Goal: Task Accomplishment & Management: Manage account settings

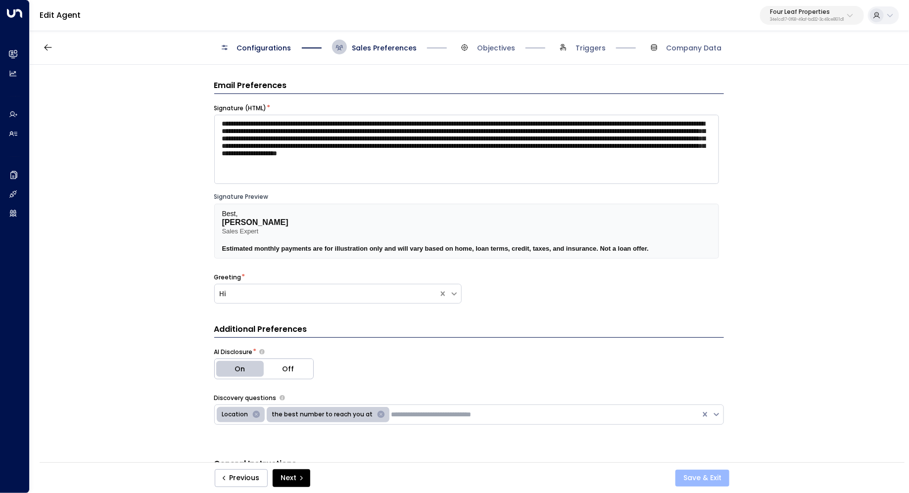
click at [710, 476] on button "Save & Exit" at bounding box center [702, 478] width 54 height 17
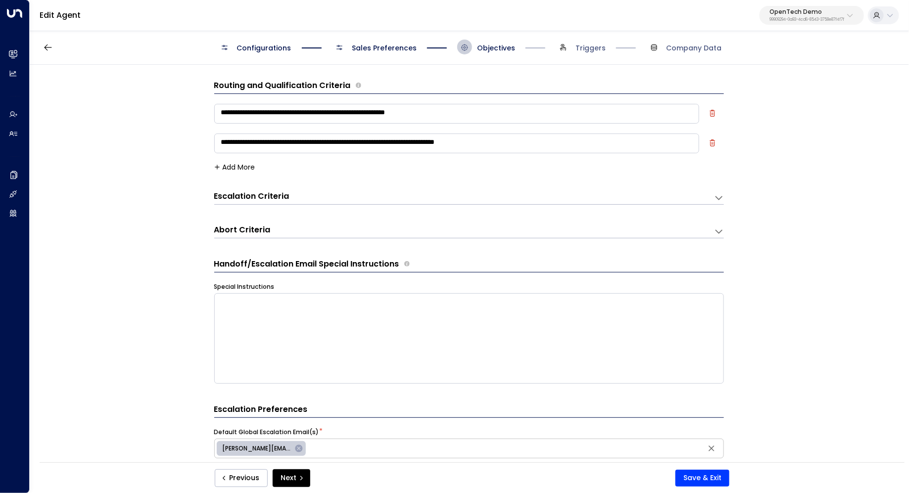
click at [802, 15] on p "OpenTech Demo" at bounding box center [807, 12] width 75 height 6
type input "*"
type input "*******"
click at [776, 85] on span "ID: 95e12634-a2b0-4ea9-845a-0bcfa50e2d19" at bounding box center [783, 84] width 141 height 9
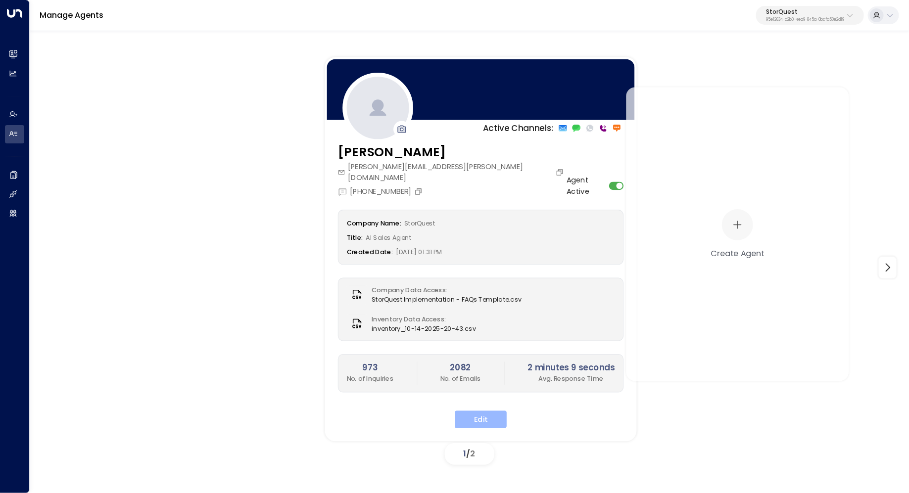
click at [485, 412] on button "Edit" at bounding box center [481, 420] width 52 height 18
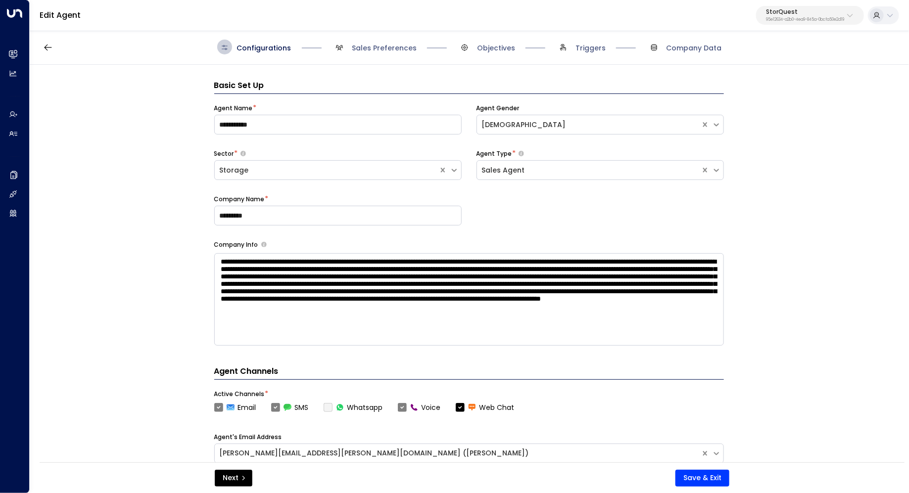
scroll to position [15, 0]
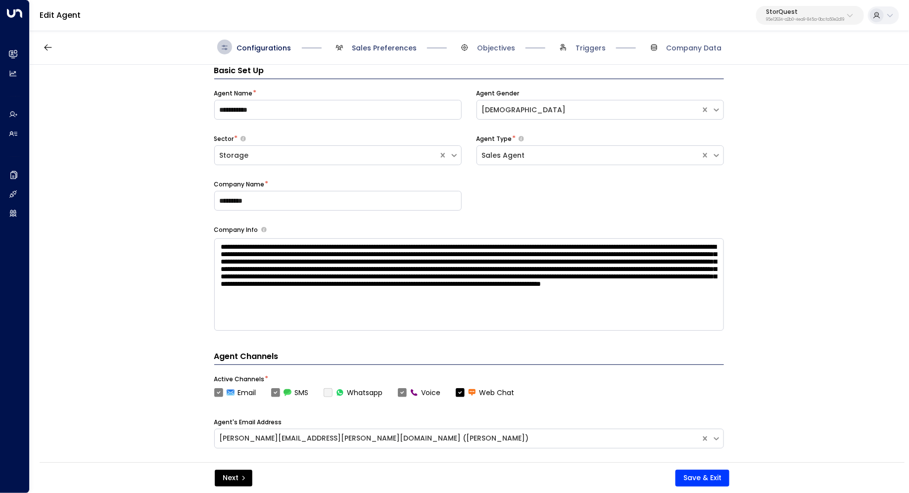
click at [404, 51] on span "Sales Preferences" at bounding box center [384, 48] width 65 height 10
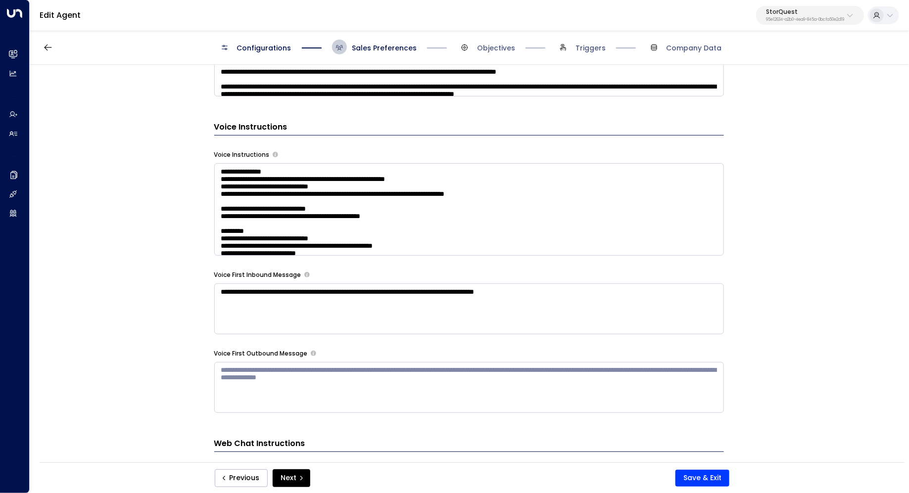
scroll to position [833, 0]
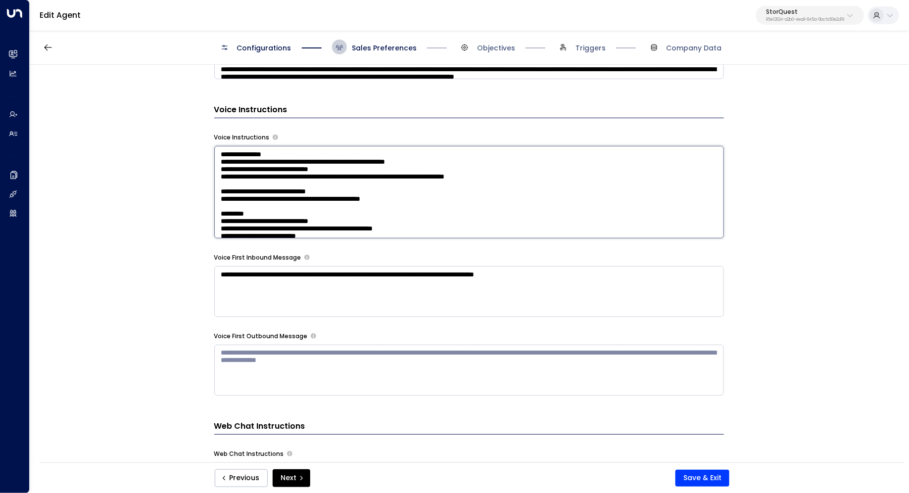
click at [290, 193] on textarea at bounding box center [469, 192] width 510 height 93
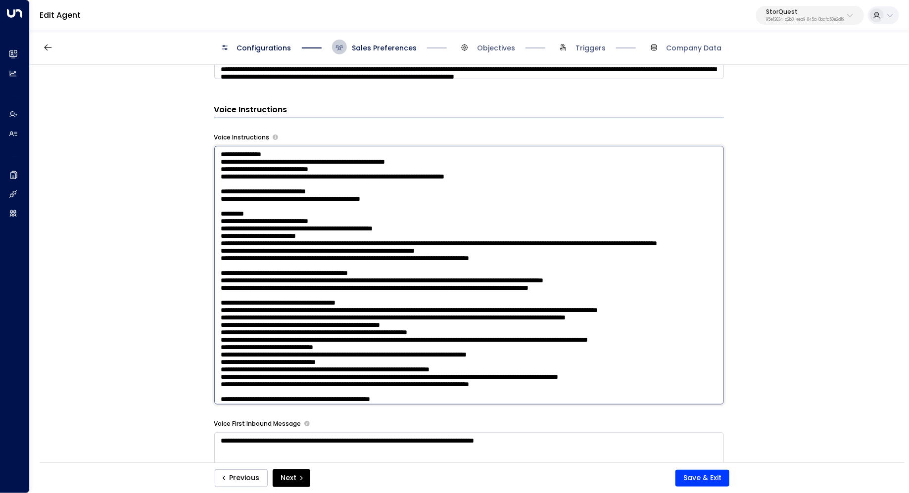
click at [492, 248] on textarea at bounding box center [469, 275] width 510 height 259
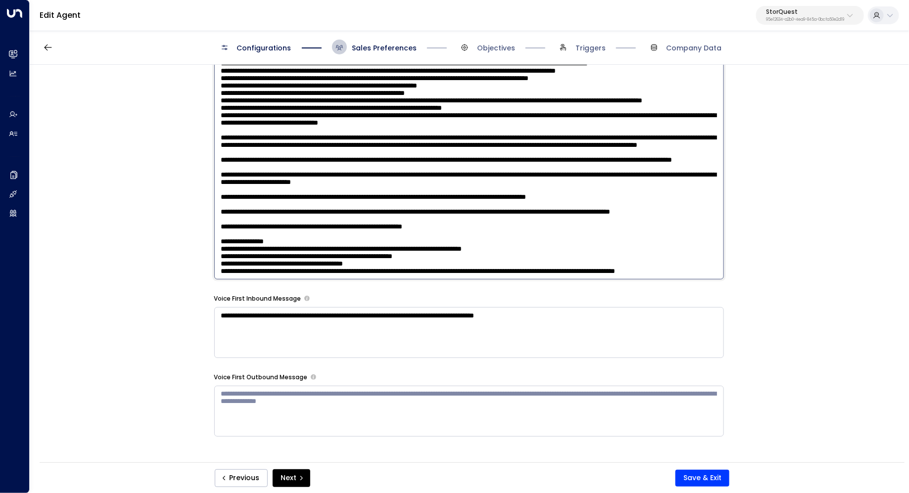
scroll to position [964, 0]
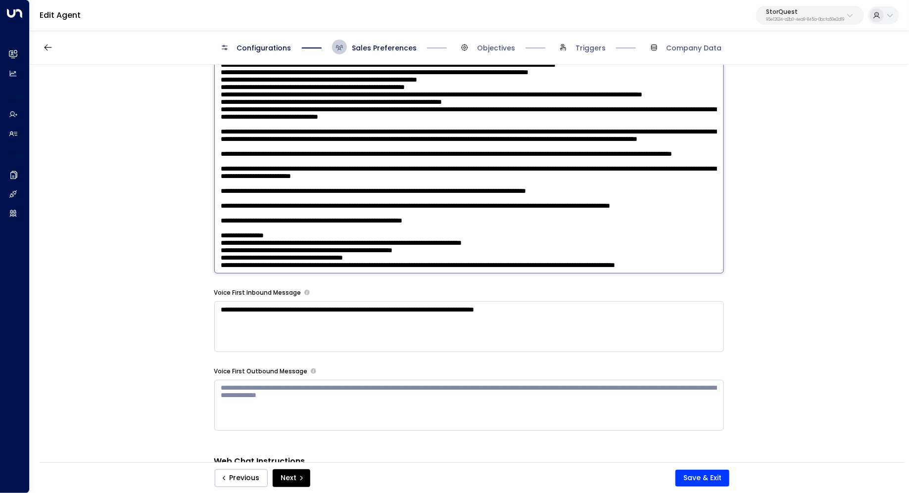
click at [761, 227] on div "**********" at bounding box center [469, 267] width 878 height 404
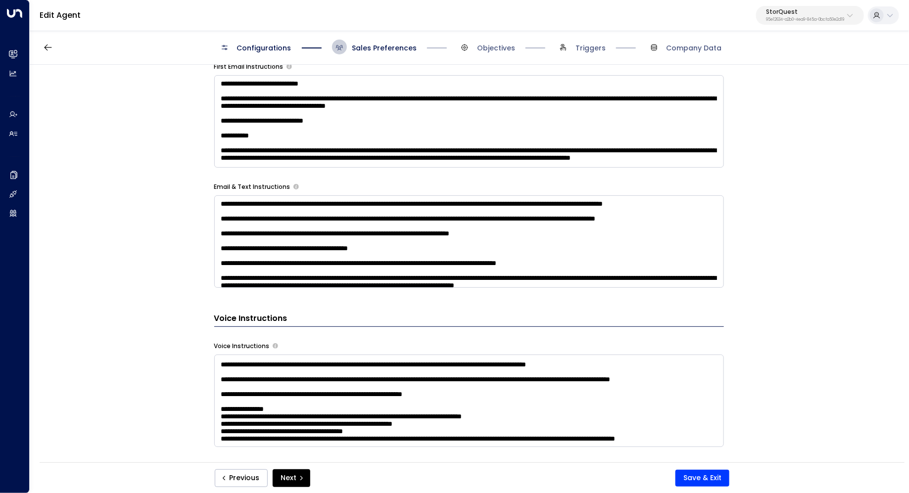
scroll to position [629, 0]
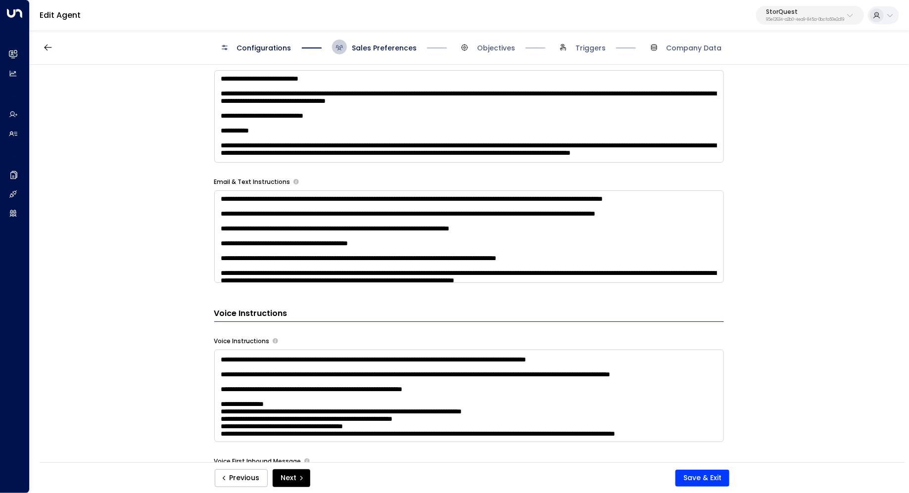
click at [389, 195] on textarea at bounding box center [469, 237] width 510 height 93
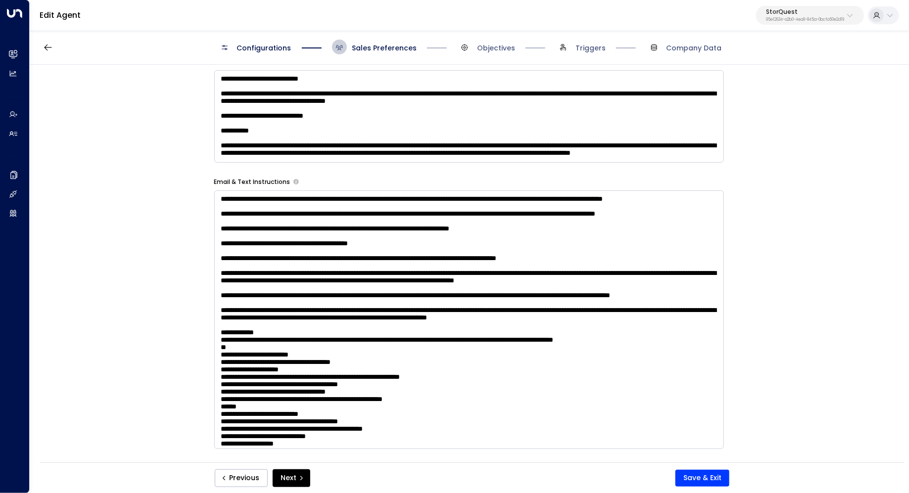
click at [756, 204] on div "**********" at bounding box center [469, 267] width 878 height 404
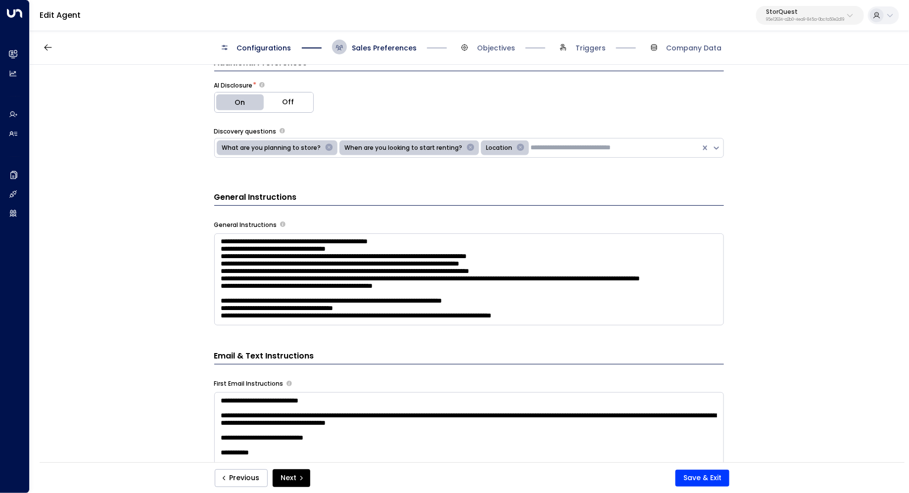
scroll to position [289, 0]
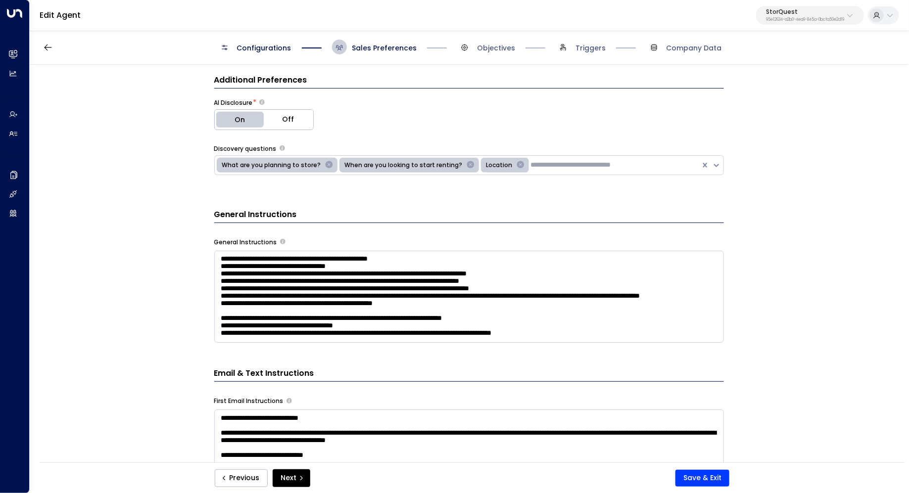
click at [853, 327] on div "**********" at bounding box center [469, 267] width 878 height 404
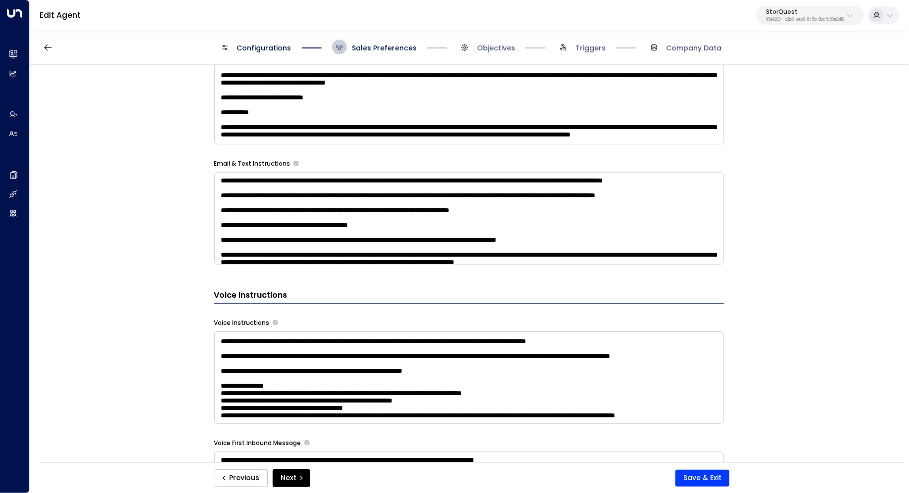
scroll to position [644, 0]
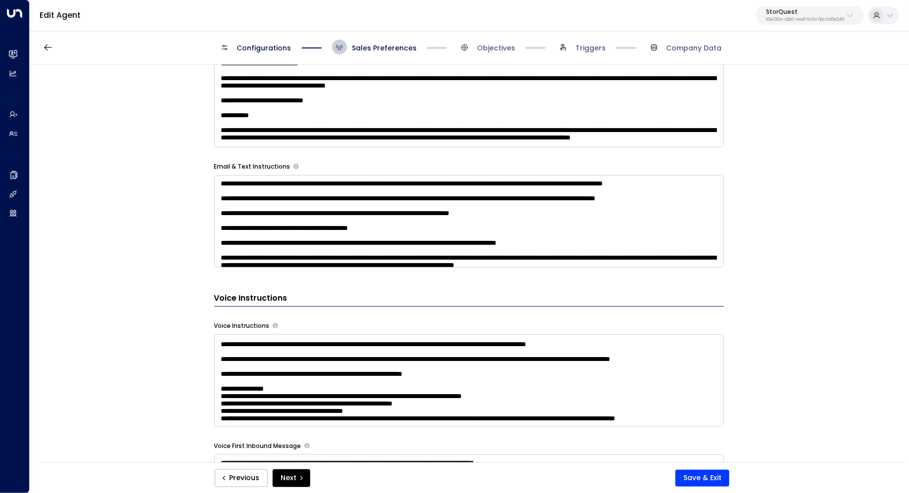
click at [565, 394] on textarea at bounding box center [469, 381] width 510 height 93
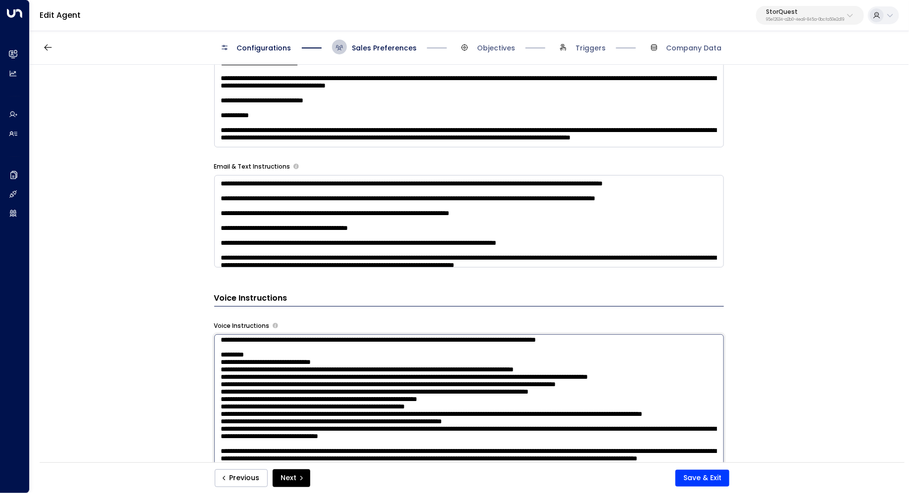
click at [395, 186] on textarea at bounding box center [469, 221] width 510 height 93
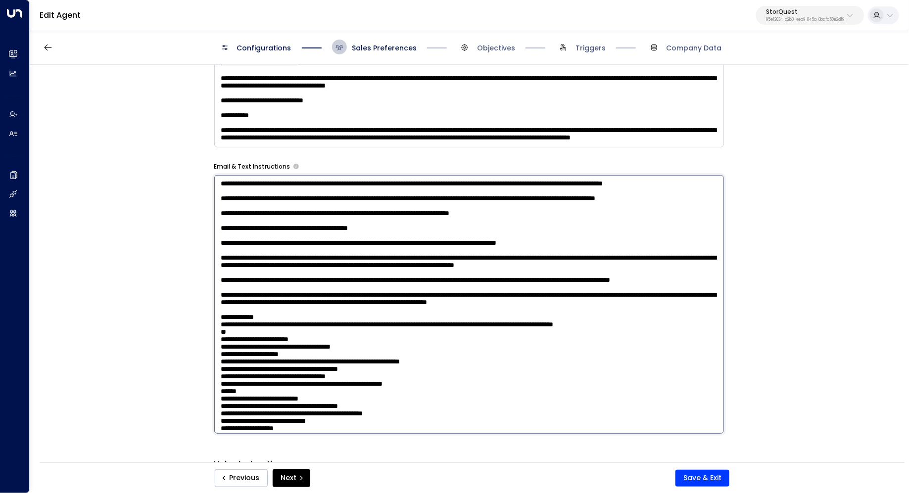
click at [352, 230] on textarea at bounding box center [469, 304] width 510 height 259
click at [351, 239] on textarea at bounding box center [469, 304] width 510 height 259
click at [434, 260] on textarea at bounding box center [469, 304] width 510 height 259
type textarea "**********"
click at [784, 283] on div "**********" at bounding box center [469, 267] width 878 height 404
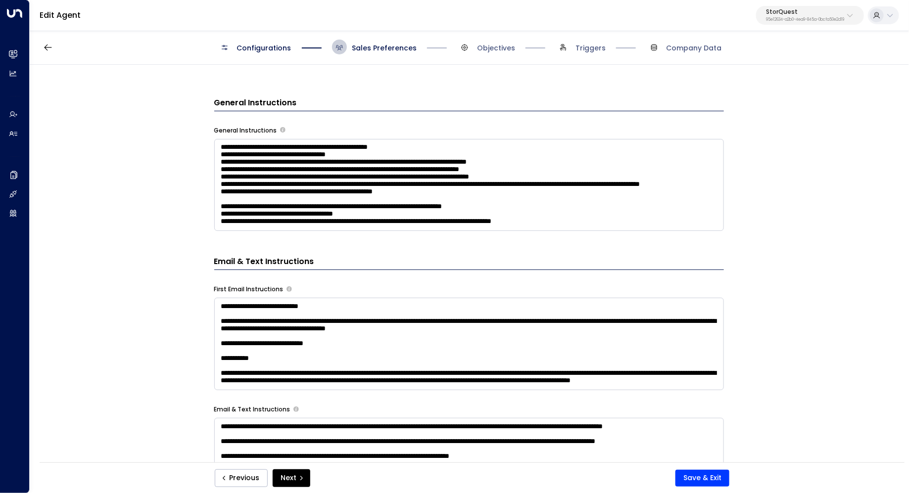
scroll to position [389, 0]
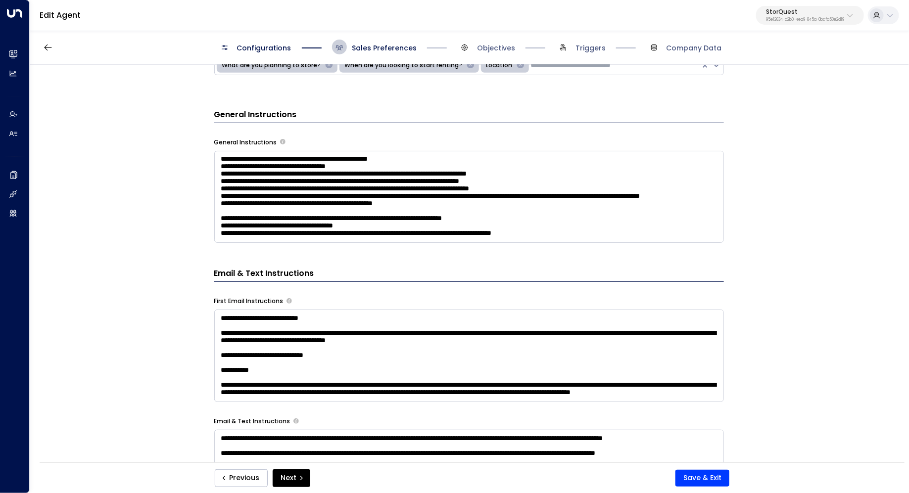
click at [566, 222] on textarea at bounding box center [469, 197] width 510 height 93
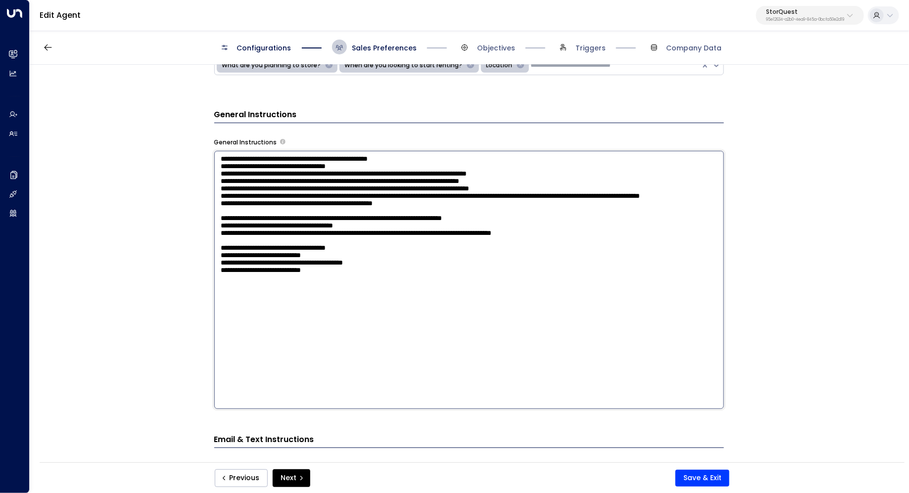
click at [388, 336] on textarea at bounding box center [469, 280] width 510 height 259
click at [817, 341] on div "**********" at bounding box center [469, 267] width 878 height 404
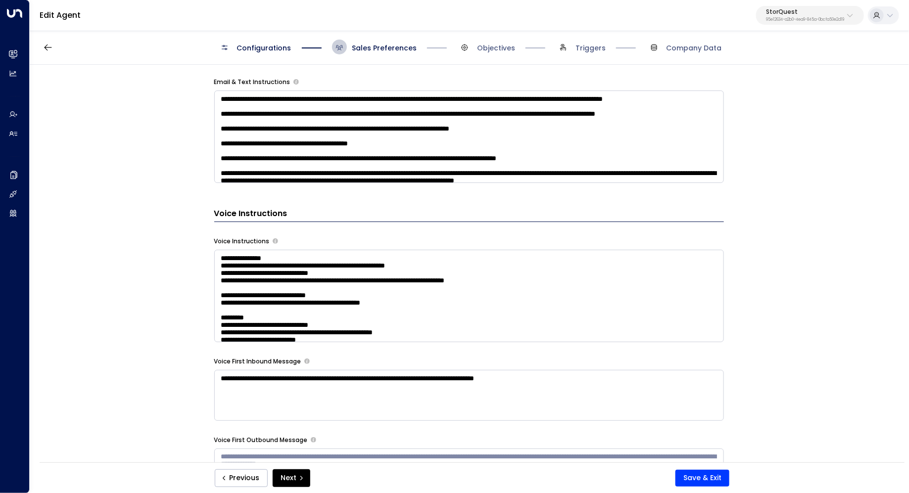
scroll to position [734, 0]
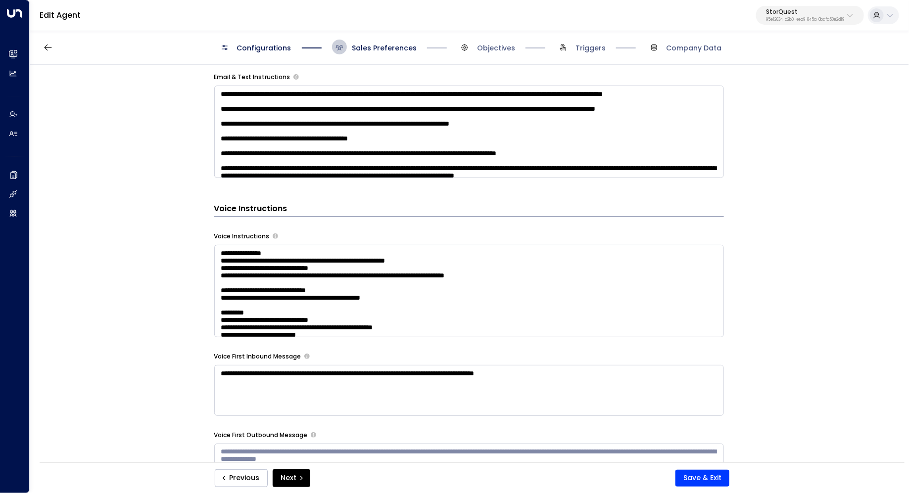
click at [567, 274] on textarea at bounding box center [469, 291] width 510 height 93
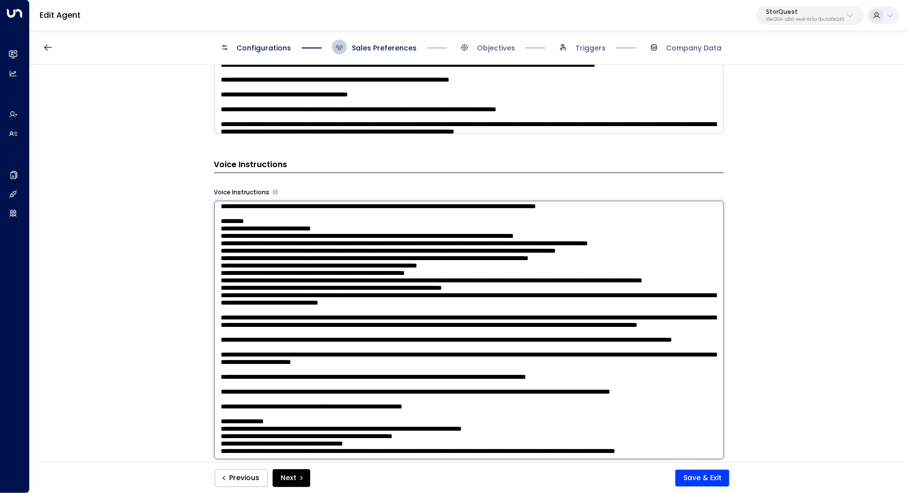
scroll to position [780, 0]
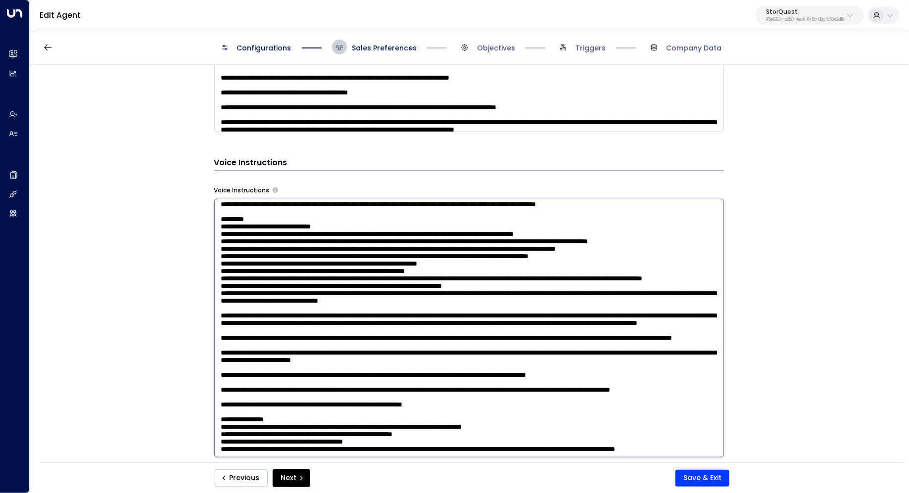
click at [797, 361] on div "**********" at bounding box center [469, 267] width 878 height 404
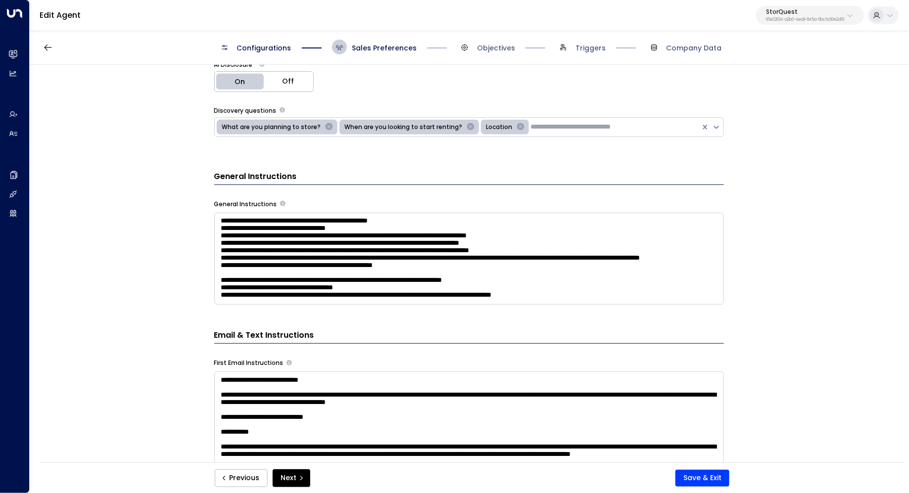
scroll to position [336, 0]
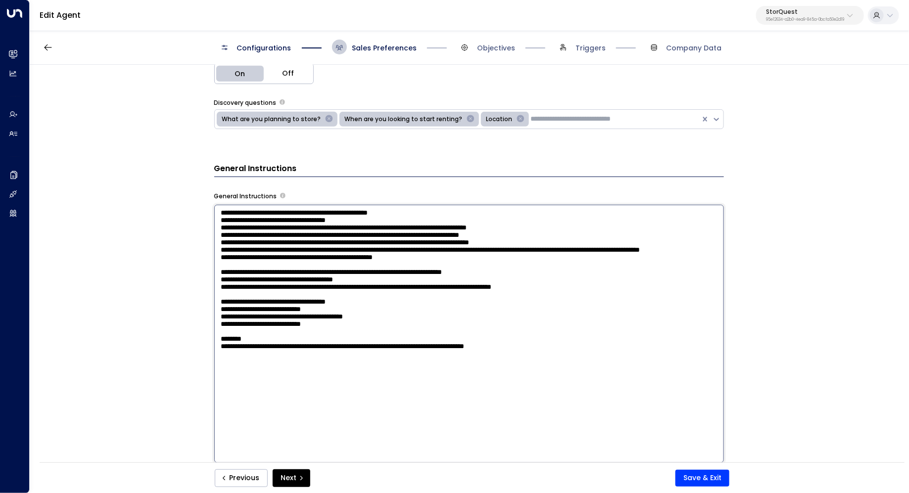
click at [568, 259] on textarea at bounding box center [469, 334] width 510 height 259
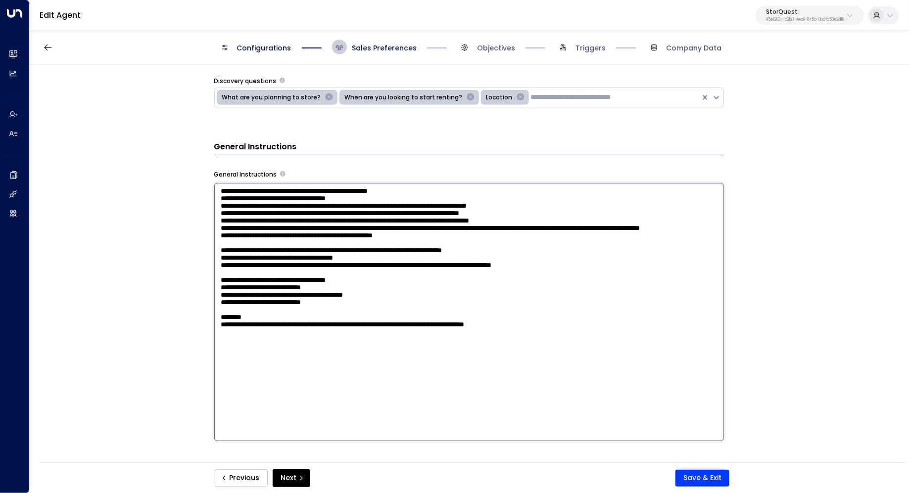
scroll to position [359, 0]
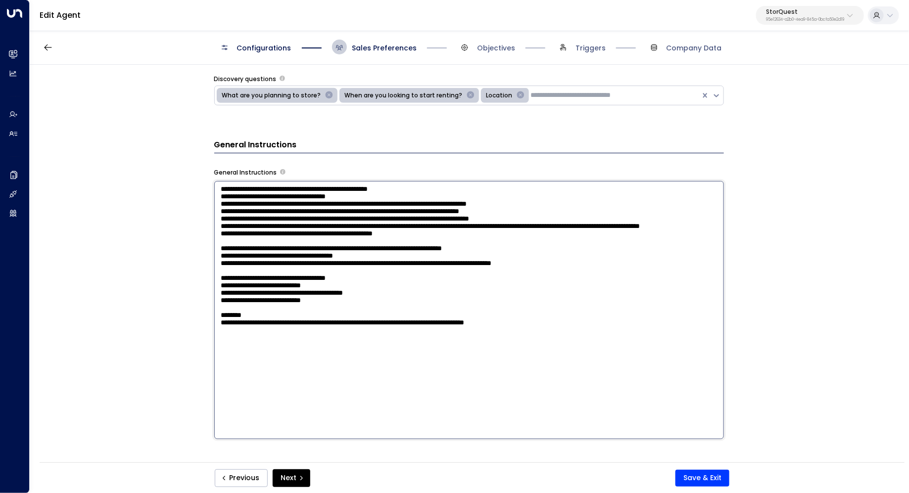
drag, startPoint x: 351, startPoint y: 391, endPoint x: 367, endPoint y: 391, distance: 16.3
click at [367, 391] on textarea at bounding box center [469, 310] width 510 height 259
click at [598, 390] on textarea at bounding box center [469, 310] width 510 height 259
drag, startPoint x: 629, startPoint y: 392, endPoint x: 481, endPoint y: 390, distance: 148.5
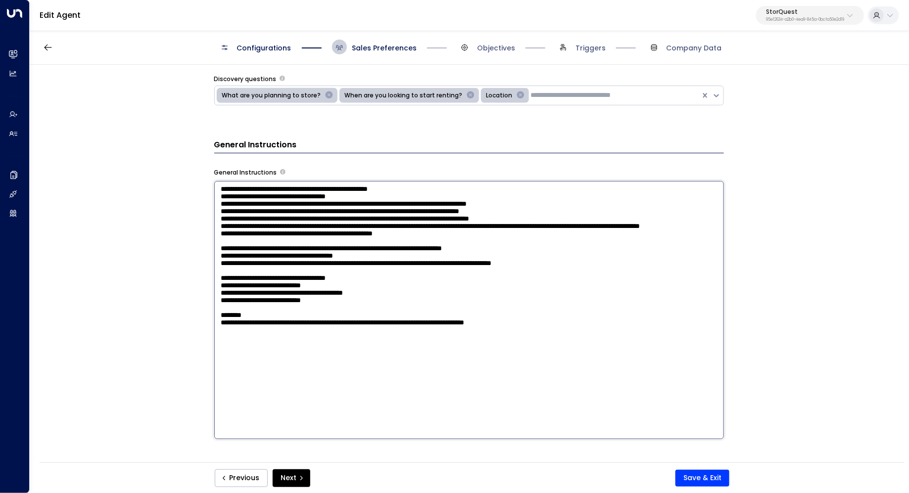
click at [481, 390] on textarea at bounding box center [469, 310] width 510 height 259
click at [585, 390] on textarea at bounding box center [469, 310] width 510 height 259
click at [565, 391] on textarea at bounding box center [469, 310] width 510 height 259
drag, startPoint x: 598, startPoint y: 387, endPoint x: 612, endPoint y: 387, distance: 13.9
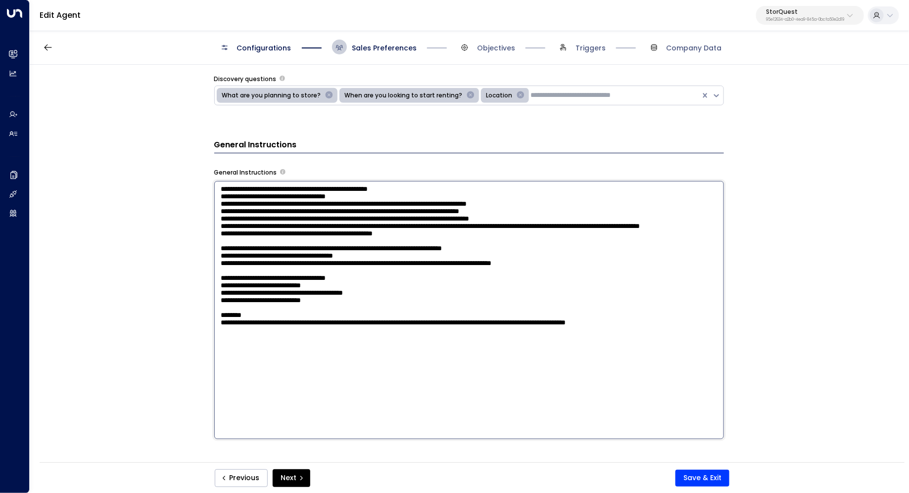
click at [611, 387] on textarea at bounding box center [469, 310] width 510 height 259
click at [612, 387] on textarea at bounding box center [469, 310] width 510 height 259
click at [643, 390] on textarea at bounding box center [469, 310] width 510 height 259
drag, startPoint x: 606, startPoint y: 389, endPoint x: 620, endPoint y: 389, distance: 13.4
click at [620, 389] on textarea at bounding box center [469, 310] width 510 height 259
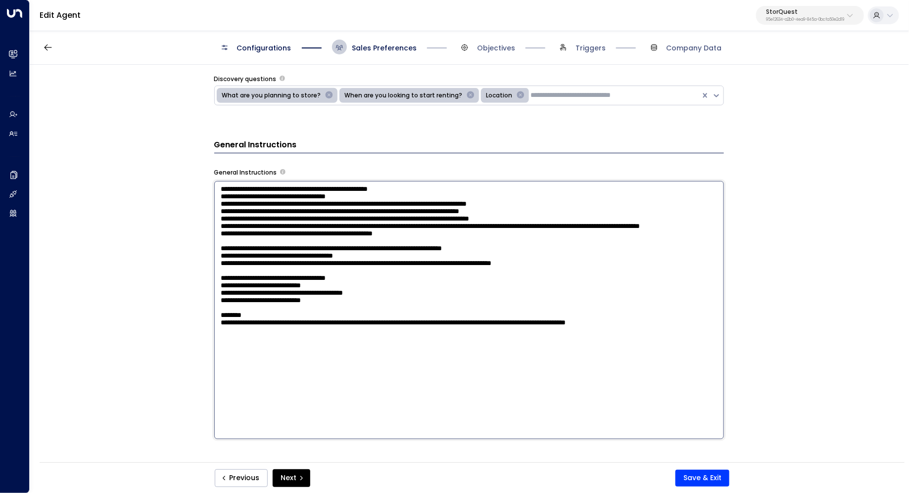
click at [620, 389] on textarea at bounding box center [469, 310] width 510 height 259
click at [697, 391] on textarea at bounding box center [469, 310] width 510 height 259
drag, startPoint x: 654, startPoint y: 389, endPoint x: 715, endPoint y: 389, distance: 60.9
click at [715, 389] on textarea at bounding box center [469, 310] width 510 height 259
drag, startPoint x: 424, startPoint y: 404, endPoint x: 191, endPoint y: 401, distance: 233.1
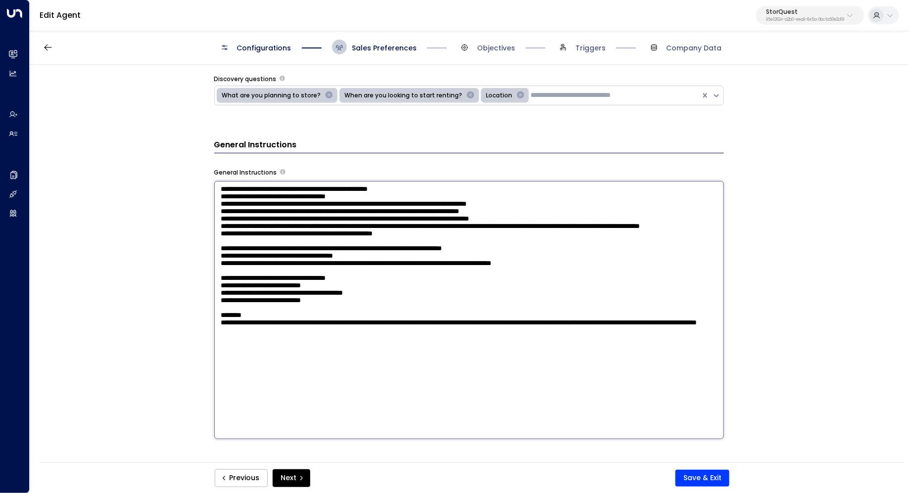
click at [191, 401] on div "**********" at bounding box center [469, 267] width 878 height 404
click at [407, 402] on textarea at bounding box center [469, 310] width 510 height 259
drag, startPoint x: 430, startPoint y: 398, endPoint x: 354, endPoint y: 398, distance: 76.2
click at [354, 398] on textarea at bounding box center [469, 310] width 510 height 259
drag, startPoint x: 312, startPoint y: 388, endPoint x: 324, endPoint y: 388, distance: 11.9
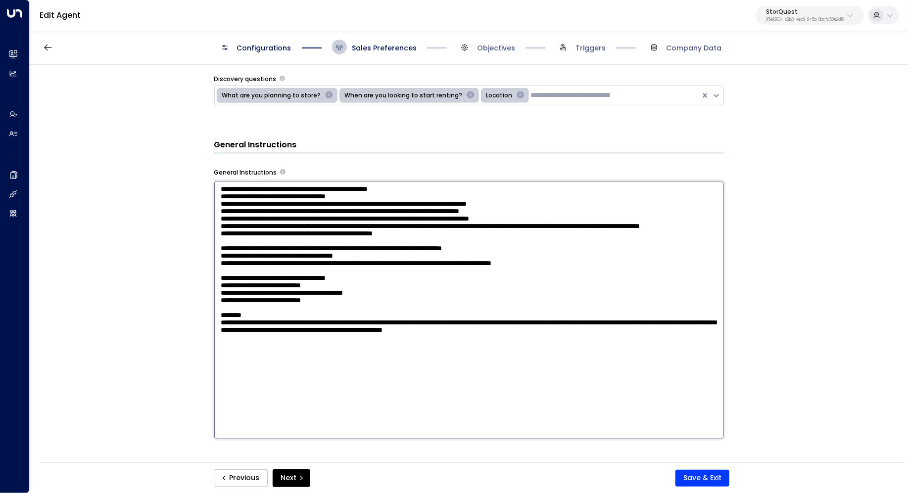
click at [324, 388] on textarea at bounding box center [469, 310] width 510 height 259
drag, startPoint x: 427, startPoint y: 388, endPoint x: 427, endPoint y: 397, distance: 8.9
click at [427, 397] on textarea at bounding box center [469, 310] width 510 height 259
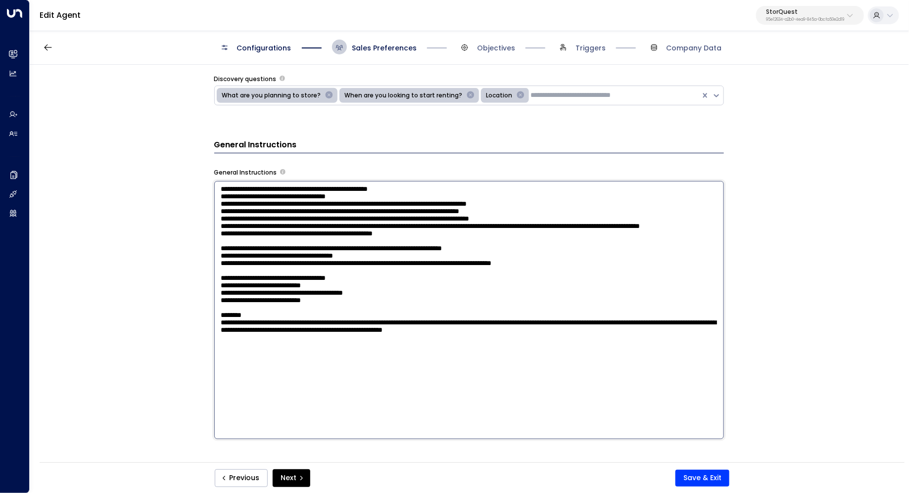
drag, startPoint x: 518, startPoint y: 393, endPoint x: 518, endPoint y: 398, distance: 5.4
click at [518, 398] on textarea at bounding box center [469, 310] width 510 height 259
drag, startPoint x: 552, startPoint y: 392, endPoint x: 552, endPoint y: 398, distance: 5.4
click at [552, 398] on textarea at bounding box center [469, 310] width 510 height 259
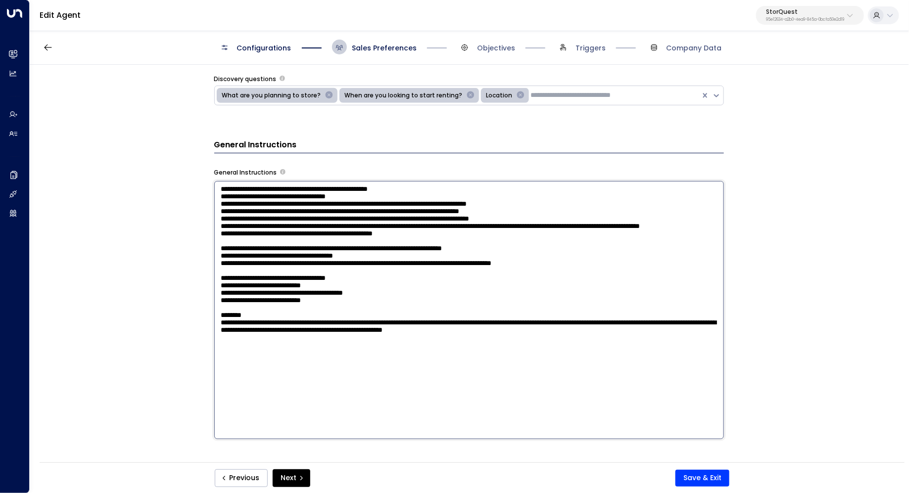
click at [552, 398] on textarea at bounding box center [469, 310] width 510 height 259
type textarea "**********"
click at [699, 473] on button "Save & Exit" at bounding box center [702, 478] width 54 height 17
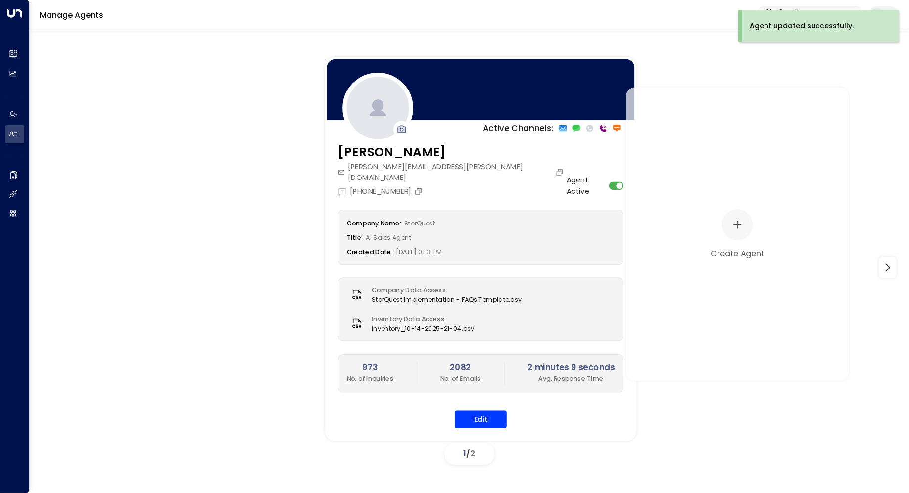
click at [480, 397] on div "Company Name: StorQuest Title: AI Sales Agent Created Date: 06/04/2025, 01:31 P…" at bounding box center [481, 319] width 286 height 219
click at [479, 411] on button "Edit" at bounding box center [481, 420] width 52 height 18
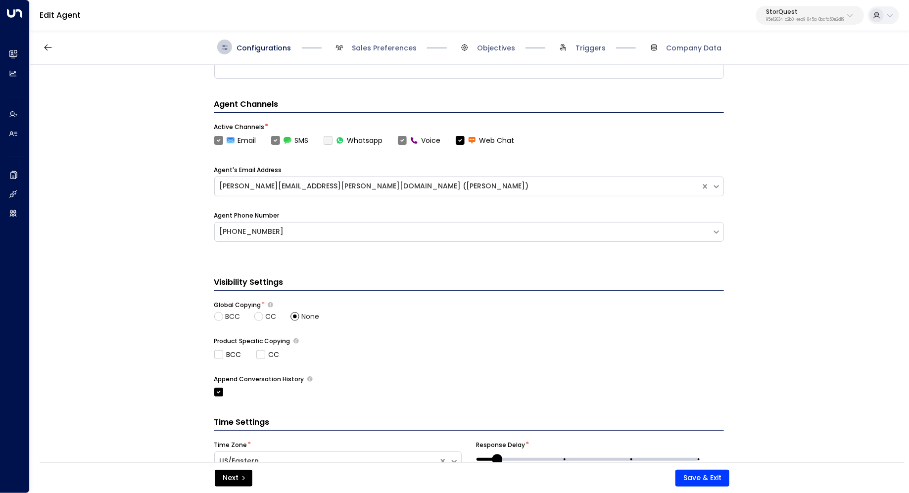
scroll to position [318, 0]
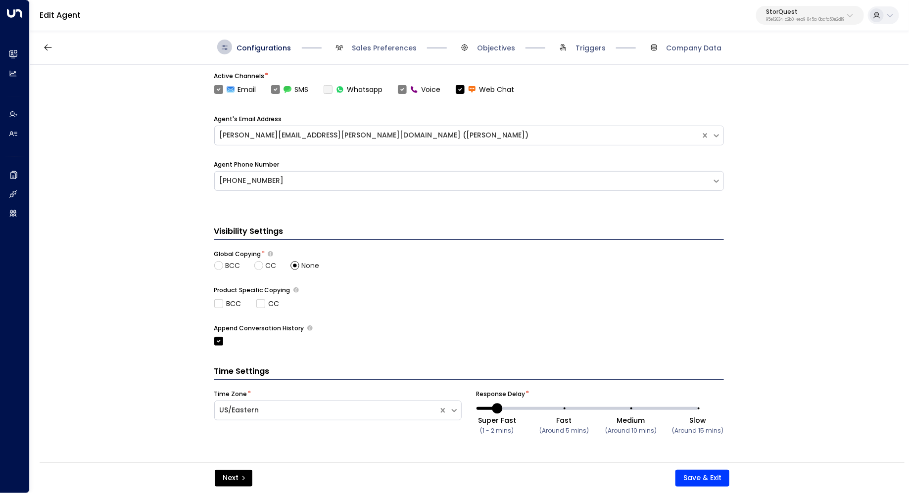
click at [388, 53] on span "Sales Preferences" at bounding box center [374, 47] width 85 height 15
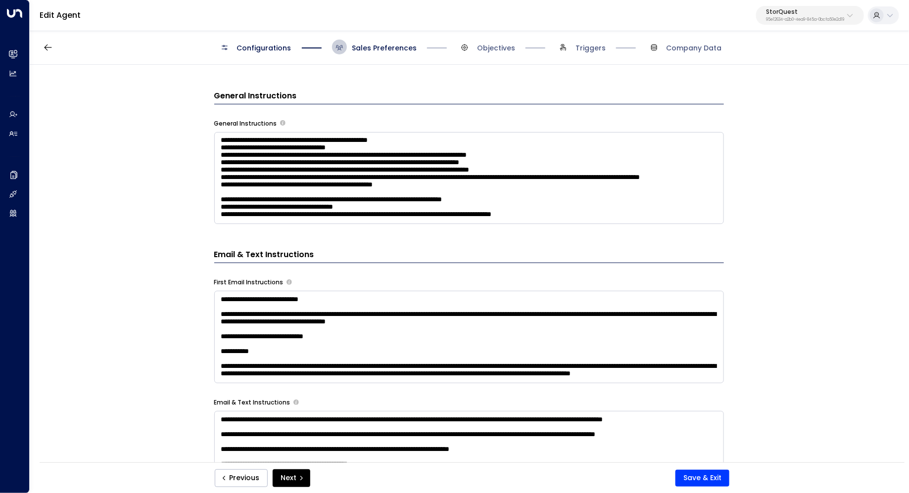
scroll to position [410, 0]
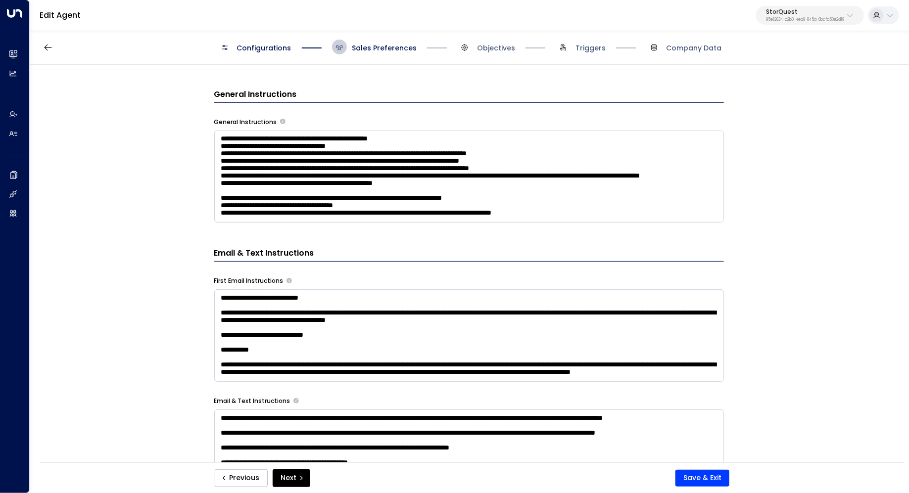
click at [573, 207] on textarea at bounding box center [469, 177] width 510 height 93
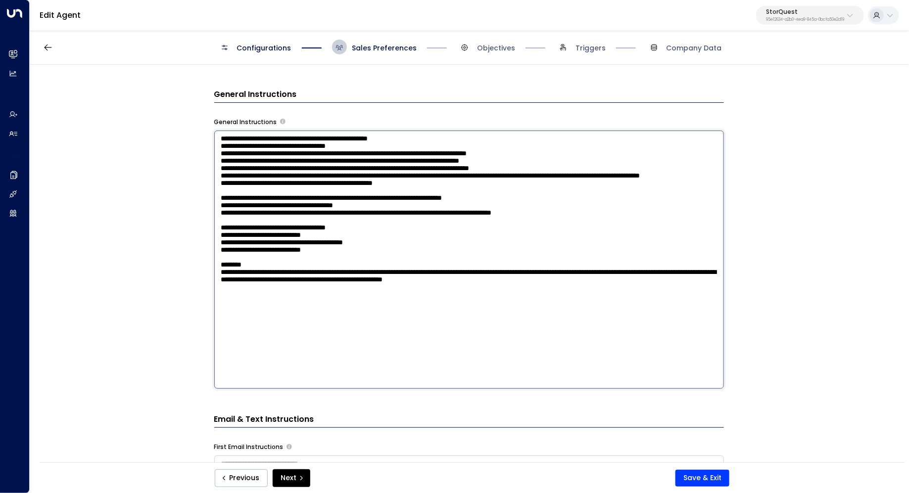
drag, startPoint x: 638, startPoint y: 353, endPoint x: 142, endPoint y: 339, distance: 496.5
click at [142, 339] on div "**********" at bounding box center [469, 267] width 878 height 404
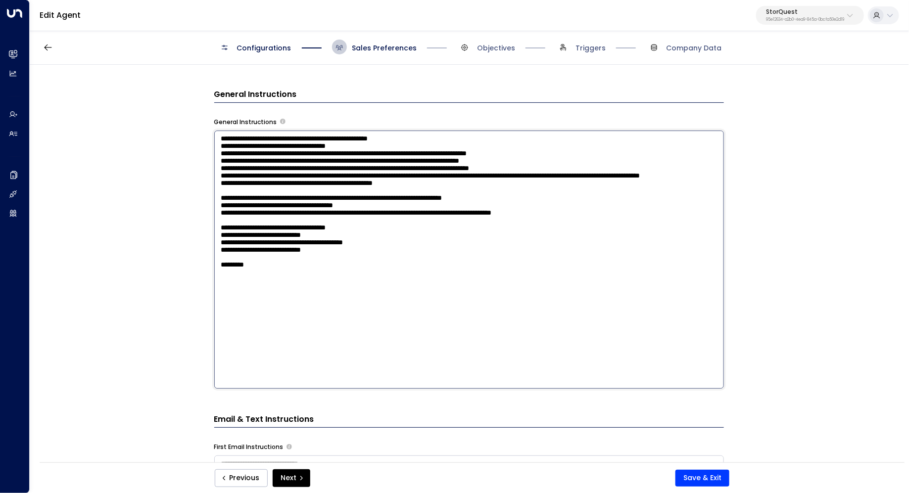
type textarea "**********"
click at [767, 327] on div "**********" at bounding box center [469, 267] width 878 height 404
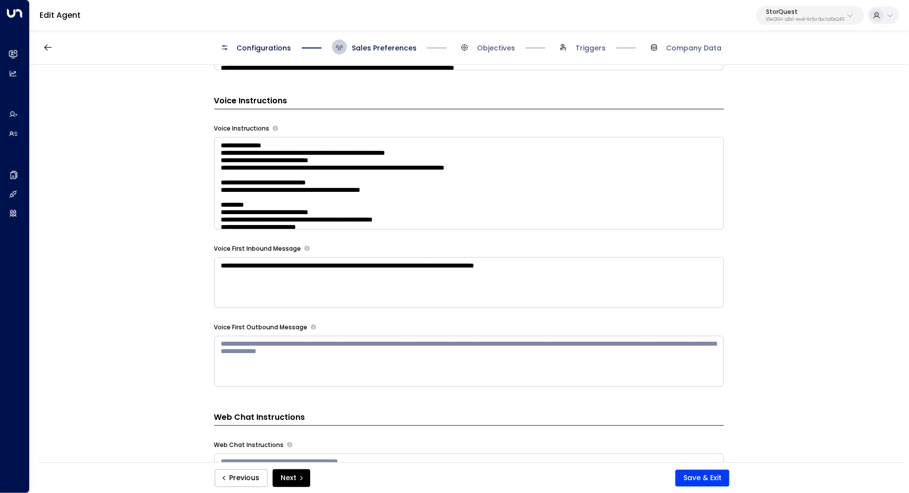
scroll to position [881, 0]
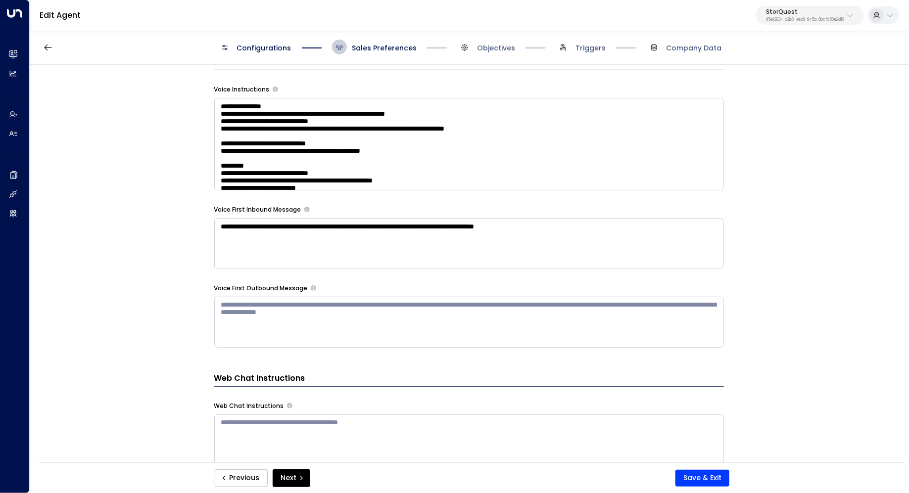
click at [594, 174] on textarea at bounding box center [469, 144] width 510 height 93
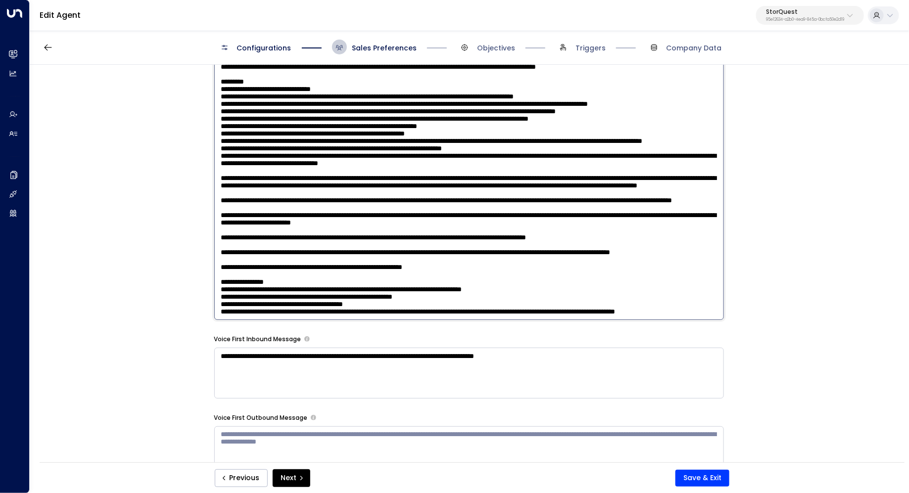
scroll to position [905, 0]
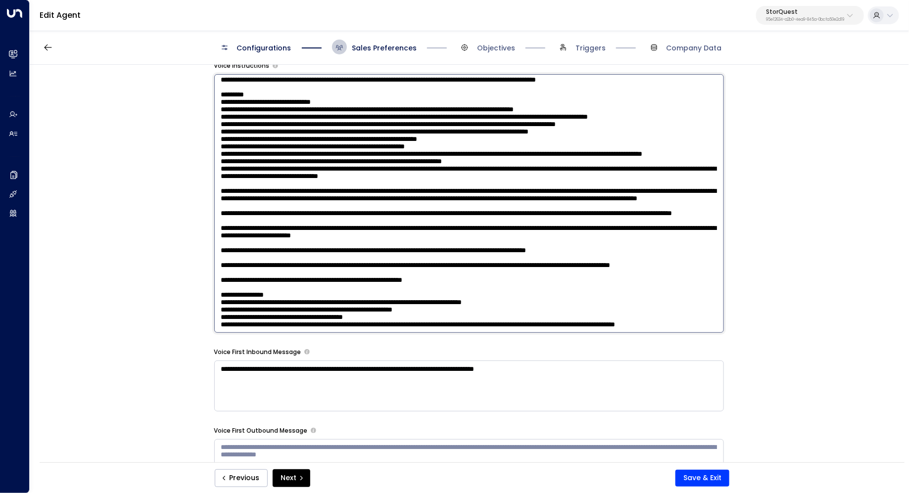
click at [422, 296] on textarea at bounding box center [469, 203] width 510 height 259
paste textarea "**********"
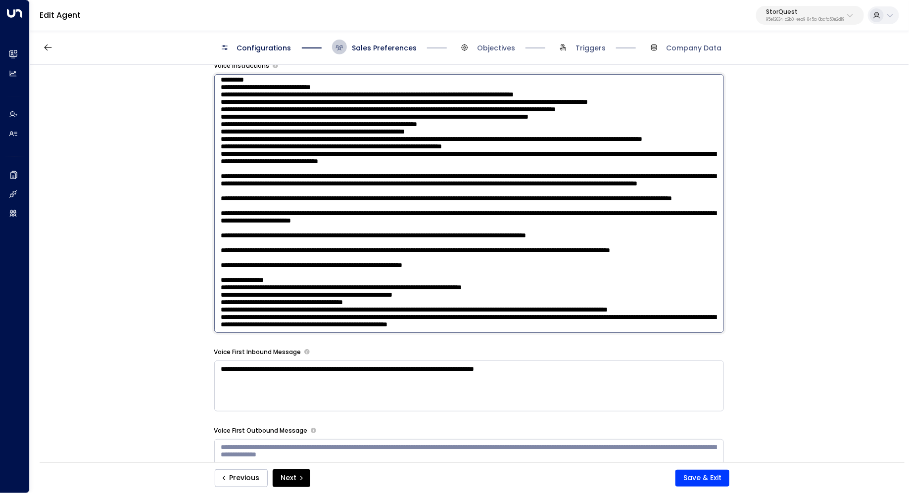
click at [360, 289] on textarea at bounding box center [469, 203] width 510 height 259
click at [362, 278] on textarea at bounding box center [469, 203] width 510 height 259
click at [322, 292] on textarea at bounding box center [469, 203] width 510 height 259
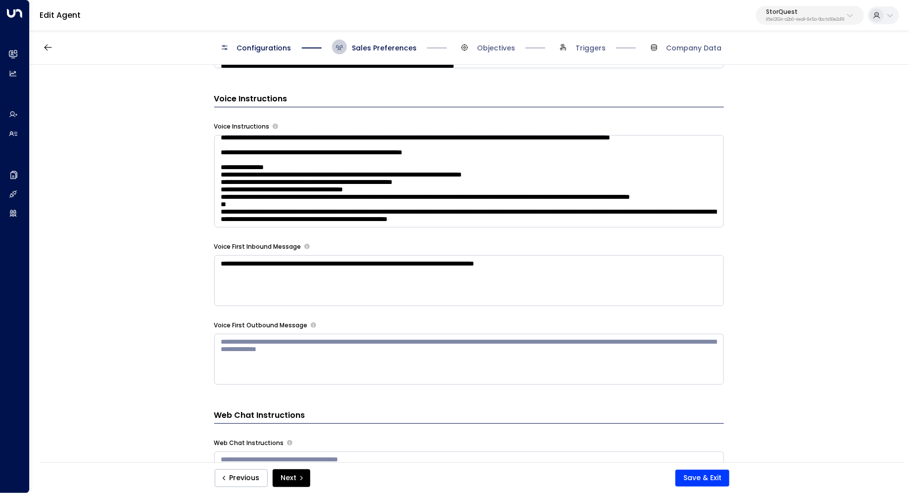
scroll to position [836, 0]
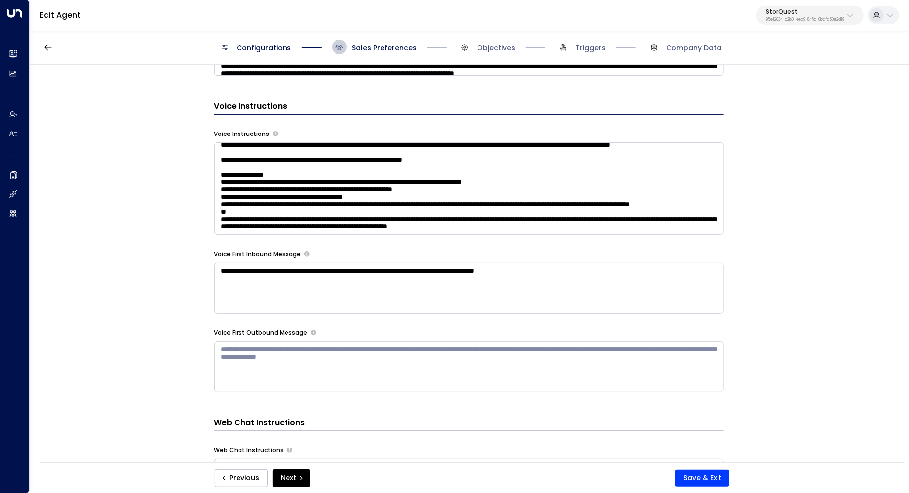
click at [437, 195] on textarea at bounding box center [469, 189] width 510 height 93
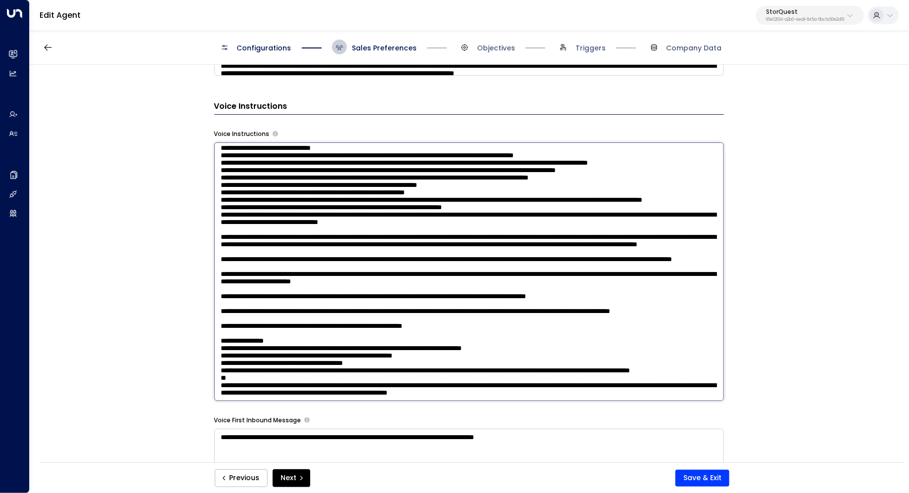
scroll to position [854, 0]
click at [369, 330] on textarea at bounding box center [469, 272] width 510 height 259
click at [350, 334] on textarea at bounding box center [469, 272] width 510 height 259
drag, startPoint x: 472, startPoint y: 334, endPoint x: 468, endPoint y: 330, distance: 6.0
click at [468, 330] on textarea at bounding box center [469, 272] width 510 height 259
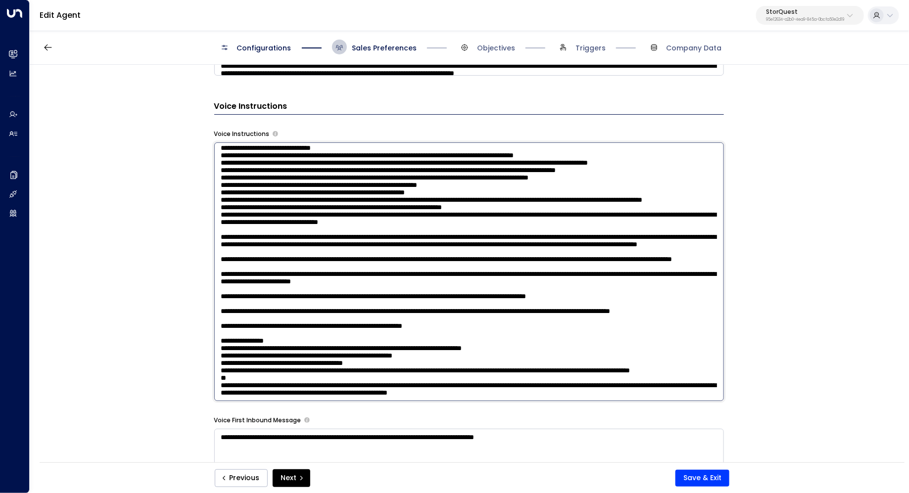
click at [470, 337] on textarea at bounding box center [469, 272] width 510 height 259
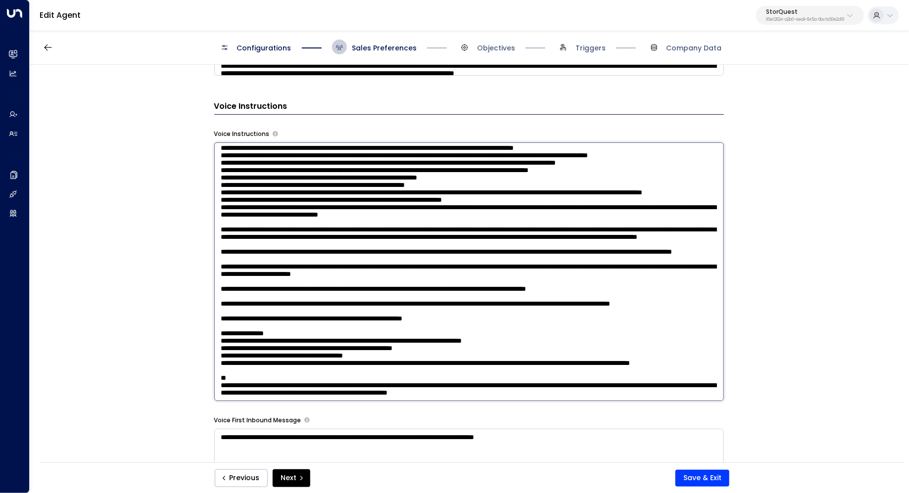
paste textarea "**********"
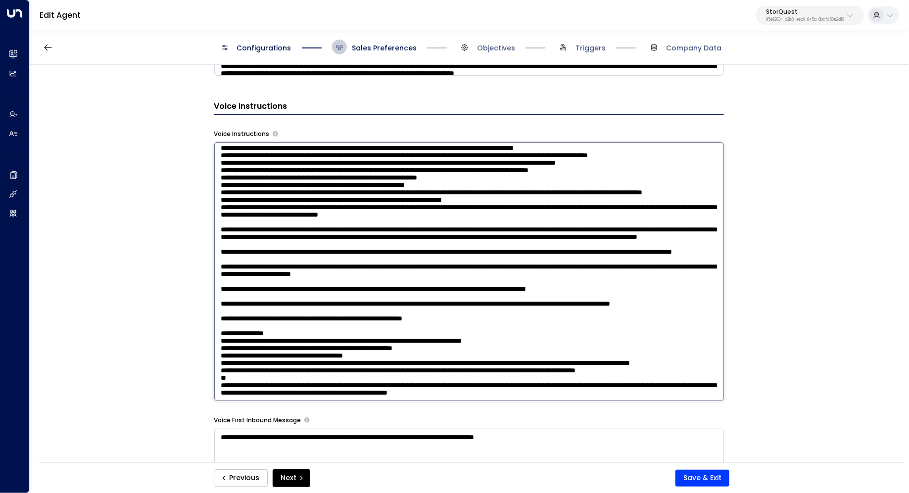
click at [219, 348] on textarea at bounding box center [469, 272] width 510 height 259
click at [328, 348] on textarea at bounding box center [469, 272] width 510 height 259
click at [359, 348] on textarea at bounding box center [469, 272] width 510 height 259
click at [324, 348] on textarea at bounding box center [469, 272] width 510 height 259
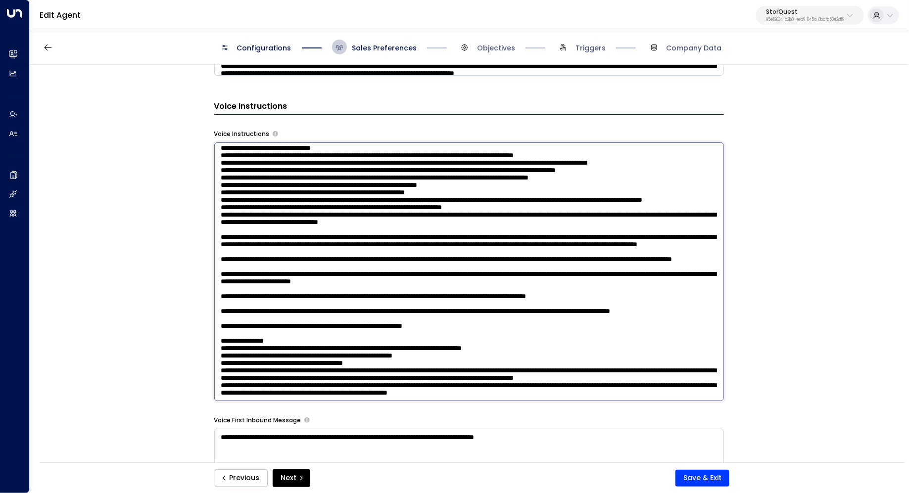
scroll to position [854, 0]
click at [632, 375] on textarea at bounding box center [469, 272] width 510 height 259
click at [637, 367] on textarea at bounding box center [469, 272] width 510 height 259
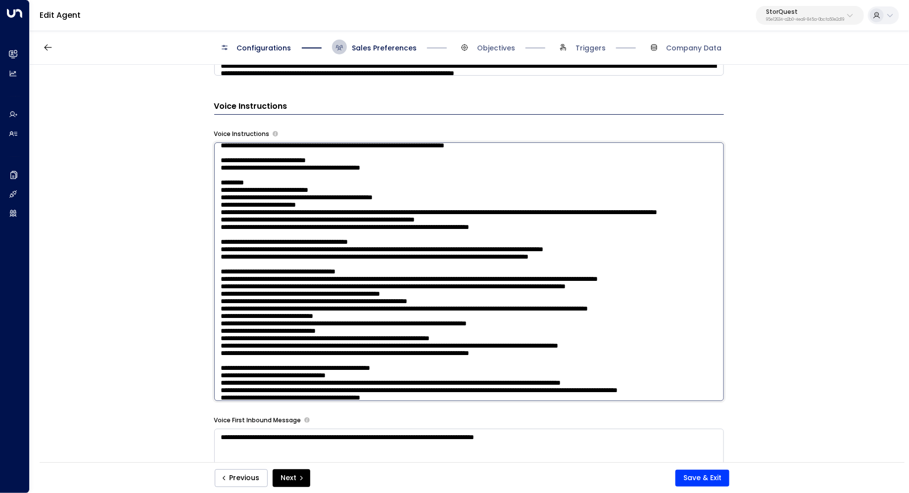
scroll to position [51, 0]
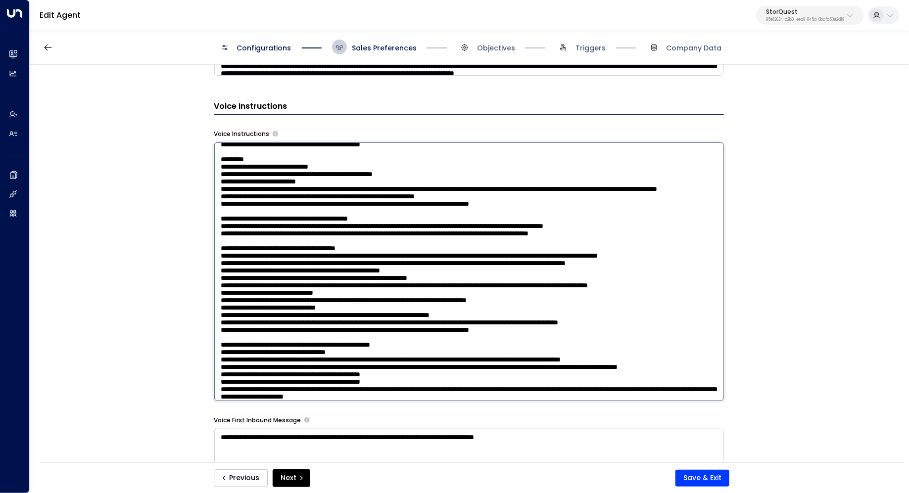
click at [574, 258] on textarea at bounding box center [469, 272] width 510 height 259
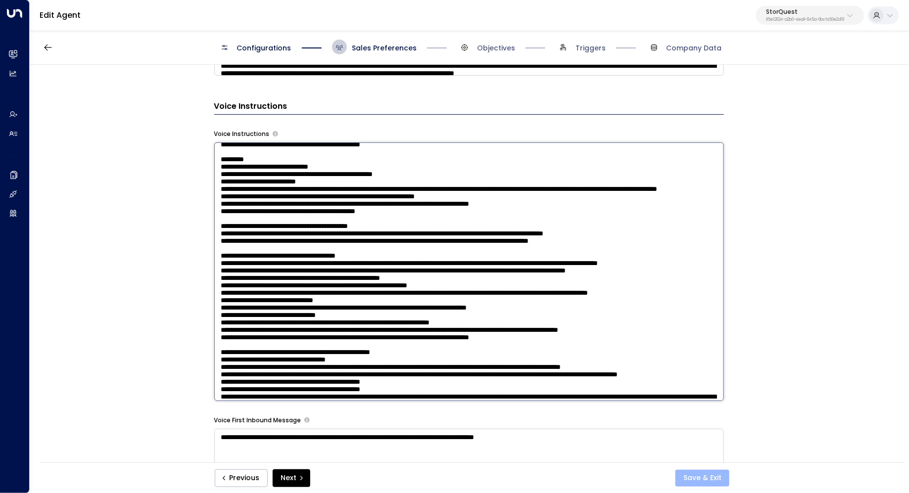
type textarea "**********"
click at [688, 475] on button "Save & Exit" at bounding box center [702, 478] width 54 height 17
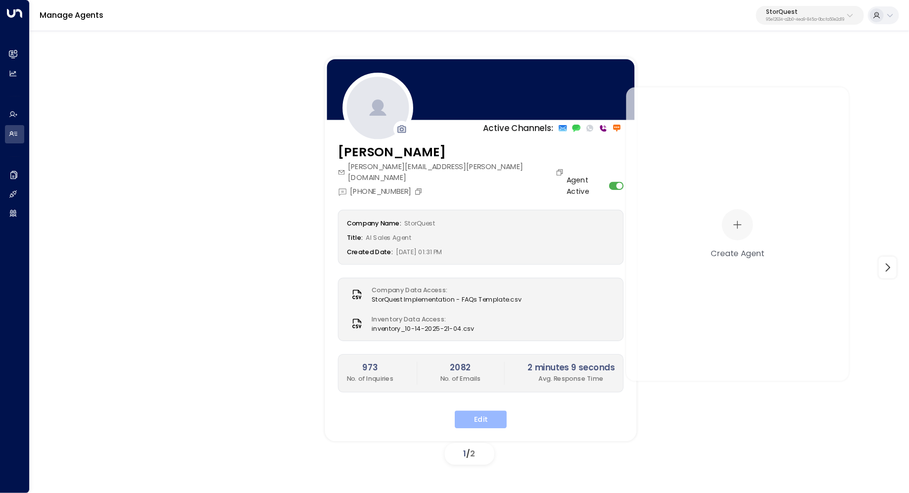
click at [476, 411] on button "Edit" at bounding box center [481, 420] width 52 height 18
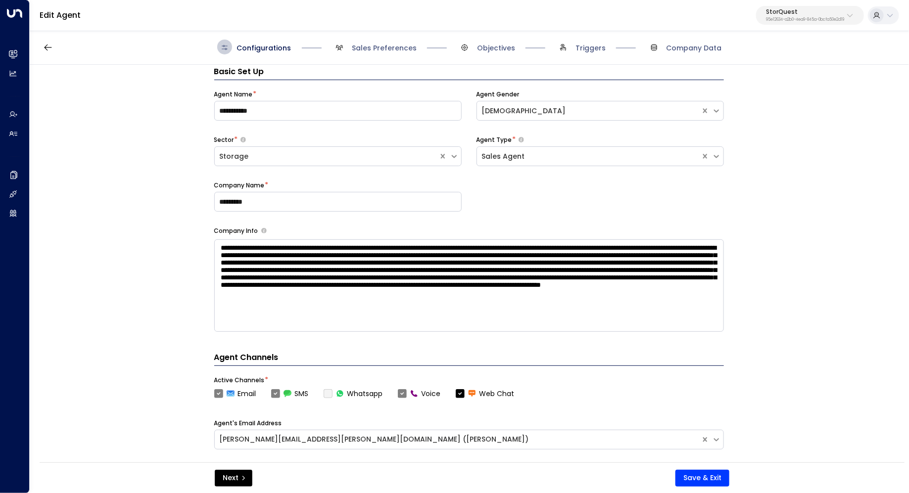
scroll to position [15, 0]
click at [396, 50] on span "Sales Preferences" at bounding box center [384, 48] width 65 height 10
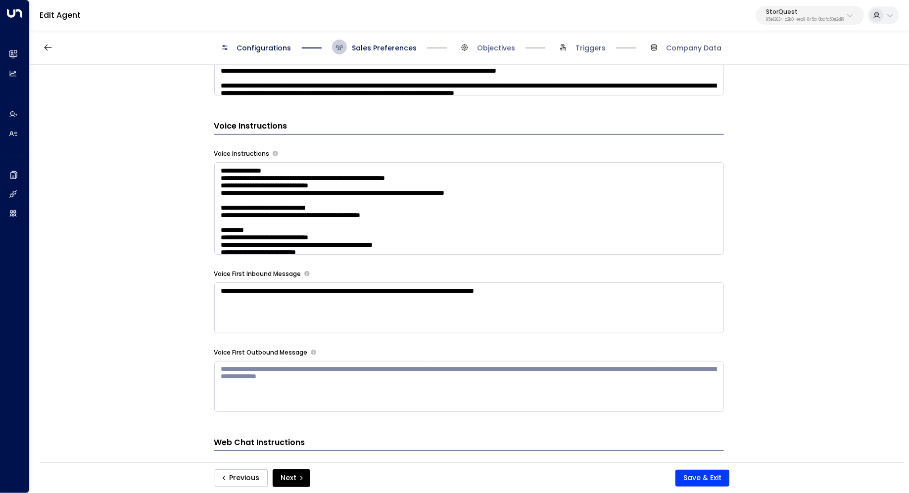
scroll to position [852, 0]
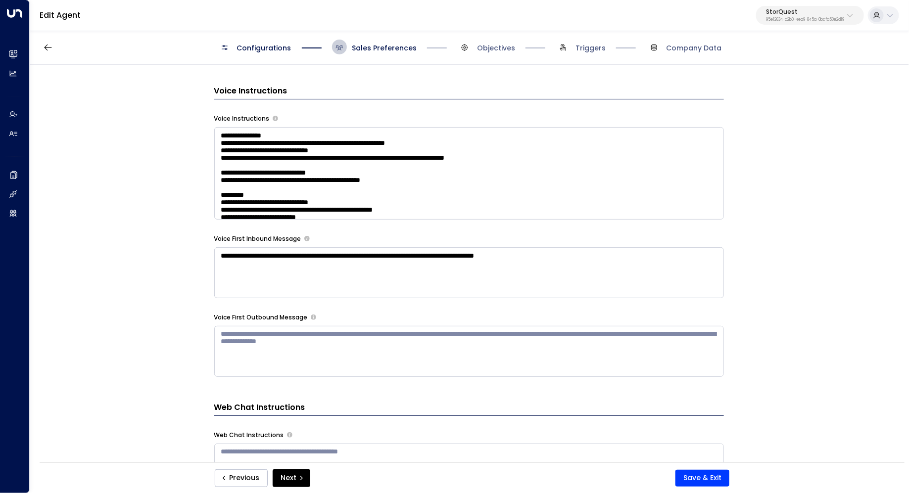
click at [644, 185] on textarea at bounding box center [469, 173] width 510 height 93
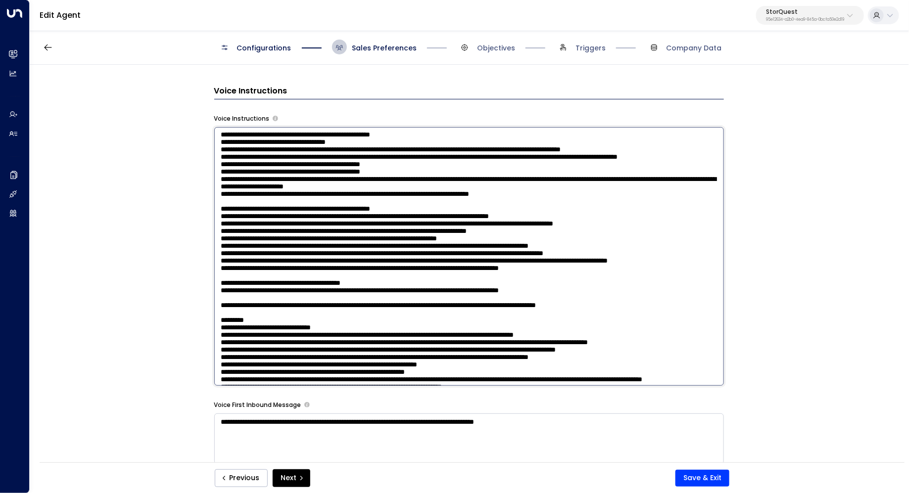
scroll to position [0, 0]
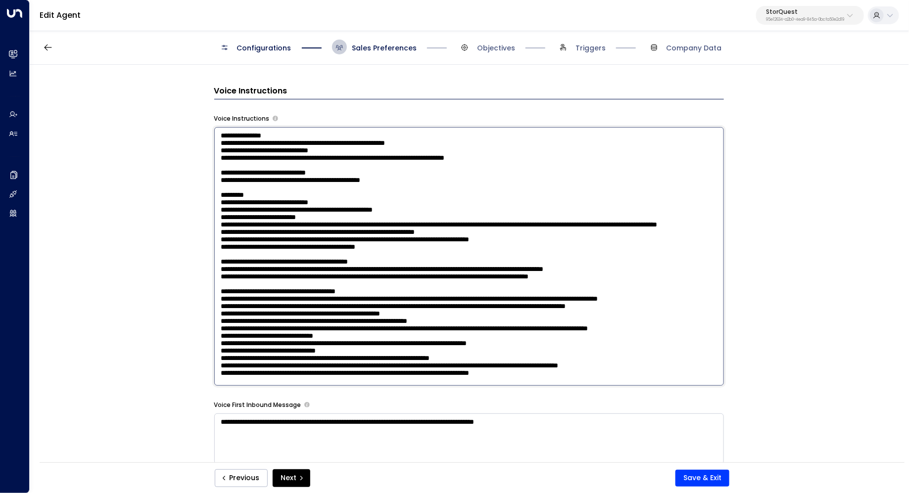
click at [418, 181] on textarea at bounding box center [469, 256] width 510 height 259
click at [443, 196] on textarea at bounding box center [469, 256] width 510 height 259
click at [409, 175] on textarea at bounding box center [469, 256] width 510 height 259
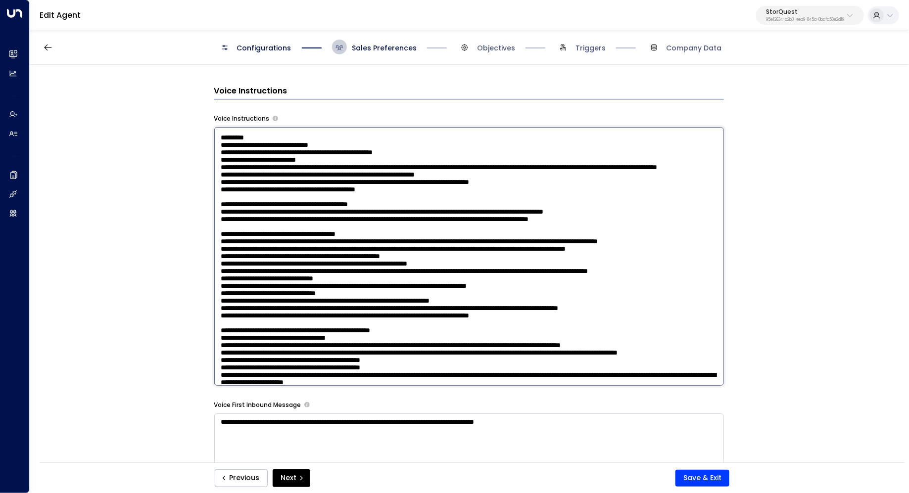
scroll to position [70, 0]
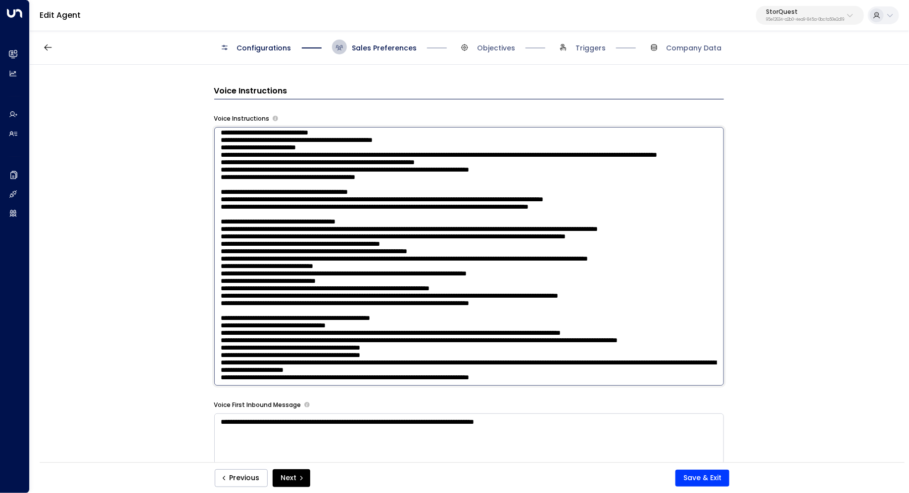
click at [440, 238] on textarea at bounding box center [469, 256] width 510 height 259
click at [417, 243] on textarea at bounding box center [469, 256] width 510 height 259
drag, startPoint x: 245, startPoint y: 236, endPoint x: 253, endPoint y: 236, distance: 8.4
click at [253, 236] on textarea at bounding box center [469, 256] width 510 height 259
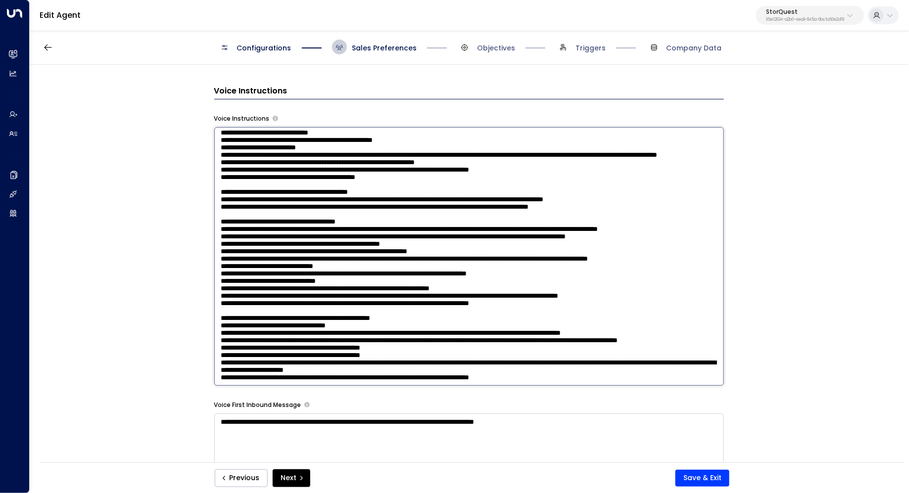
drag, startPoint x: 300, startPoint y: 224, endPoint x: 299, endPoint y: 231, distance: 7.0
click at [299, 231] on textarea at bounding box center [469, 256] width 510 height 259
click at [299, 230] on textarea at bounding box center [469, 256] width 510 height 259
drag, startPoint x: 249, startPoint y: 234, endPoint x: 269, endPoint y: 234, distance: 19.8
click at [269, 234] on textarea at bounding box center [469, 256] width 510 height 259
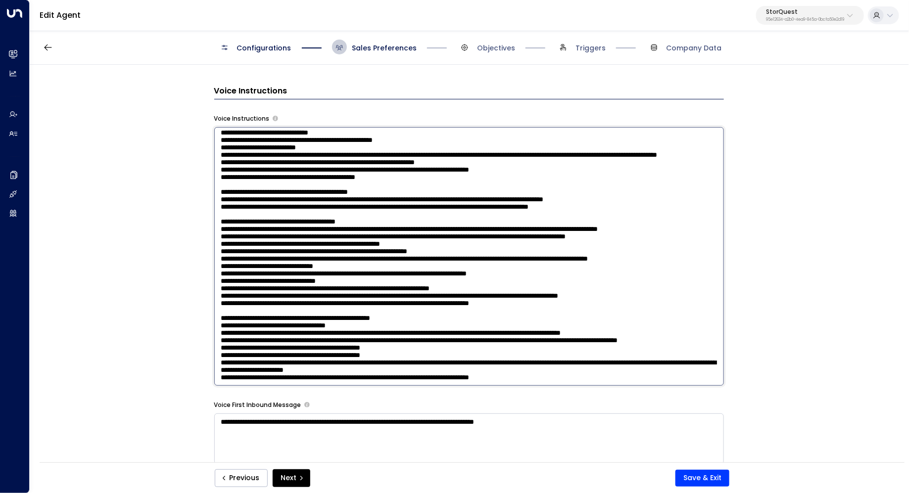
click at [269, 234] on textarea at bounding box center [469, 256] width 510 height 259
drag, startPoint x: 291, startPoint y: 234, endPoint x: 276, endPoint y: 234, distance: 14.8
click at [276, 234] on textarea at bounding box center [469, 256] width 510 height 259
click at [301, 233] on textarea at bounding box center [469, 256] width 510 height 259
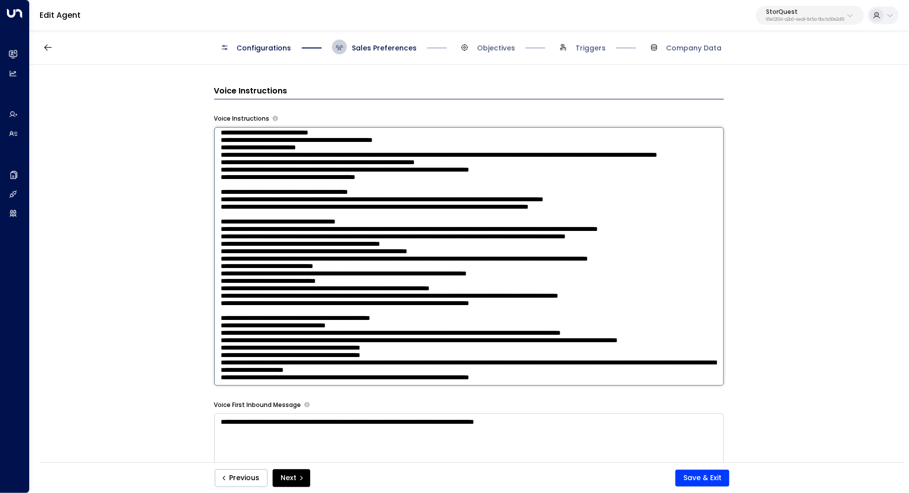
drag, startPoint x: 389, startPoint y: 233, endPoint x: 231, endPoint y: 231, distance: 158.4
click at [231, 231] on textarea at bounding box center [469, 256] width 510 height 259
type textarea "**********"
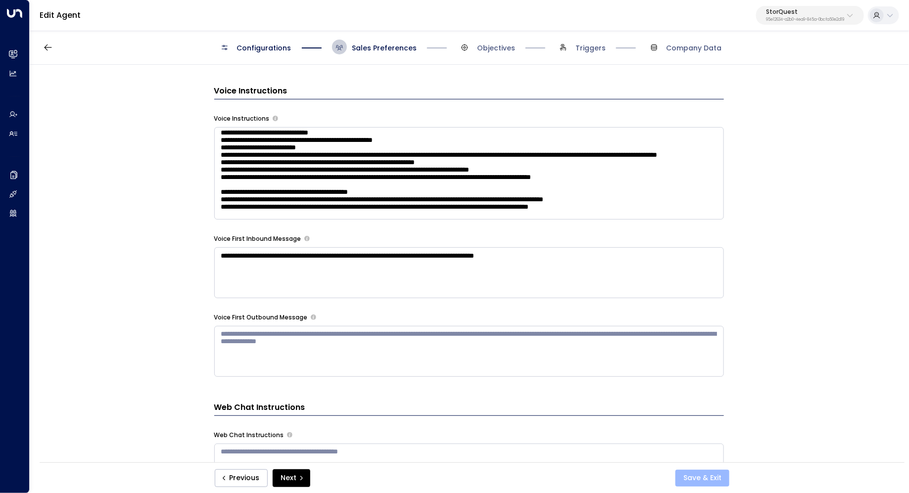
click at [695, 474] on button "Save & Exit" at bounding box center [702, 478] width 54 height 17
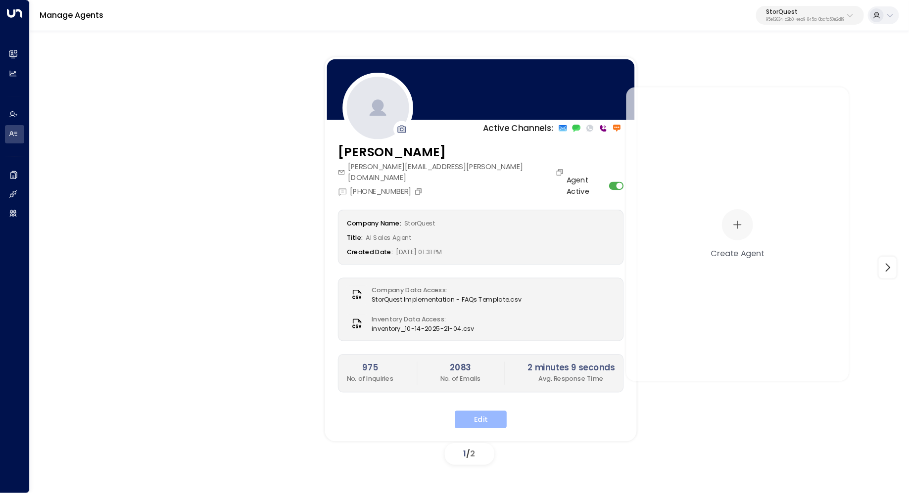
click at [472, 411] on button "Edit" at bounding box center [481, 420] width 52 height 18
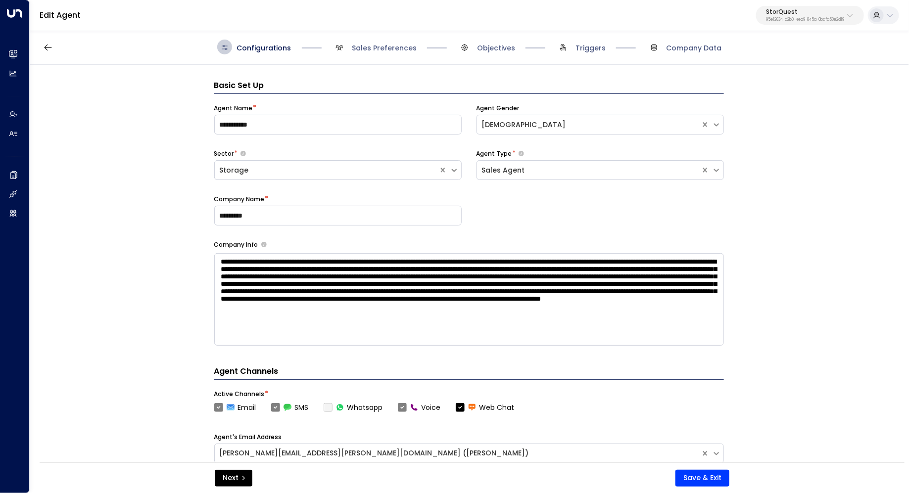
scroll to position [15, 0]
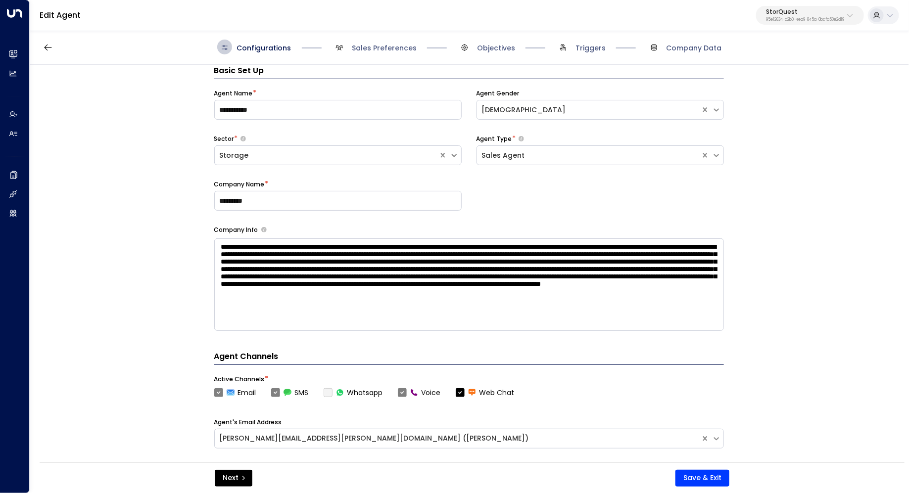
click at [769, 297] on div "**********" at bounding box center [469, 267] width 878 height 404
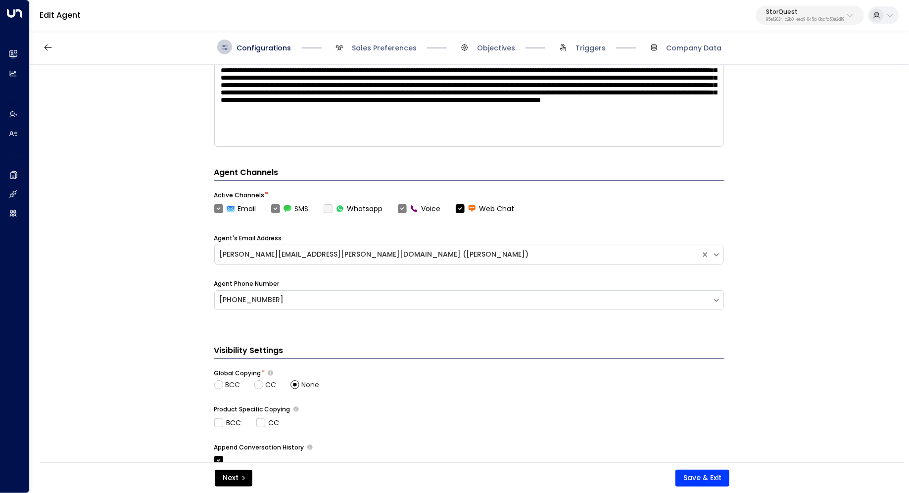
scroll to position [318, 0]
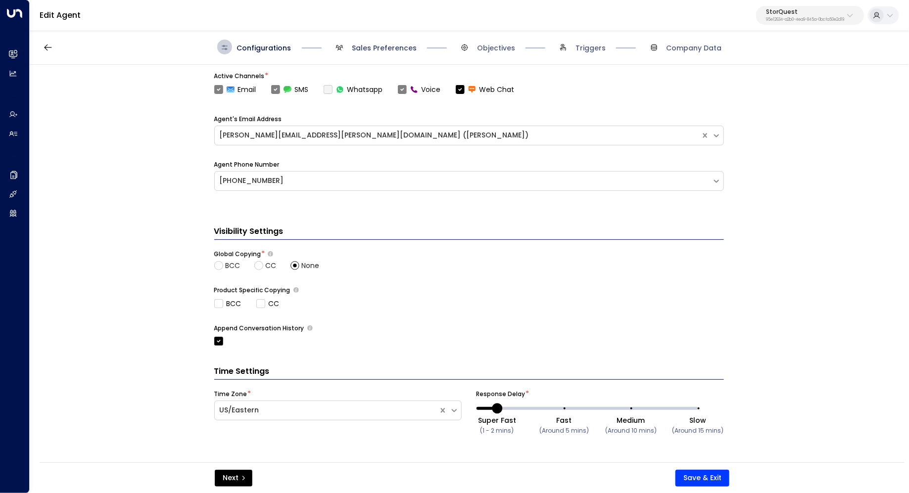
click at [404, 51] on span "Sales Preferences" at bounding box center [384, 48] width 65 height 10
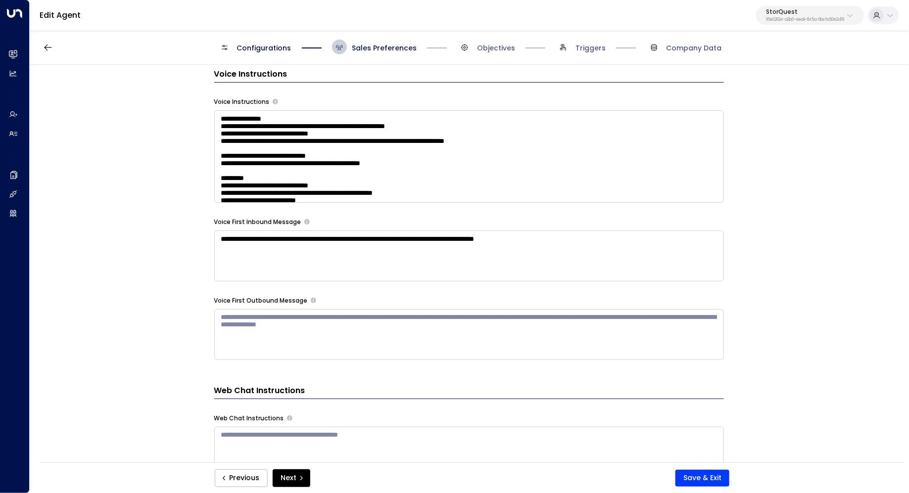
scroll to position [874, 0]
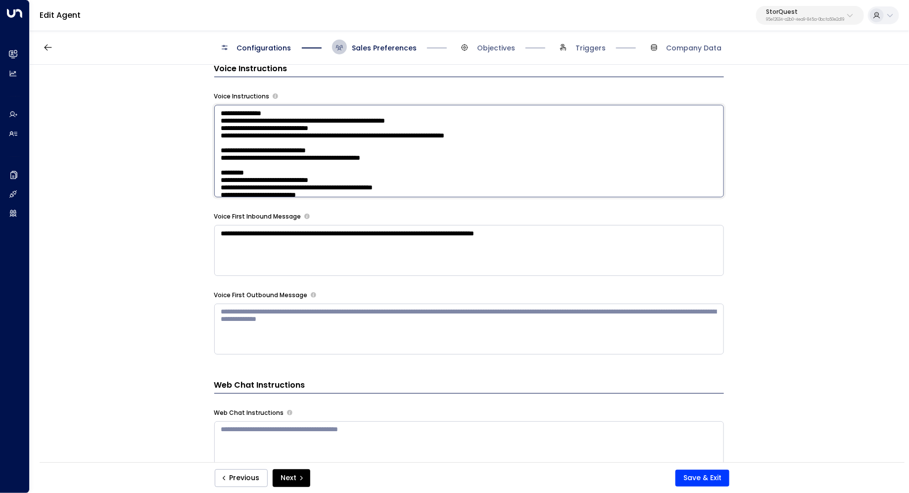
click at [626, 166] on textarea at bounding box center [469, 151] width 510 height 93
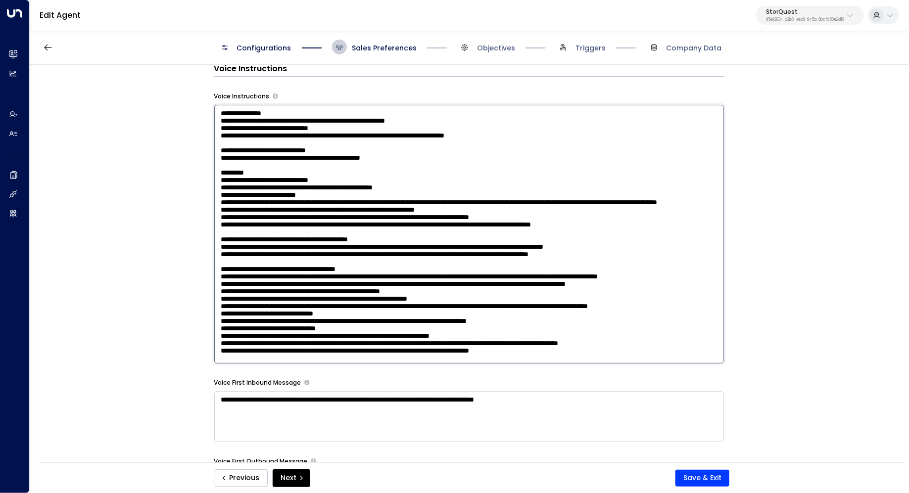
click at [565, 137] on textarea at bounding box center [469, 234] width 510 height 259
drag, startPoint x: 369, startPoint y: 144, endPoint x: 382, endPoint y: 144, distance: 12.9
click at [382, 144] on textarea at bounding box center [469, 234] width 510 height 259
click at [382, 154] on textarea at bounding box center [469, 234] width 510 height 259
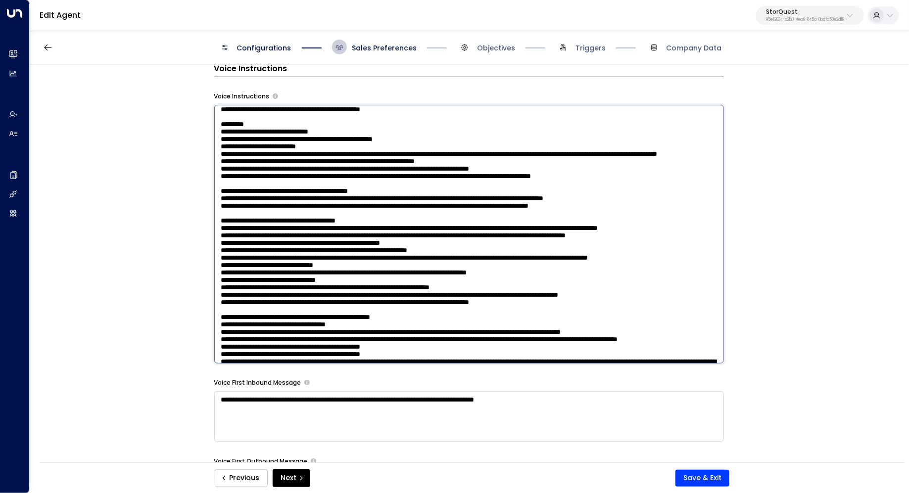
scroll to position [52, 0]
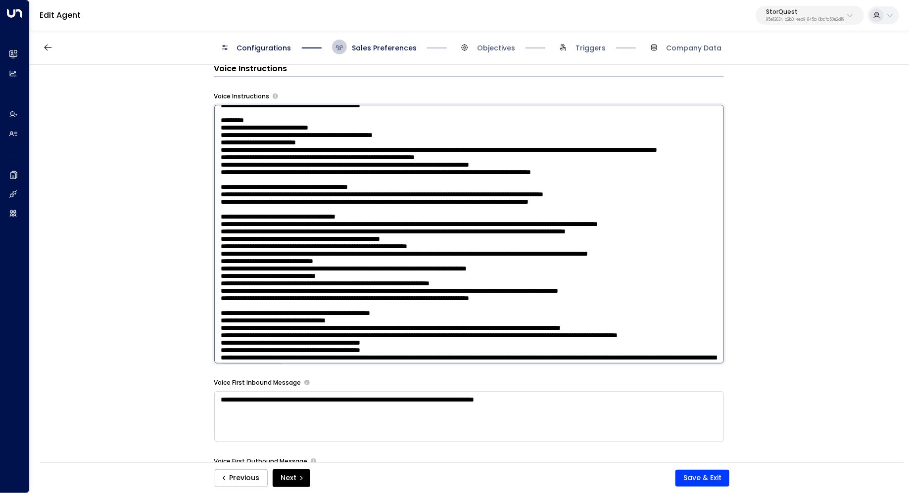
click at [416, 196] on textarea at bounding box center [469, 234] width 510 height 259
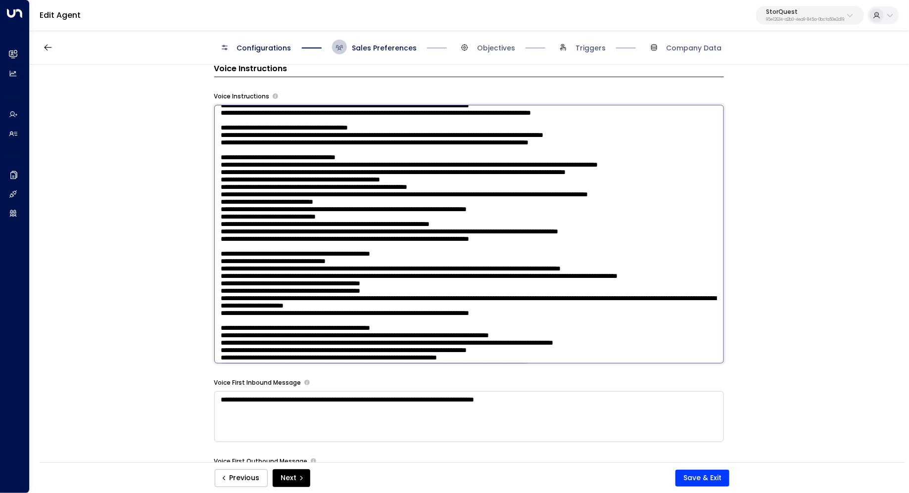
scroll to position [112, 0]
click at [240, 209] on textarea at bounding box center [469, 234] width 510 height 259
click at [278, 221] on textarea at bounding box center [469, 234] width 510 height 259
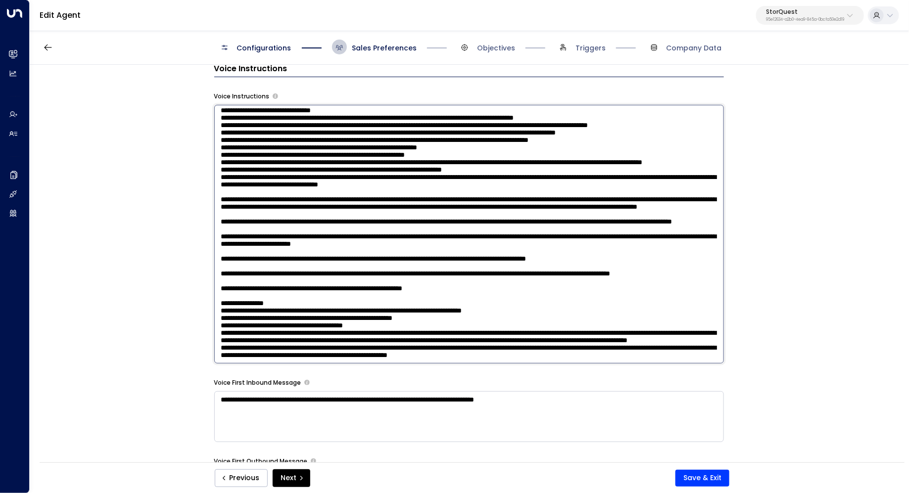
scroll to position [882, 0]
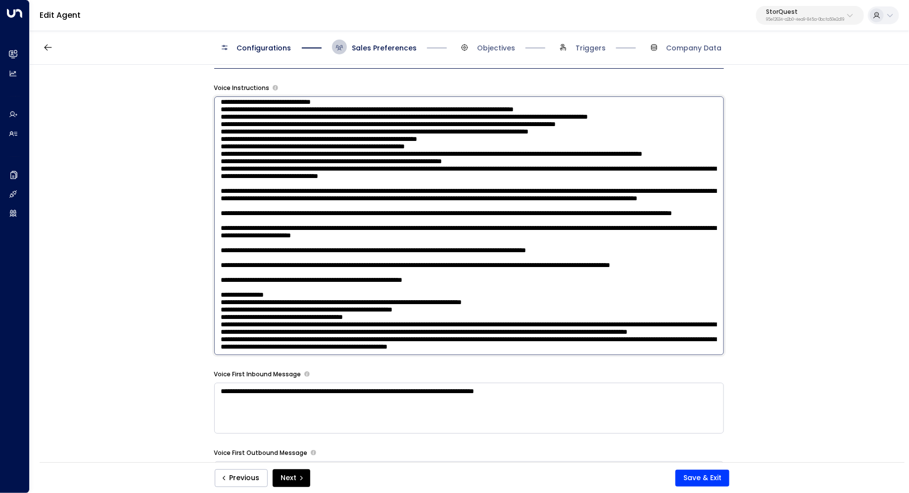
click at [639, 324] on textarea at bounding box center [469, 225] width 510 height 259
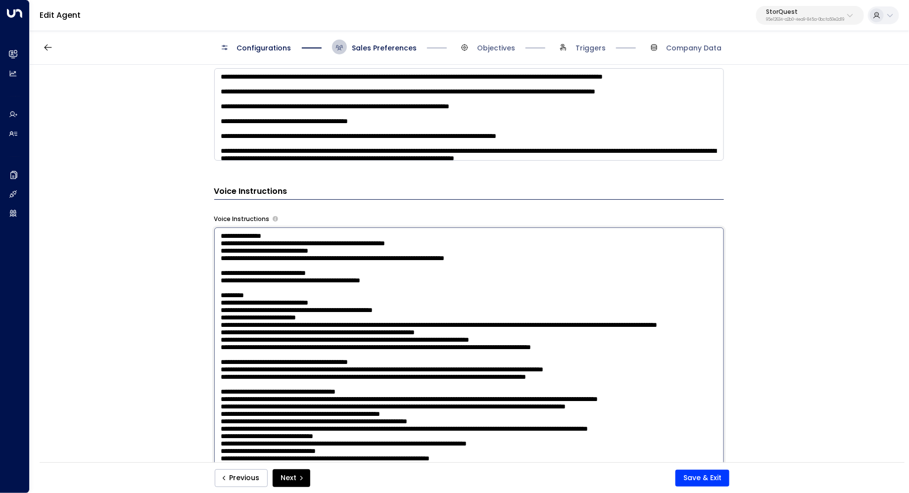
scroll to position [765, 0]
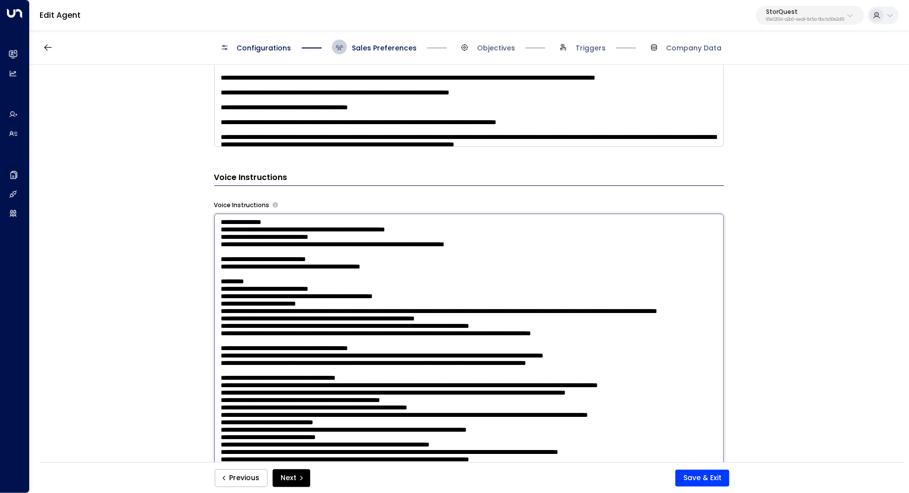
drag, startPoint x: 353, startPoint y: 232, endPoint x: 366, endPoint y: 232, distance: 13.4
click at [366, 232] on textarea at bounding box center [469, 343] width 510 height 259
drag, startPoint x: 394, startPoint y: 233, endPoint x: 371, endPoint y: 233, distance: 23.3
click at [371, 233] on textarea at bounding box center [469, 343] width 510 height 259
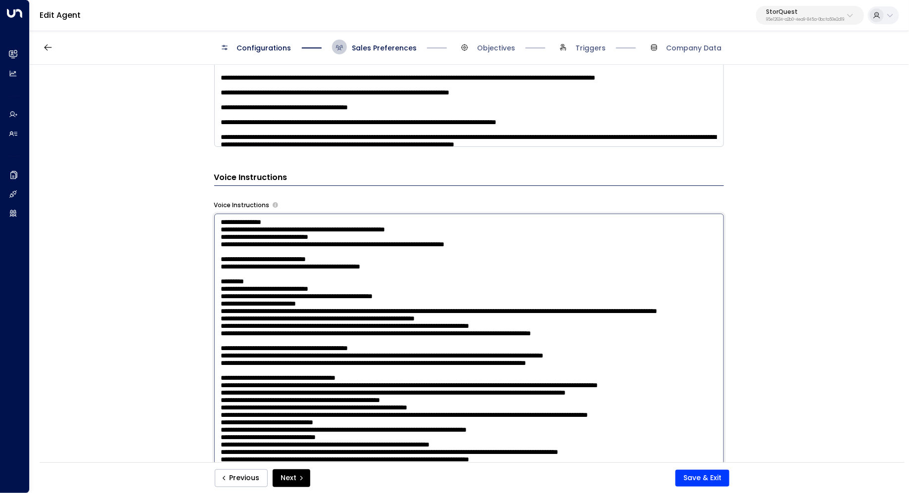
click at [371, 233] on textarea at bounding box center [469, 343] width 510 height 259
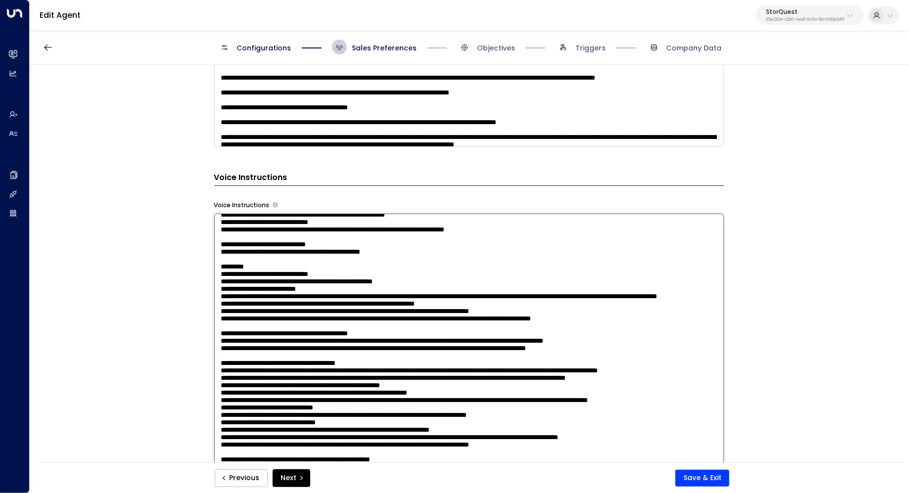
scroll to position [20, 0]
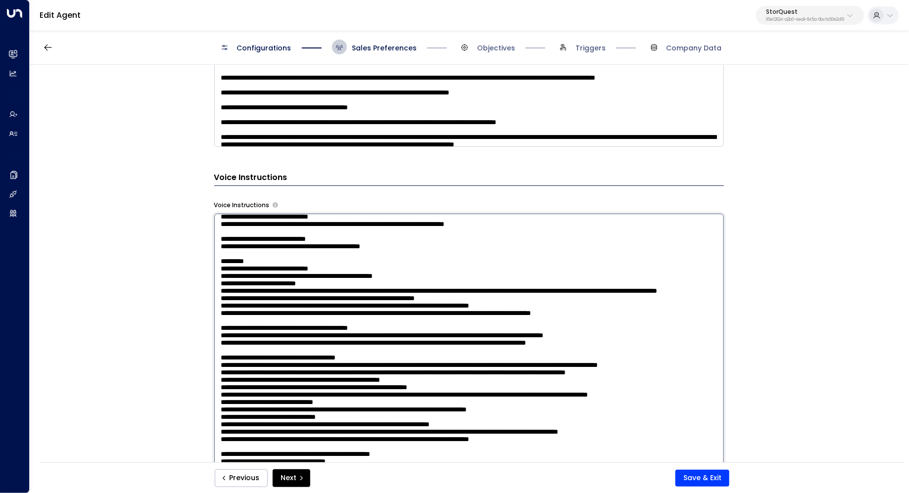
drag, startPoint x: 629, startPoint y: 371, endPoint x: 213, endPoint y: 369, distance: 416.2
click at [214, 369] on textarea at bounding box center [469, 343] width 510 height 259
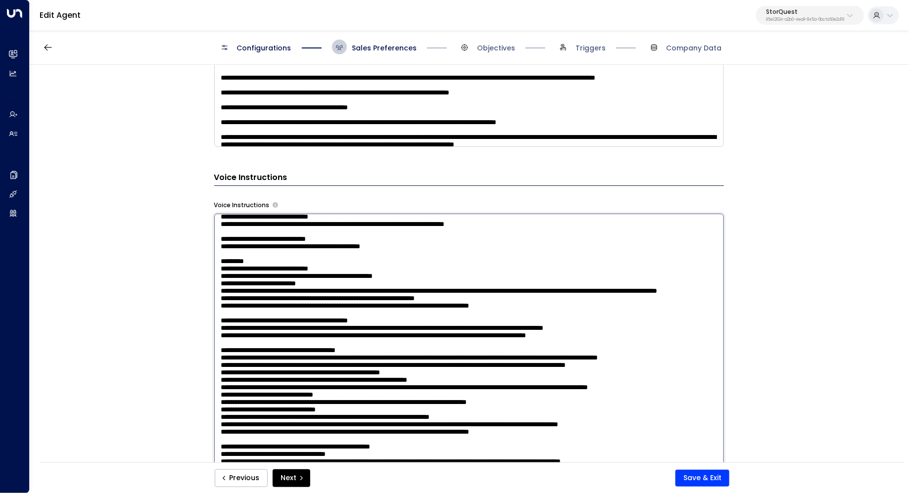
scroll to position [0, 0]
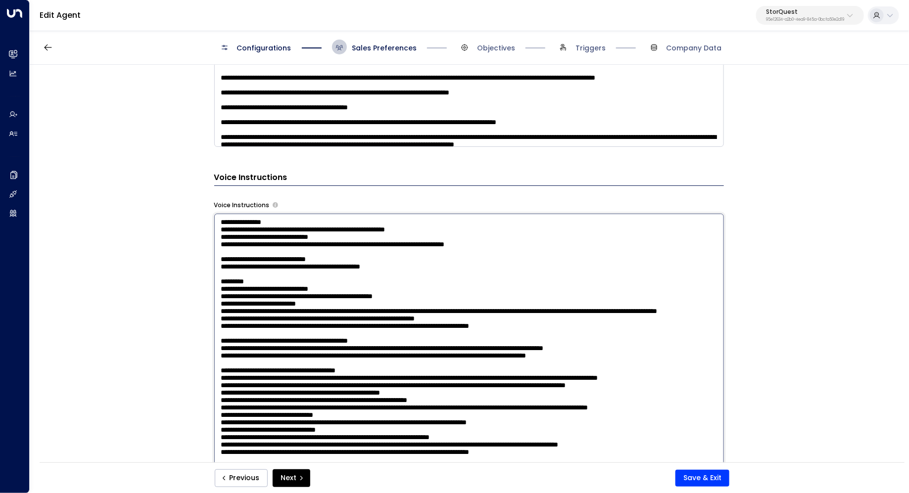
click at [471, 233] on textarea at bounding box center [469, 343] width 510 height 259
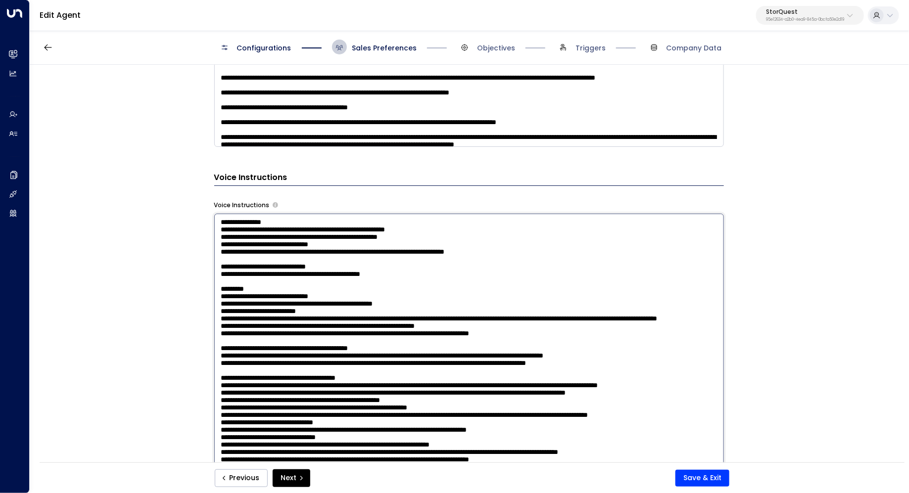
click at [389, 242] on textarea at bounding box center [469, 343] width 510 height 259
click at [382, 242] on textarea at bounding box center [469, 343] width 510 height 259
drag, startPoint x: 339, startPoint y: 243, endPoint x: 352, endPoint y: 243, distance: 13.4
click at [352, 243] on textarea at bounding box center [469, 343] width 510 height 259
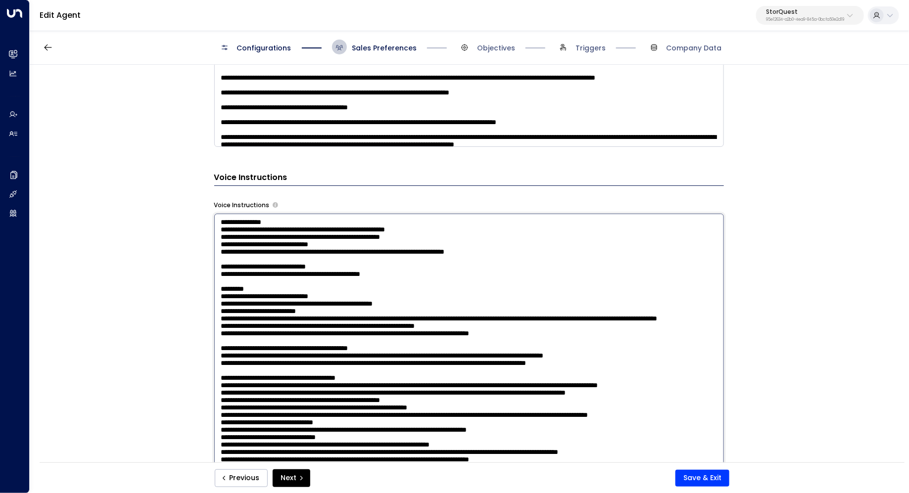
drag, startPoint x: 319, startPoint y: 241, endPoint x: 333, endPoint y: 241, distance: 13.9
click at [333, 241] on textarea at bounding box center [469, 343] width 510 height 259
click at [380, 250] on textarea at bounding box center [469, 343] width 510 height 259
drag, startPoint x: 429, startPoint y: 245, endPoint x: 319, endPoint y: 243, distance: 110.4
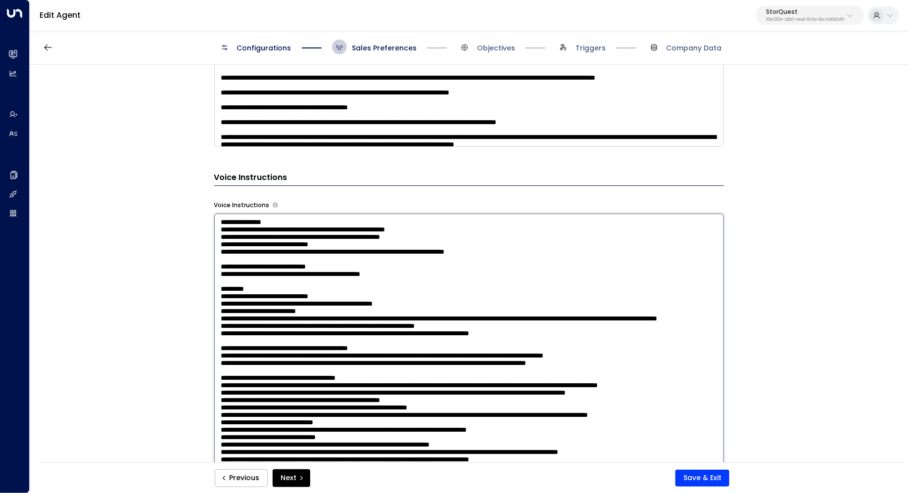
click at [319, 243] on textarea at bounding box center [469, 343] width 510 height 259
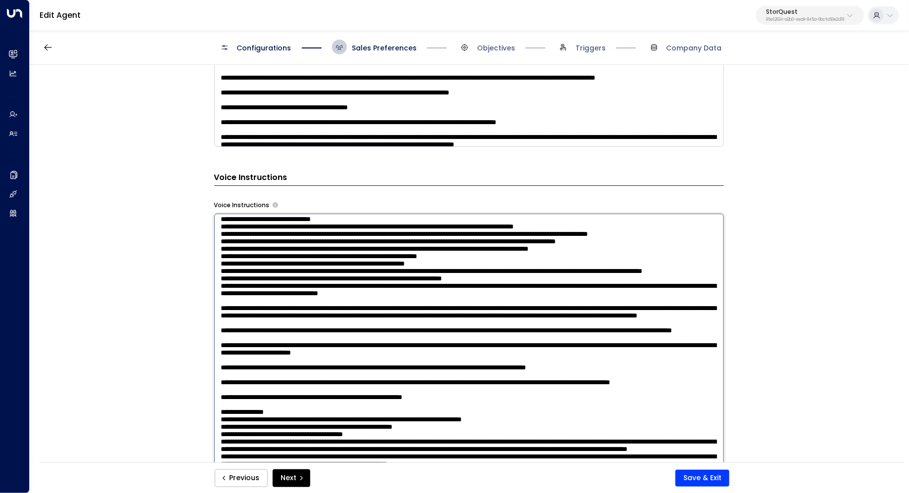
scroll to position [865, 0]
type textarea "**********"
click at [699, 479] on button "Save & Exit" at bounding box center [702, 478] width 54 height 17
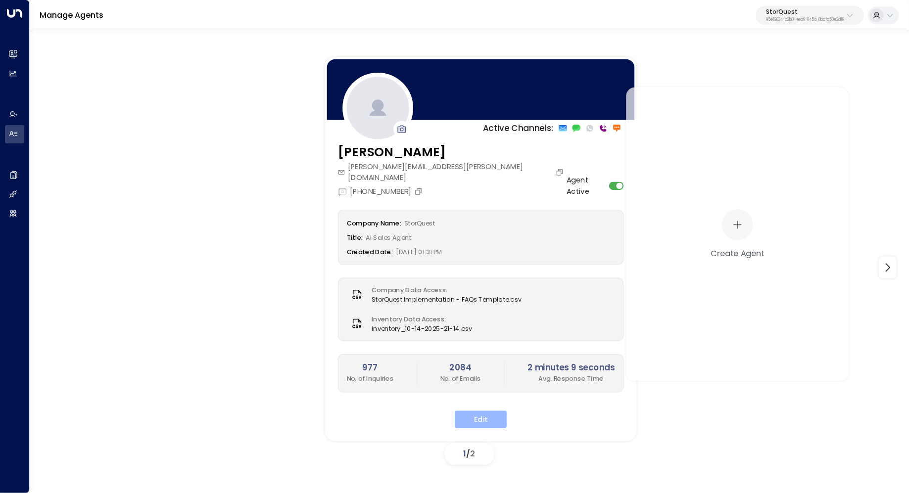
click at [476, 411] on button "Edit" at bounding box center [481, 420] width 52 height 18
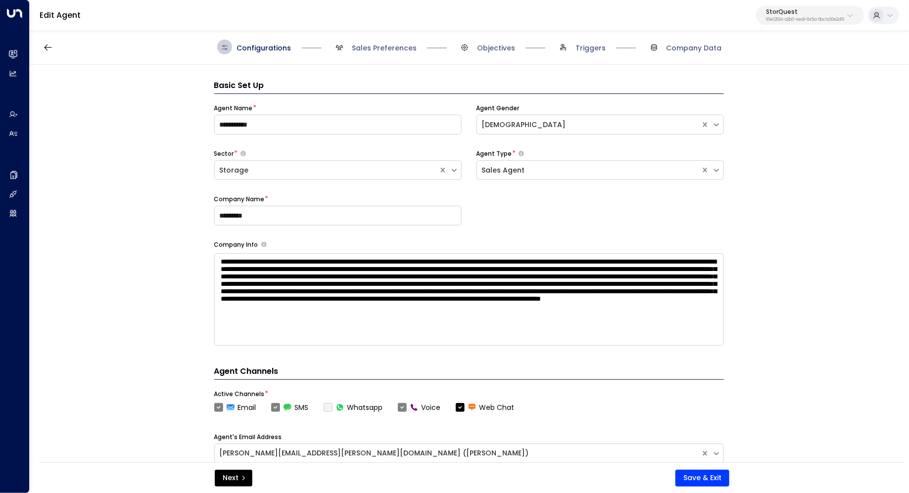
scroll to position [15, 0]
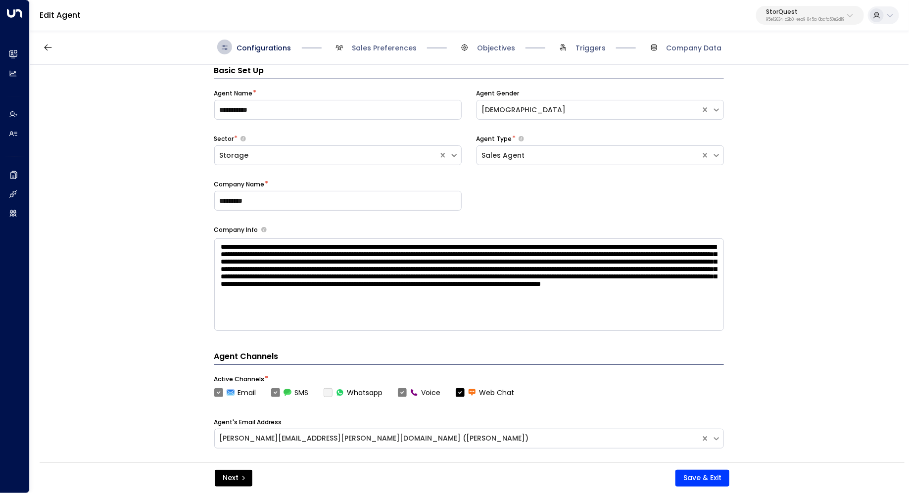
click at [787, 259] on div "**********" at bounding box center [469, 267] width 878 height 404
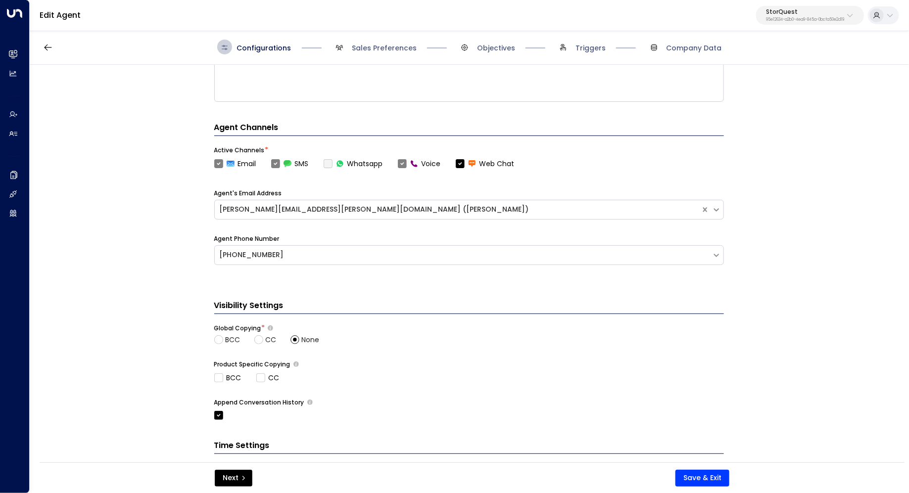
scroll to position [318, 0]
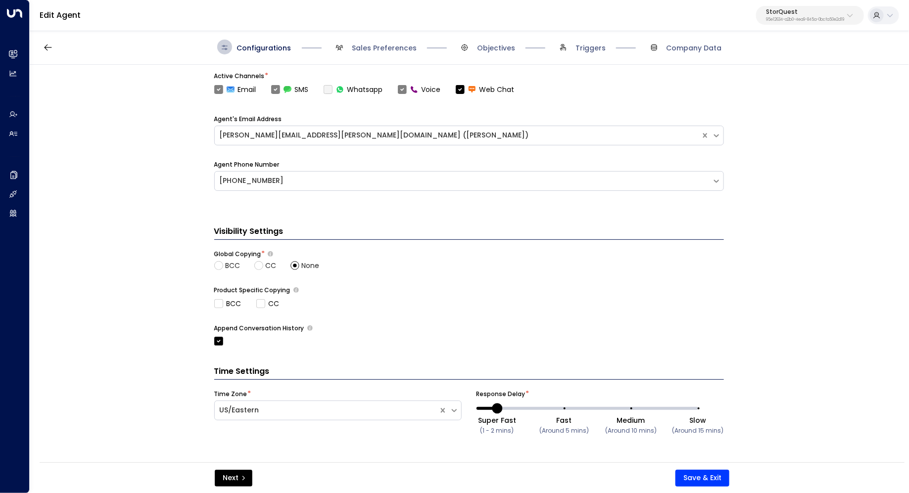
click at [399, 55] on div "Configurations Sales Preferences Objectives Triggers Company Data" at bounding box center [469, 47] width 879 height 35
click at [396, 51] on span "Sales Preferences" at bounding box center [384, 48] width 65 height 10
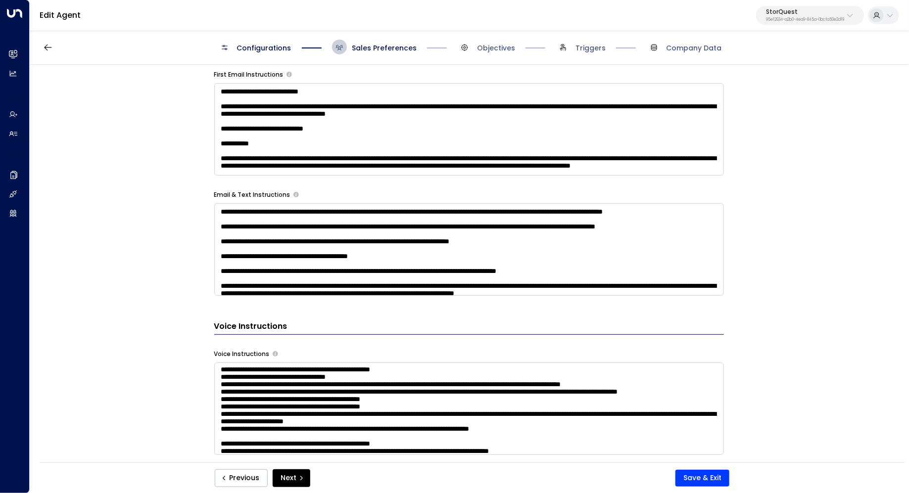
scroll to position [614, 0]
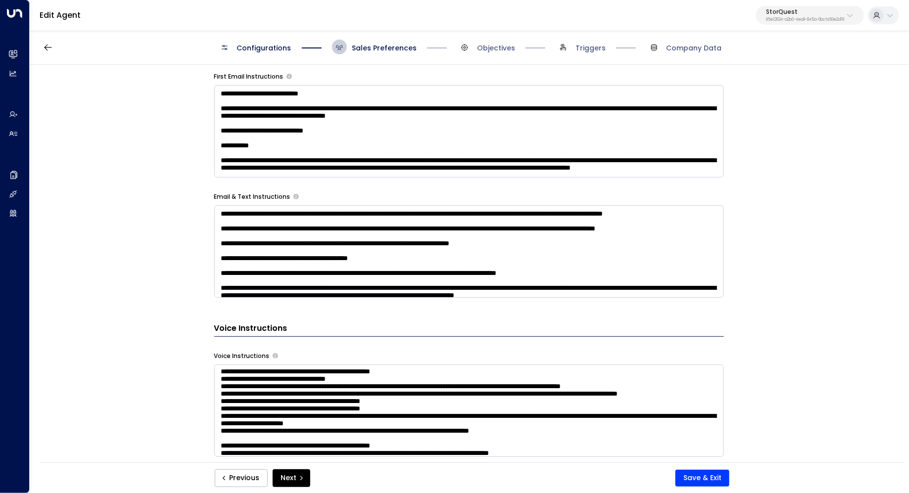
click at [668, 248] on textarea at bounding box center [469, 251] width 510 height 93
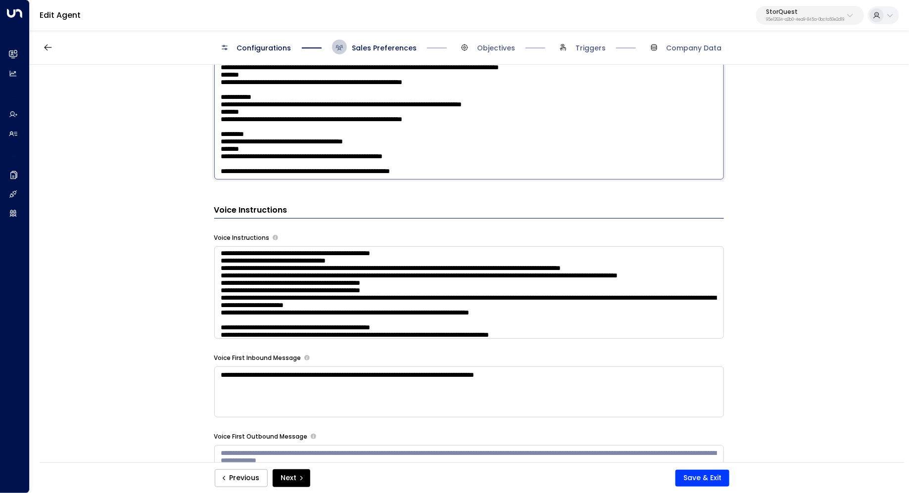
scroll to position [934, 0]
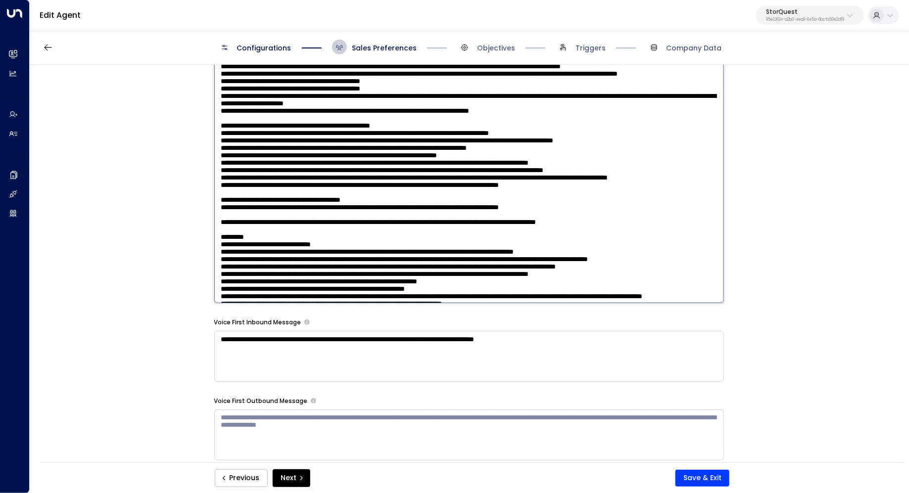
click at [680, 266] on textarea at bounding box center [469, 174] width 510 height 259
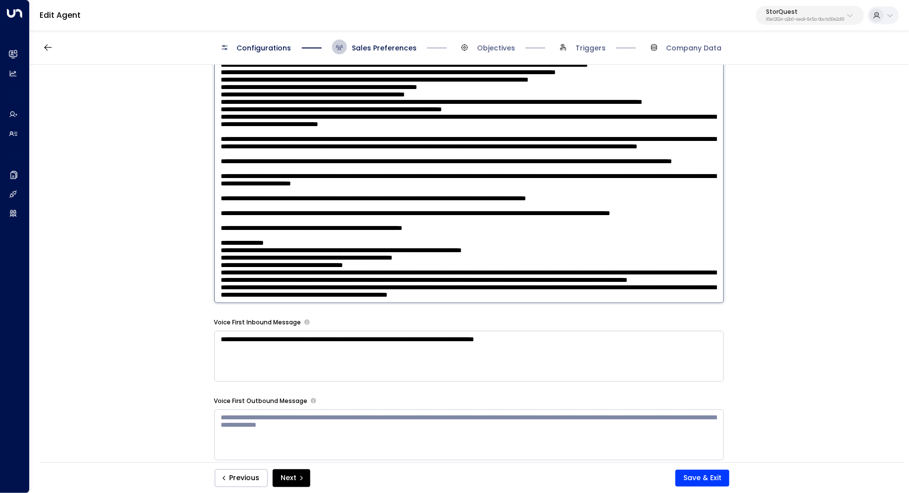
scroll to position [943, 0]
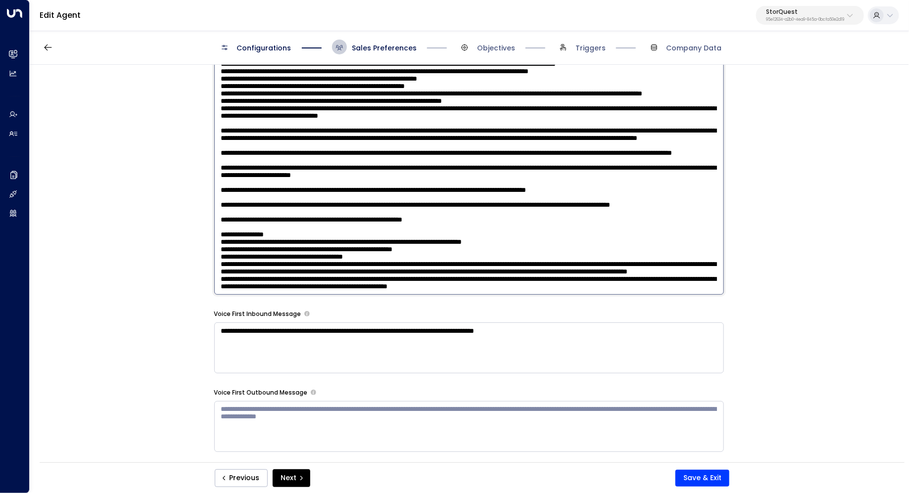
drag, startPoint x: 325, startPoint y: 224, endPoint x: 338, endPoint y: 224, distance: 13.9
click at [338, 224] on textarea at bounding box center [469, 165] width 510 height 259
drag, startPoint x: 313, startPoint y: 254, endPoint x: 337, endPoint y: 254, distance: 24.2
click at [337, 254] on textarea at bounding box center [469, 165] width 510 height 259
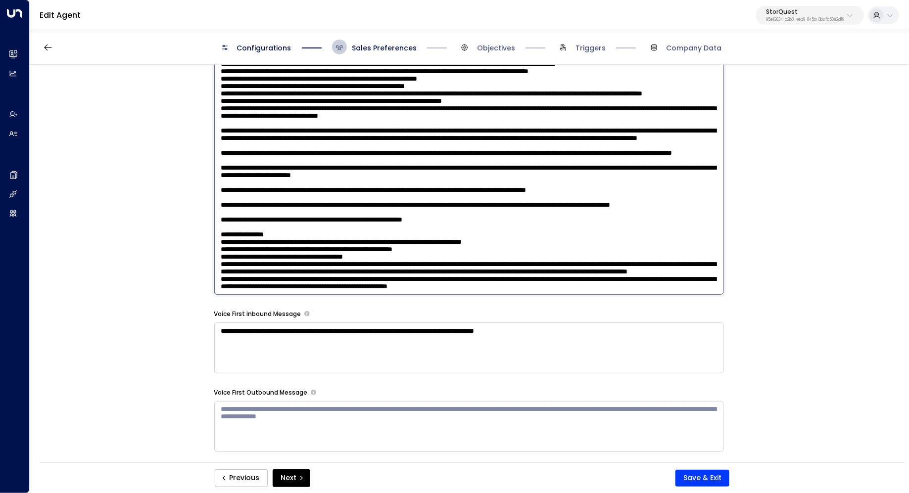
click at [337, 254] on textarea at bounding box center [469, 165] width 510 height 259
click at [410, 253] on textarea at bounding box center [469, 165] width 510 height 259
type textarea "**********"
click at [711, 475] on button "Save & Exit" at bounding box center [702, 478] width 54 height 17
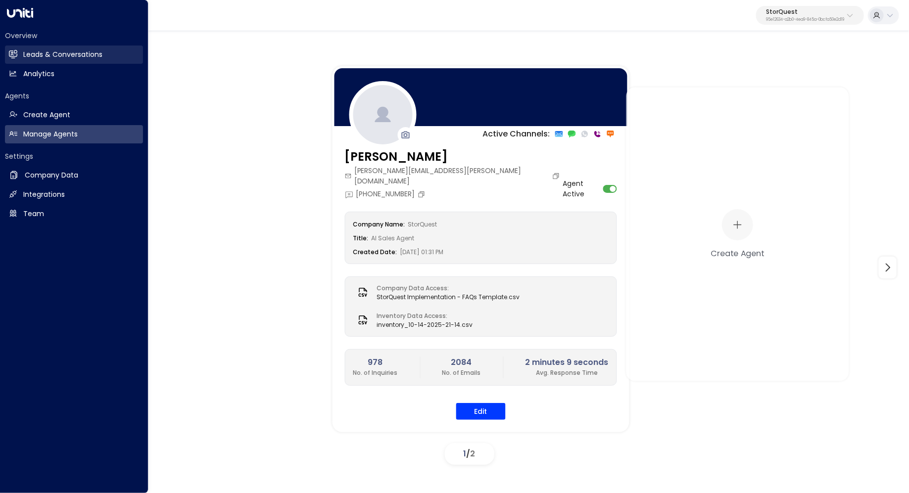
click at [50, 59] on h2 "Leads & Conversations" at bounding box center [62, 54] width 79 height 10
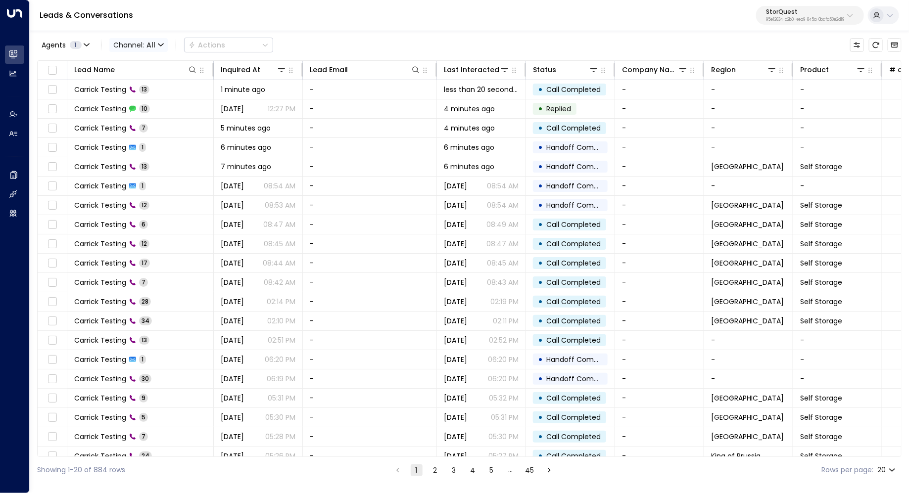
click at [151, 41] on span "All" at bounding box center [150, 45] width 9 height 8
click at [151, 41] on div at bounding box center [454, 246] width 909 height 493
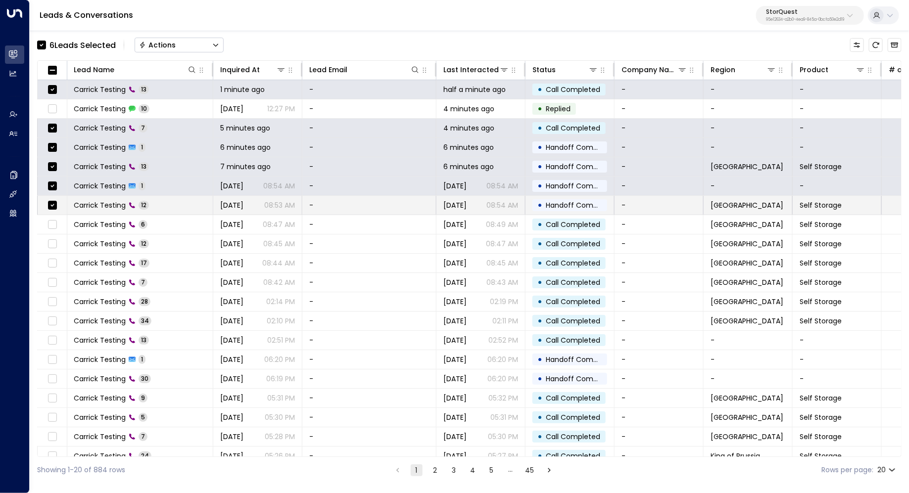
scroll to position [7, 0]
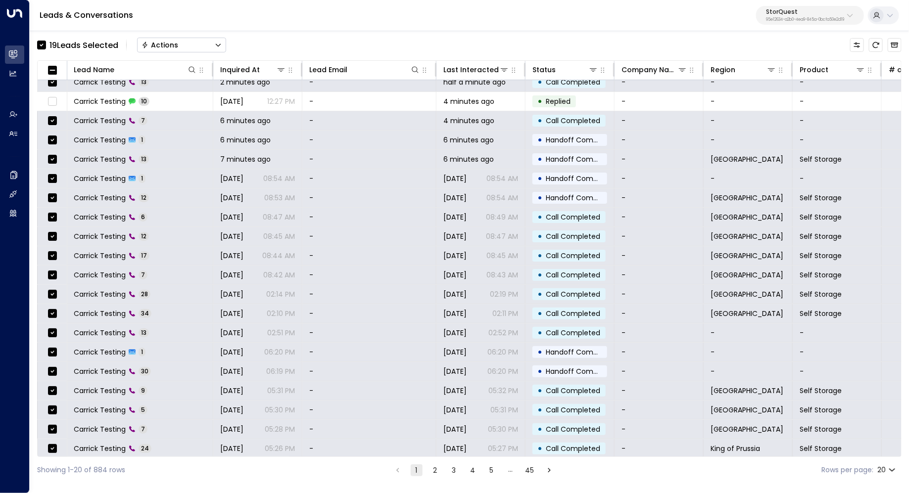
click at [220, 47] on icon "Button group with a nested menu" at bounding box center [218, 45] width 7 height 7
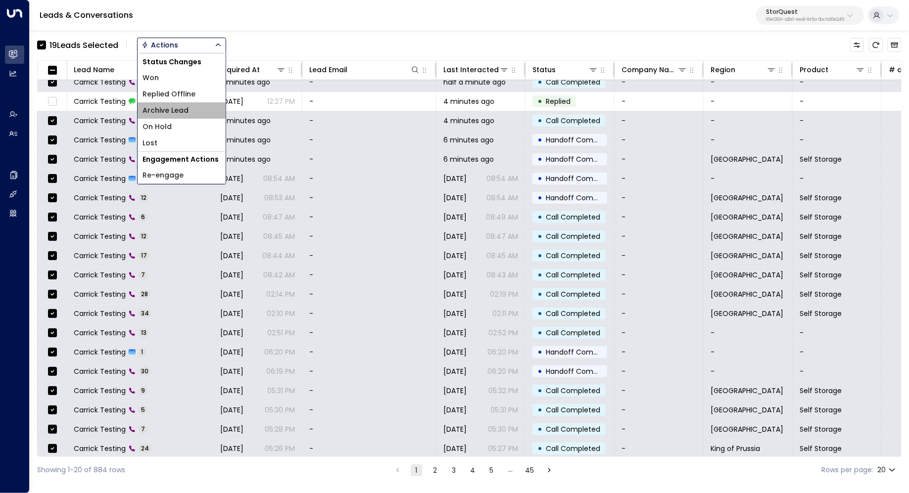
click at [191, 109] on li "Archive Lead" at bounding box center [182, 110] width 88 height 16
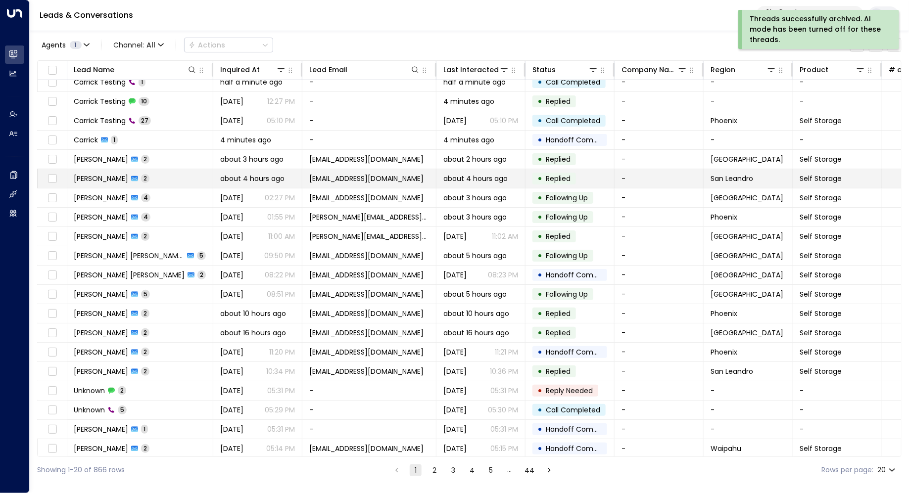
scroll to position [0, 0]
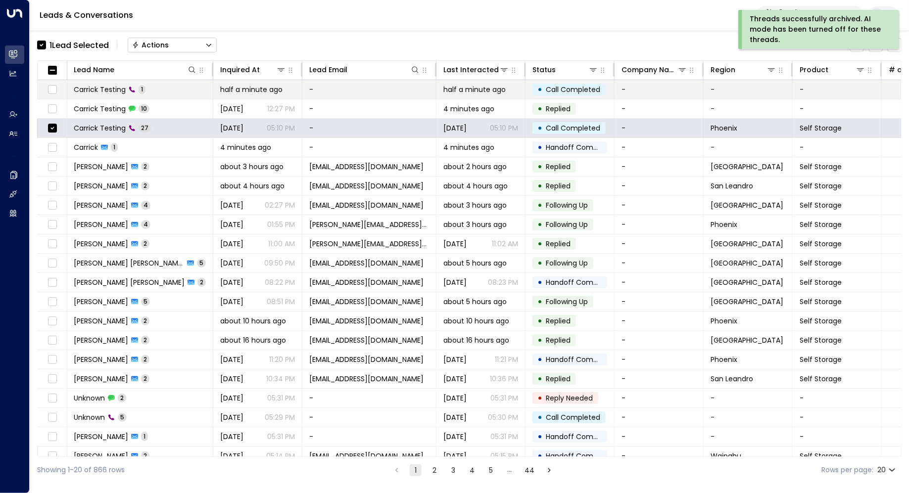
click at [53, 82] on td at bounding box center [53, 89] width 30 height 19
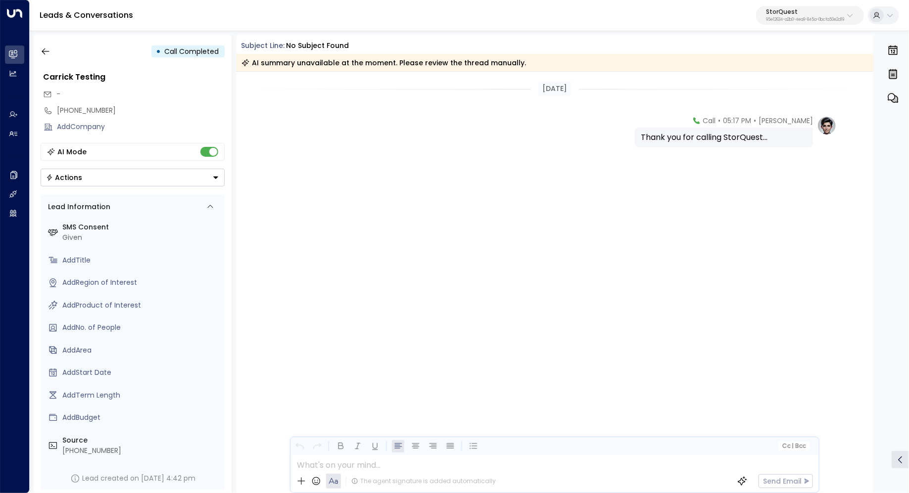
click at [49, 41] on div "• Call Completed Carrick Testing - +12532612671 Add Company AI Mode Actions Lea…" at bounding box center [133, 264] width 198 height 459
click at [49, 54] on icon "button" at bounding box center [46, 52] width 10 height 10
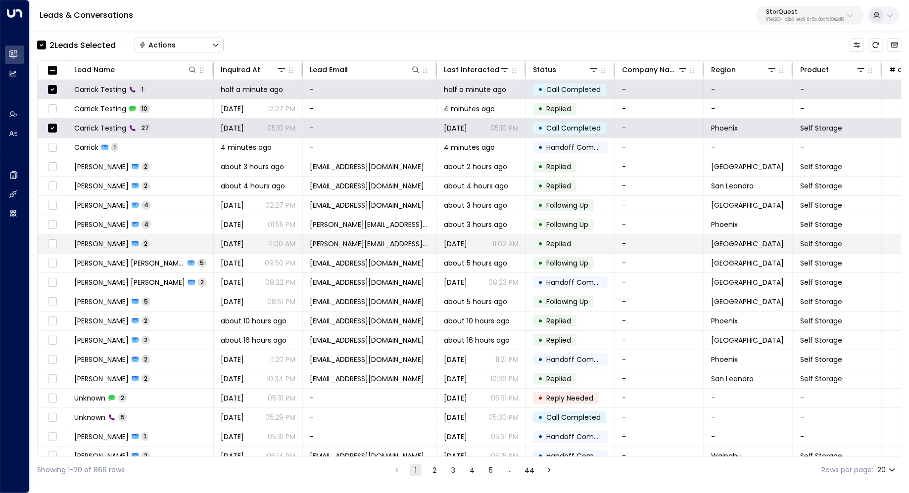
scroll to position [7, 0]
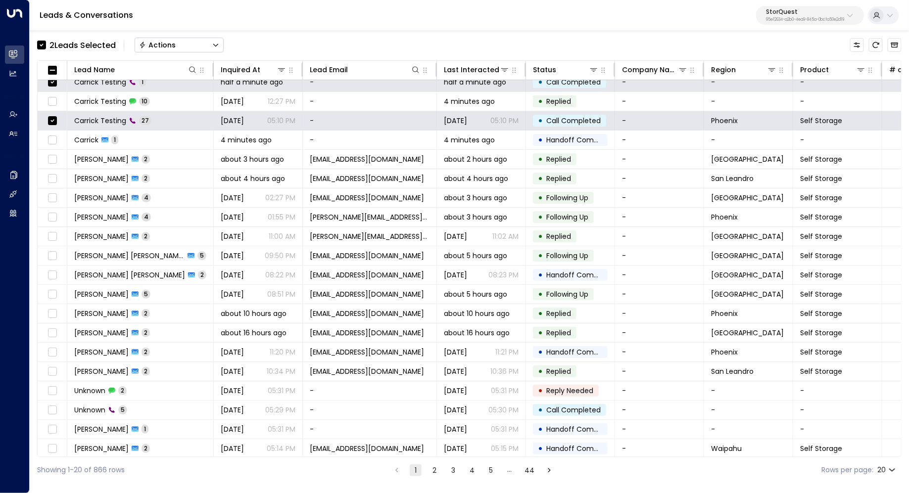
click at [218, 48] on icon "Button group with a nested menu" at bounding box center [215, 45] width 7 height 7
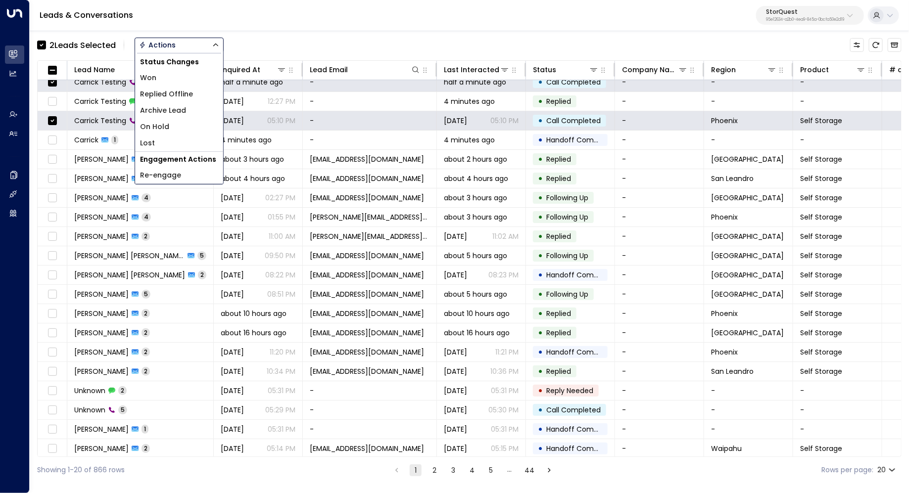
click at [184, 113] on span "Archive Lead" at bounding box center [163, 110] width 46 height 10
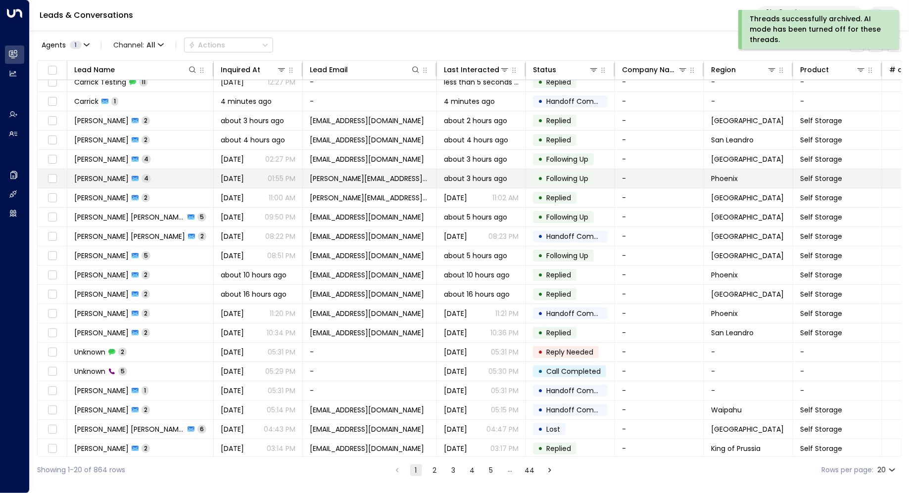
scroll to position [0, 0]
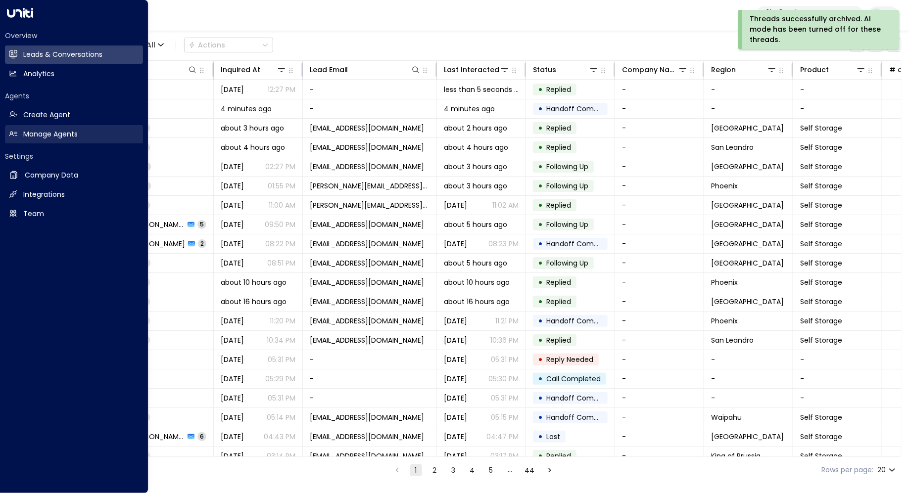
click at [42, 130] on h2 "Manage Agents" at bounding box center [50, 134] width 54 height 10
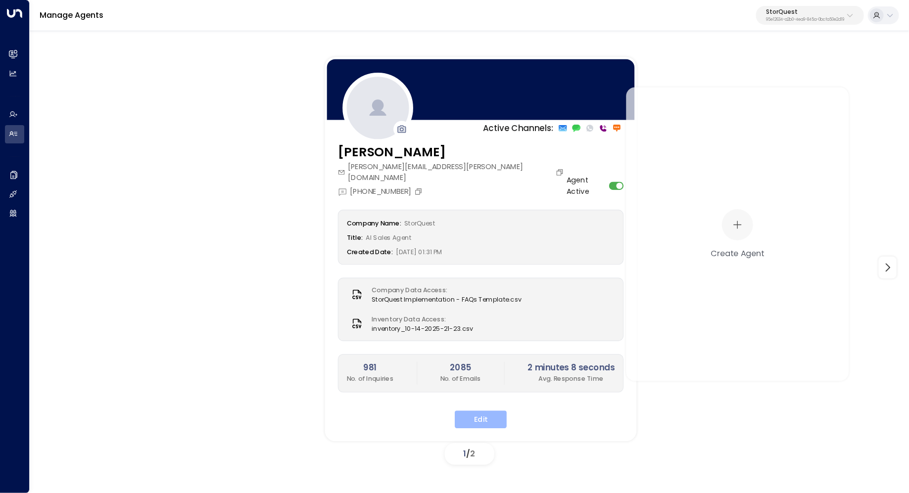
click at [466, 411] on button "Edit" at bounding box center [481, 420] width 52 height 18
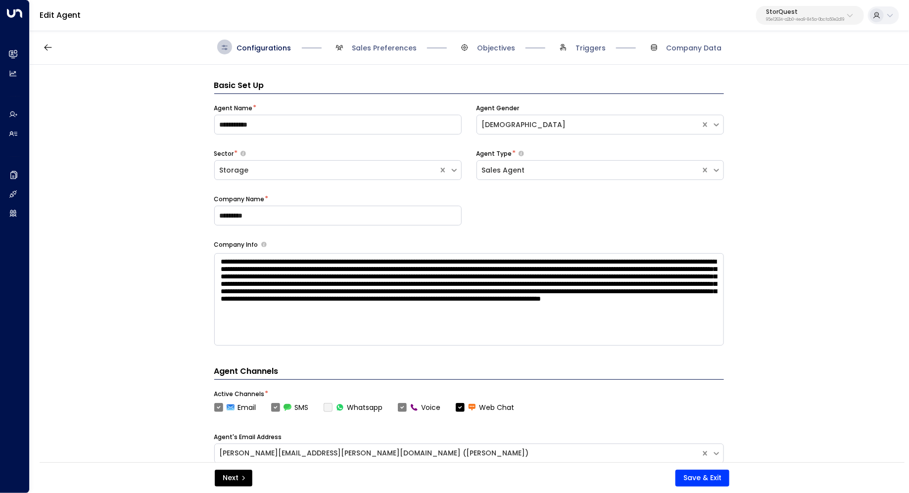
scroll to position [15, 0]
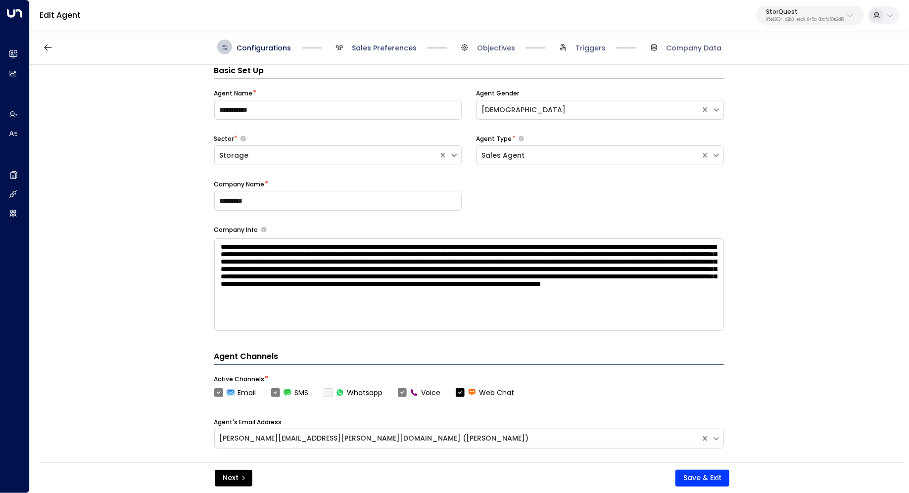
click at [391, 49] on span "Sales Preferences" at bounding box center [384, 48] width 65 height 10
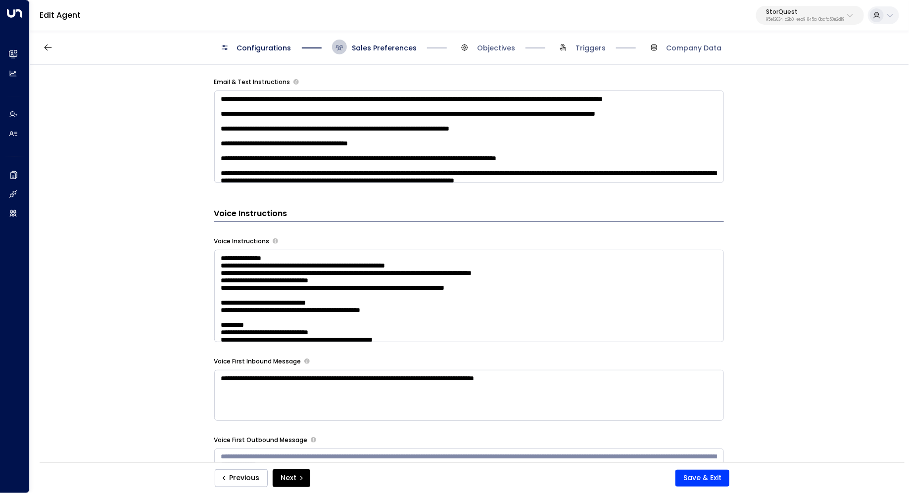
scroll to position [773, 0]
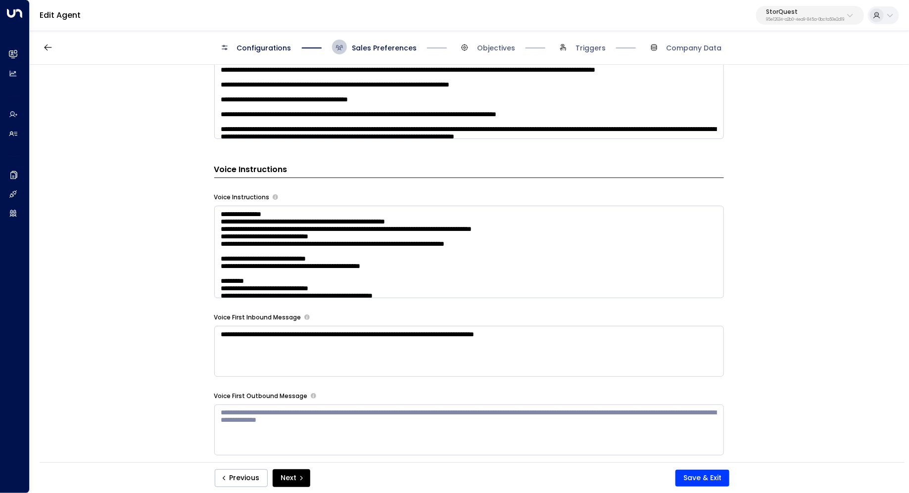
click at [659, 284] on textarea at bounding box center [469, 252] width 510 height 93
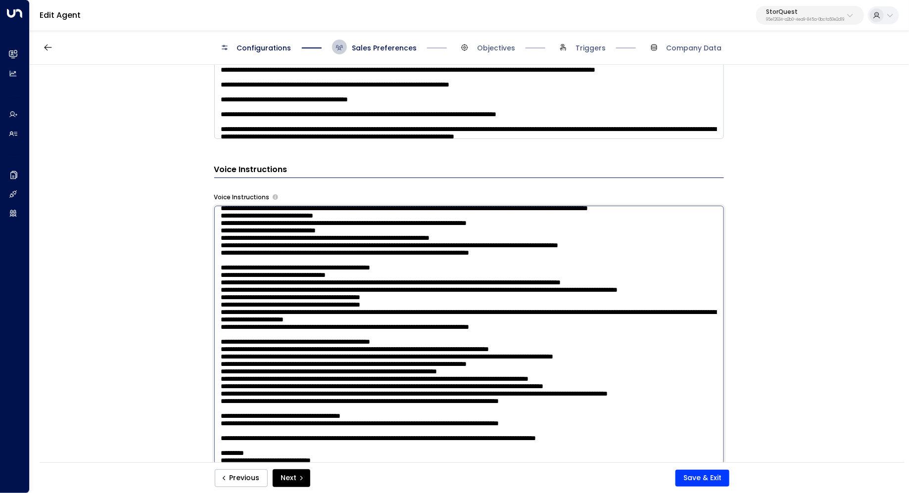
scroll to position [177, 0]
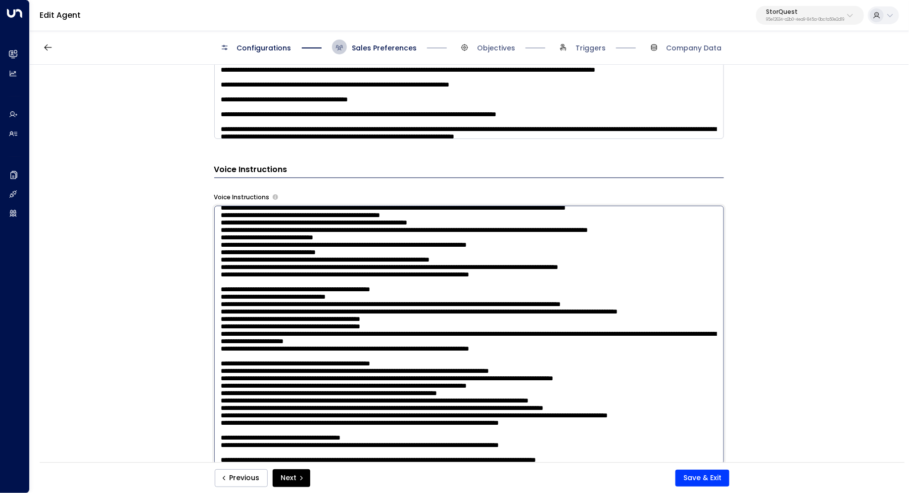
drag, startPoint x: 492, startPoint y: 246, endPoint x: 263, endPoint y: 245, distance: 229.6
click at [263, 245] on textarea at bounding box center [469, 335] width 510 height 259
paste textarea "**********"
click at [259, 247] on textarea at bounding box center [469, 335] width 510 height 259
drag, startPoint x: 342, startPoint y: 247, endPoint x: 309, endPoint y: 246, distance: 33.7
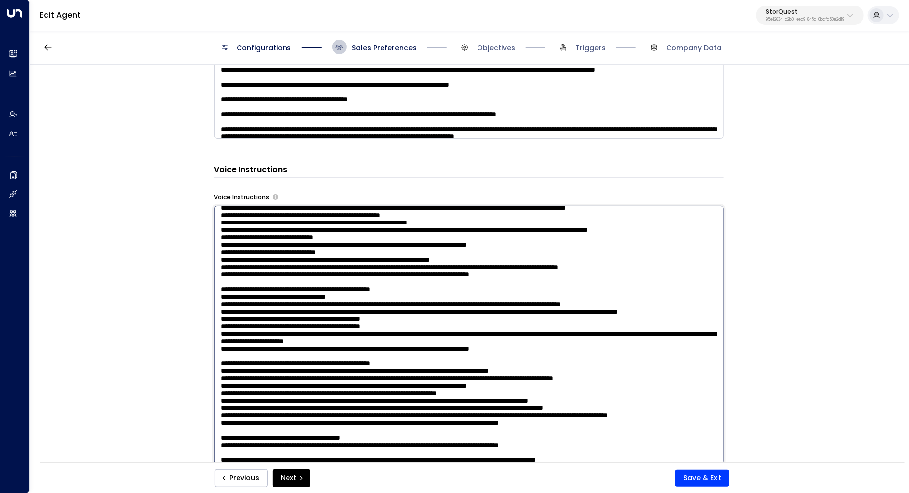
click at [309, 247] on textarea at bounding box center [469, 335] width 510 height 259
click at [418, 244] on textarea at bounding box center [469, 335] width 510 height 259
drag, startPoint x: 305, startPoint y: 248, endPoint x: 283, endPoint y: 248, distance: 22.3
click at [283, 248] on textarea at bounding box center [469, 335] width 510 height 259
click at [342, 246] on textarea at bounding box center [469, 335] width 510 height 259
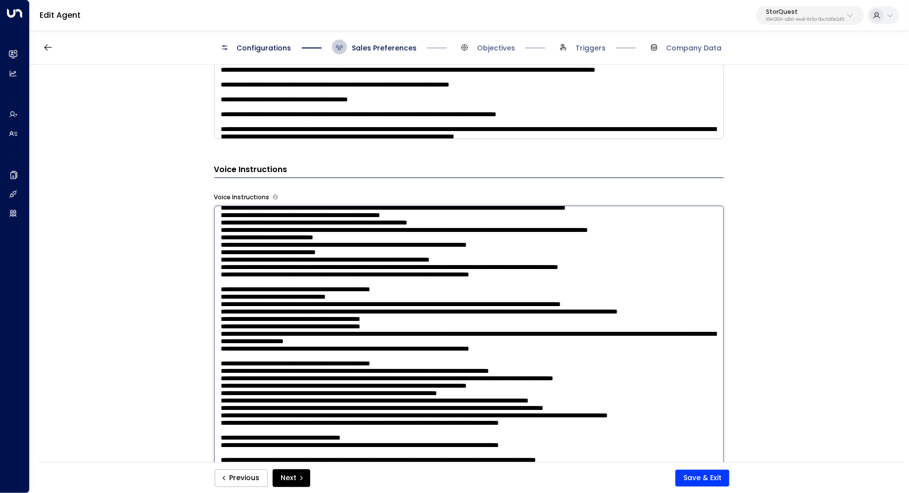
click at [434, 253] on textarea at bounding box center [469, 335] width 510 height 259
type textarea "**********"
click at [709, 478] on button "Save & Exit" at bounding box center [702, 478] width 54 height 17
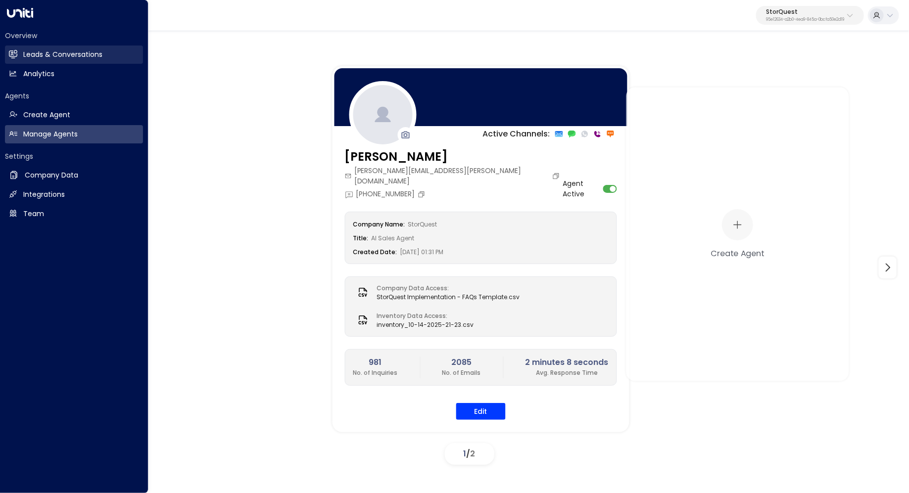
click at [33, 54] on h2 "Leads & Conversations" at bounding box center [62, 54] width 79 height 10
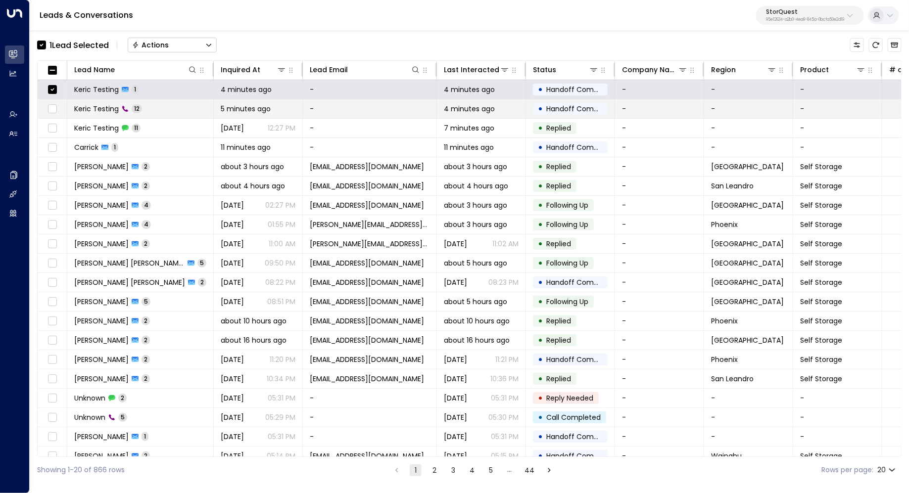
click at [51, 100] on td at bounding box center [53, 108] width 30 height 19
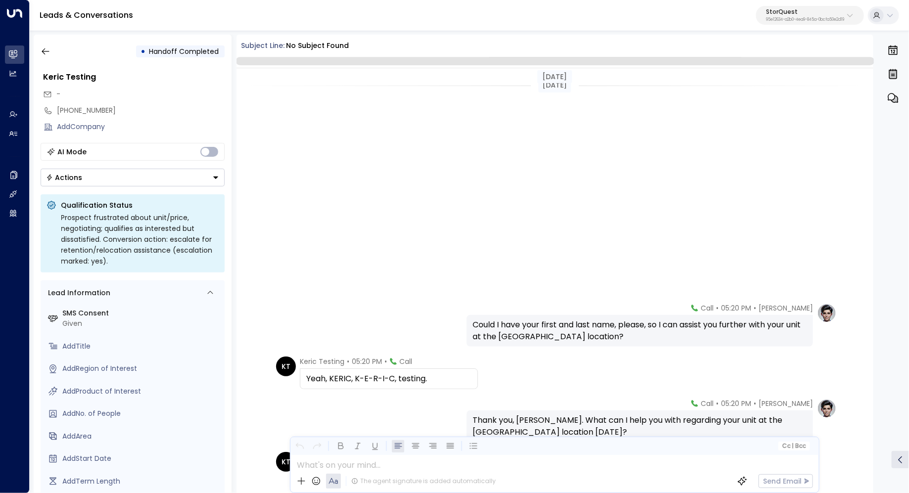
scroll to position [292, 0]
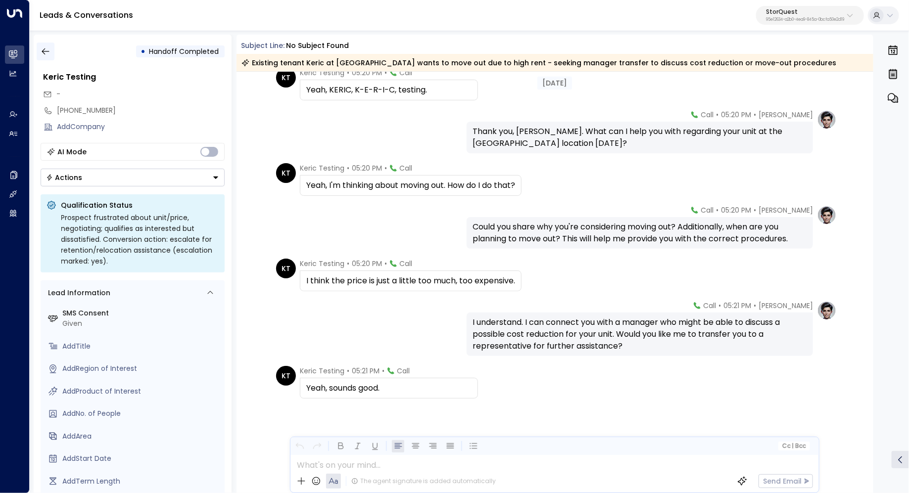
click at [45, 48] on icon "button" at bounding box center [46, 52] width 10 height 10
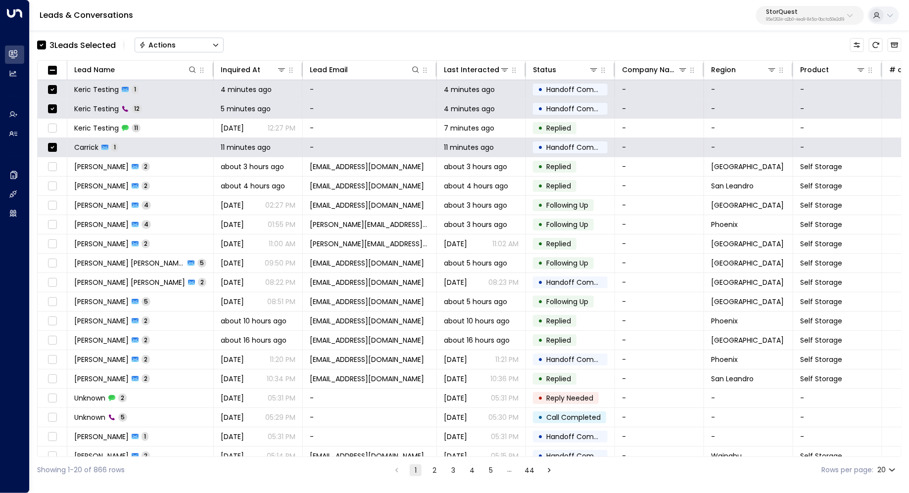
click at [191, 50] on button "Actions" at bounding box center [179, 45] width 89 height 15
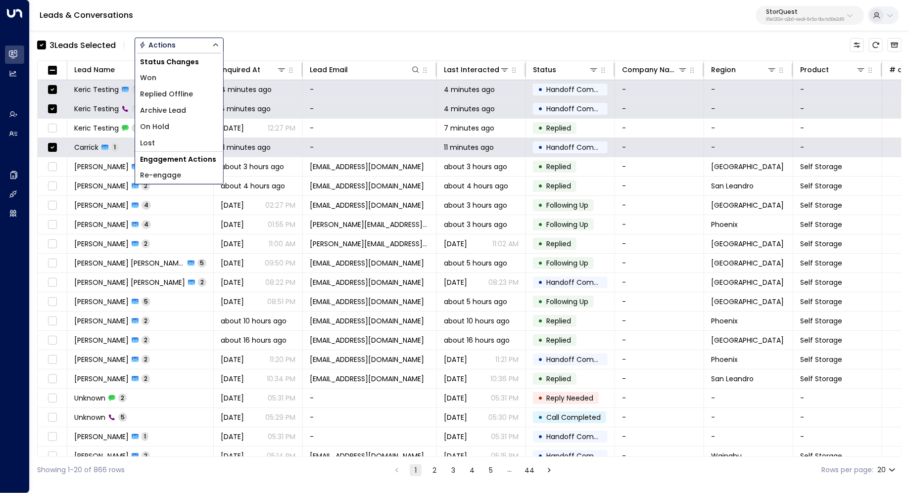
click at [175, 113] on span "Archive Lead" at bounding box center [163, 110] width 46 height 10
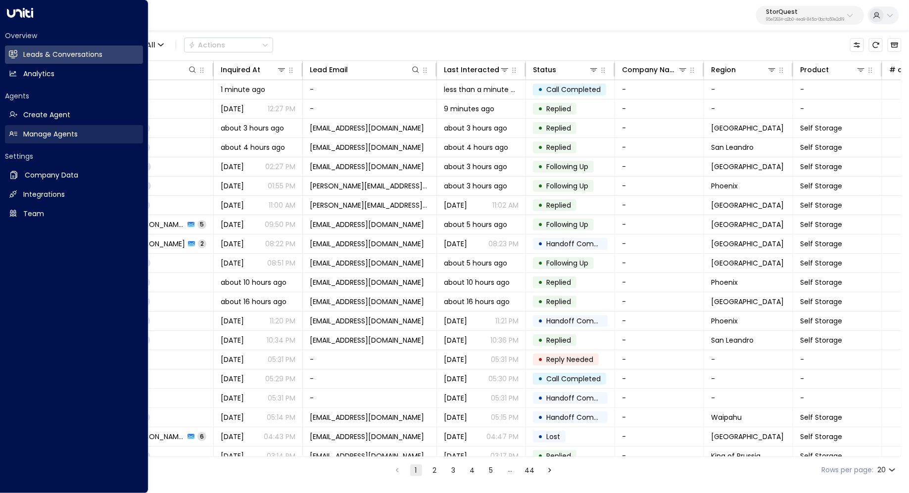
click at [40, 130] on h2 "Manage Agents" at bounding box center [50, 134] width 54 height 10
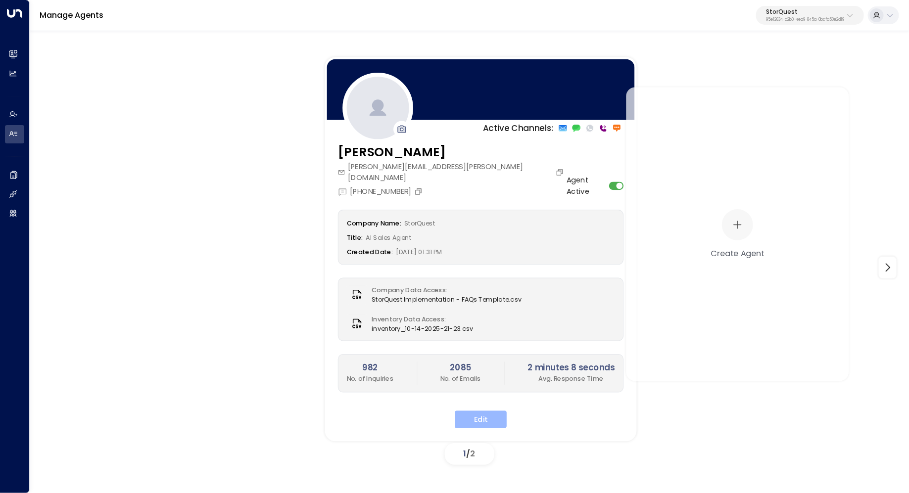
click at [482, 411] on button "Edit" at bounding box center [481, 420] width 52 height 18
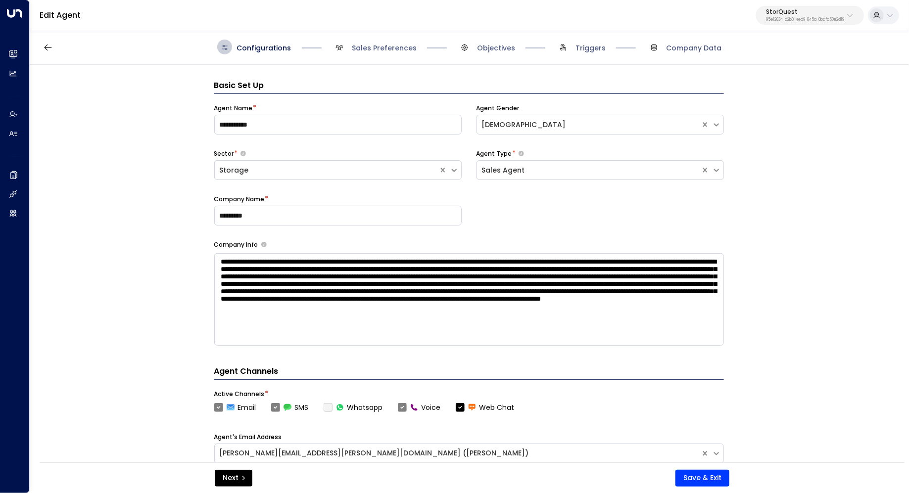
scroll to position [15, 0]
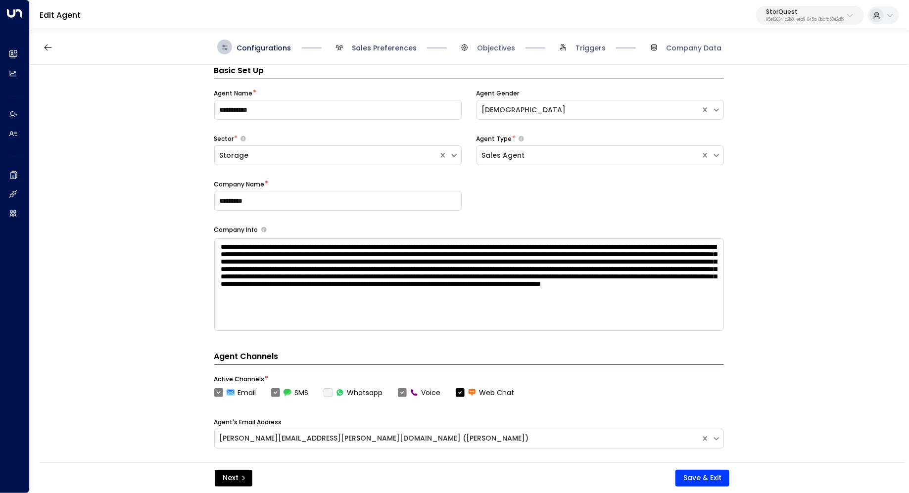
click at [389, 49] on span "Sales Preferences" at bounding box center [384, 48] width 65 height 10
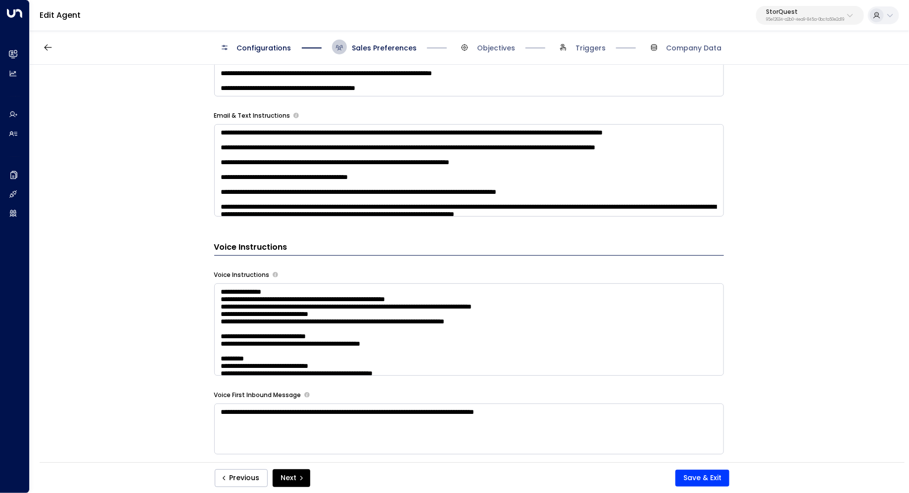
scroll to position [708, 0]
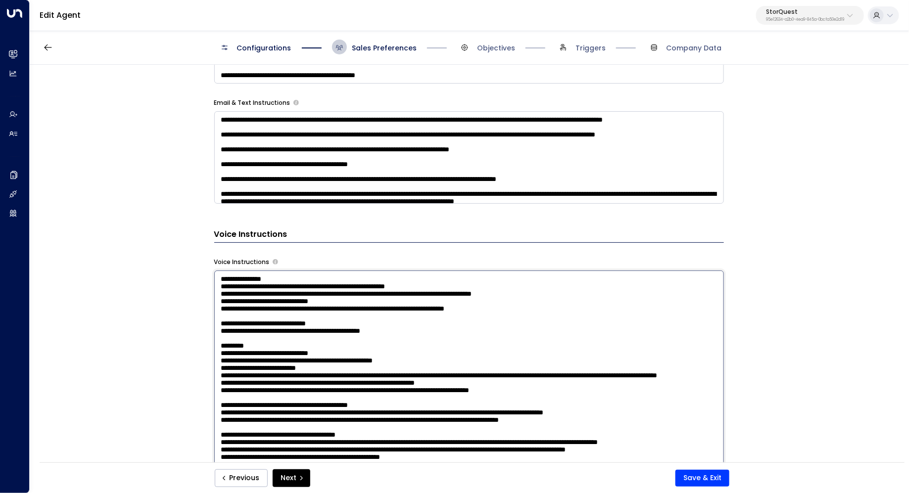
click at [556, 311] on textarea at bounding box center [469, 400] width 510 height 259
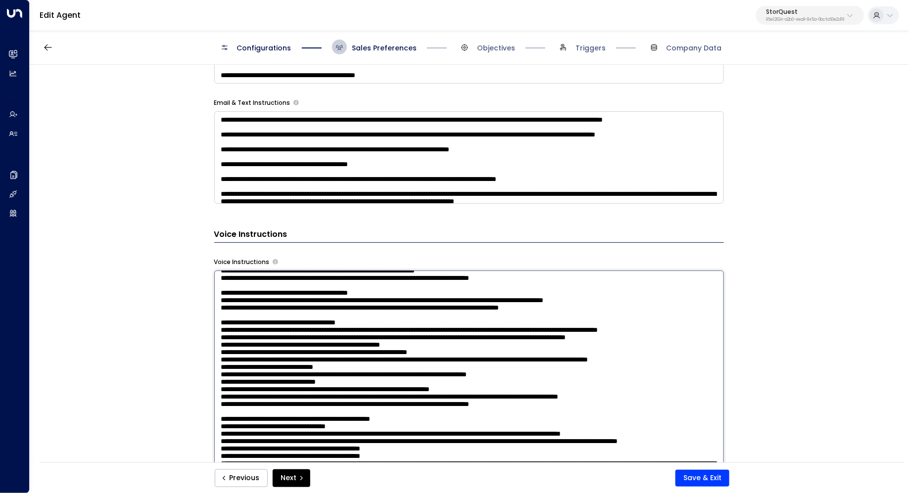
scroll to position [97, 0]
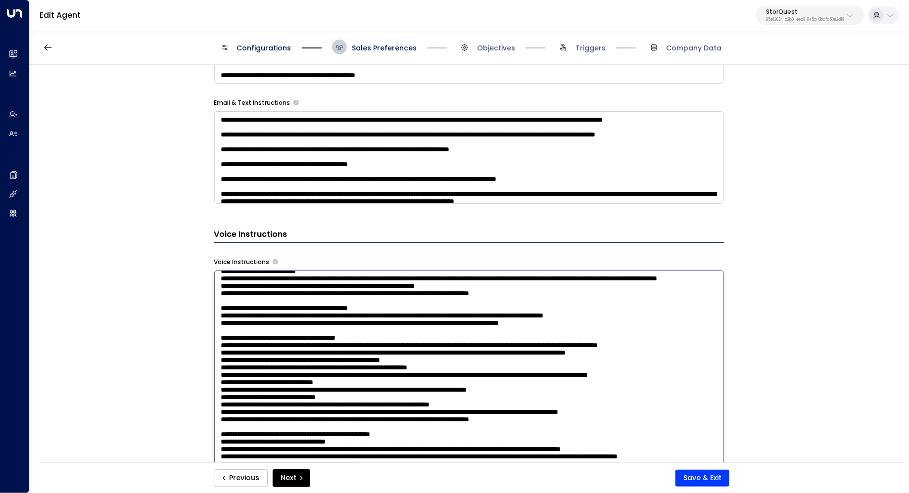
drag, startPoint x: 259, startPoint y: 390, endPoint x: 471, endPoint y: 393, distance: 211.8
click at [471, 393] on textarea at bounding box center [469, 400] width 510 height 259
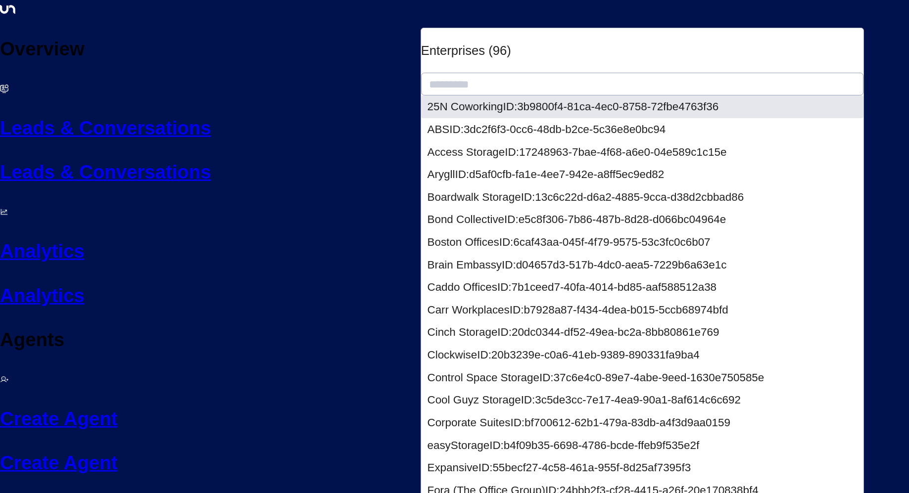
click at [744, 72] on input "text" at bounding box center [642, 84] width 442 height 24
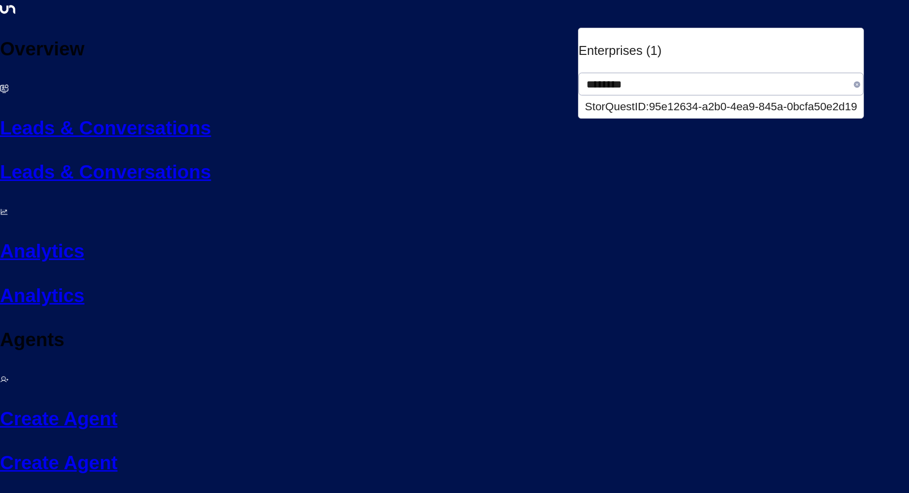
type input "********"
click at [743, 100] on span "ID: 95e12634-a2b0-4ea9-845a-0bcfa50e2d19" at bounding box center [746, 106] width 222 height 12
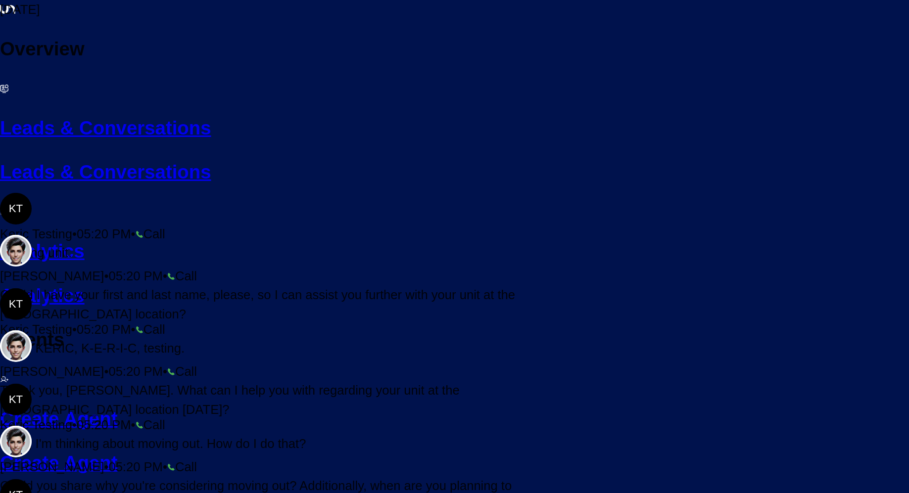
scroll to position [296, 0]
click at [525, 477] on div "Could you share why you're considering moving out? Additionally, when are you p…" at bounding box center [262, 496] width 525 height 38
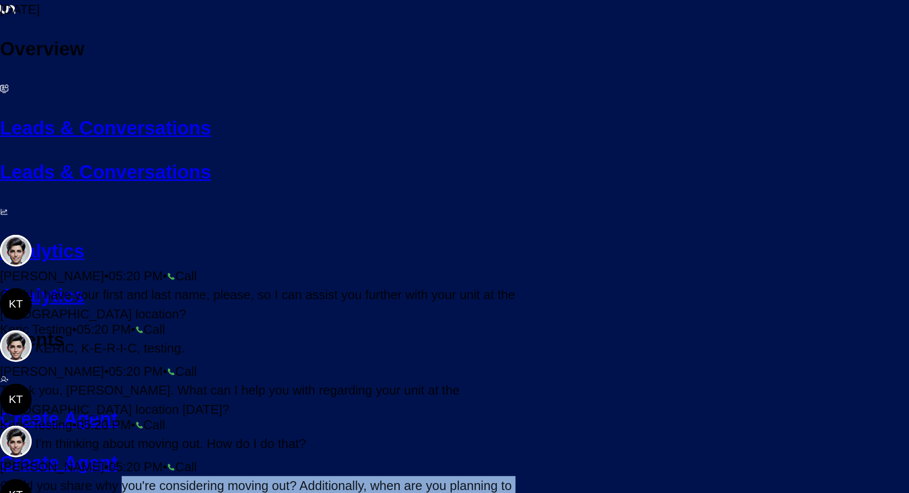
drag, startPoint x: 558, startPoint y: 226, endPoint x: 558, endPoint y: 232, distance: 5.9
click at [525, 477] on div "Could you share why you're considering moving out? Additionally, when are you p…" at bounding box center [262, 496] width 525 height 38
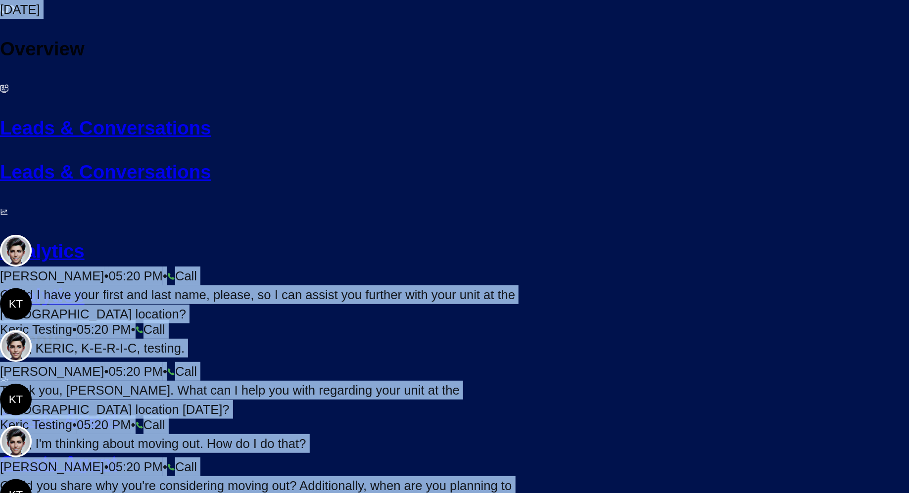
scroll to position [0, 0]
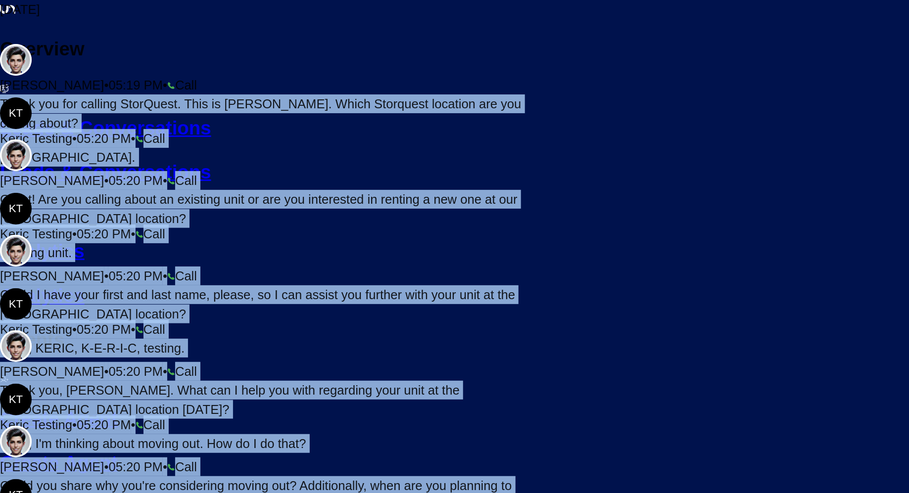
drag, startPoint x: 415, startPoint y: 382, endPoint x: 267, endPoint y: 117, distance: 303.1
copy div "Thank you for calling StorQuest. This is Sarah Quinn. Which Storquest location …"
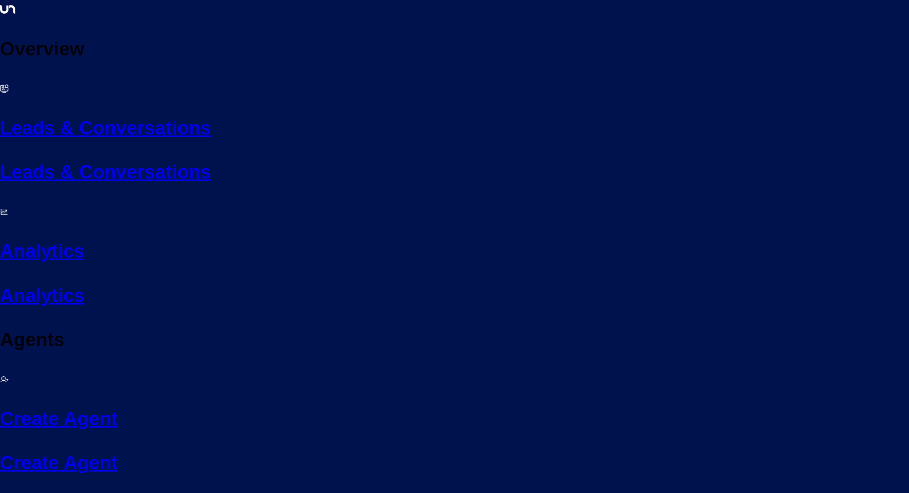
scroll to position [15, 0]
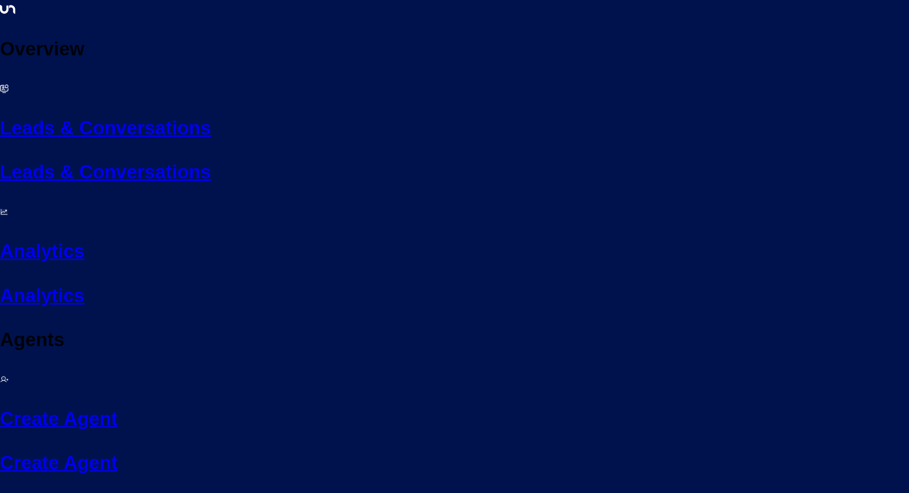
drag, startPoint x: 398, startPoint y: 250, endPoint x: 411, endPoint y: 249, distance: 12.9
drag, startPoint x: 293, startPoint y: 264, endPoint x: 300, endPoint y: 264, distance: 6.4
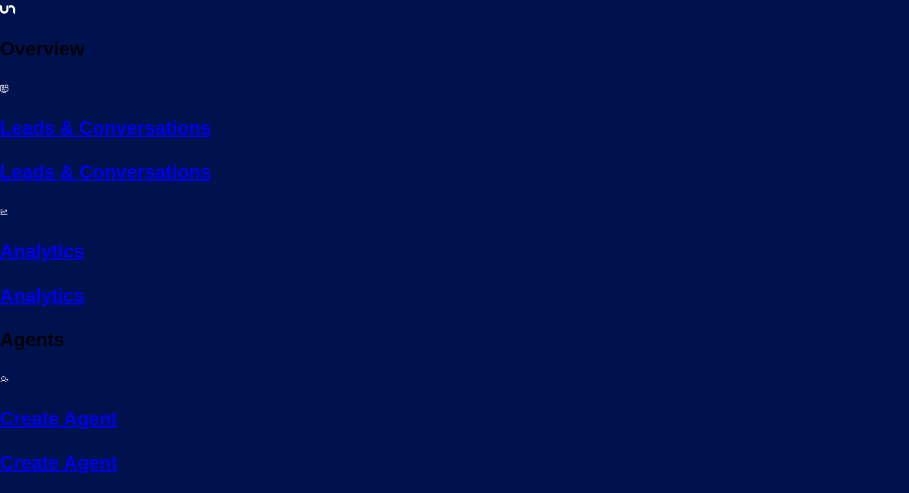
scroll to position [816, 0]
paste textarea "**********"
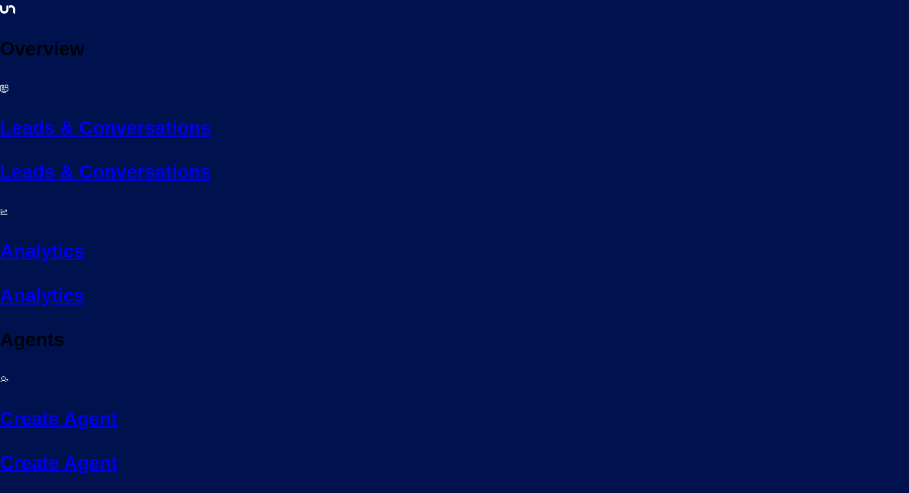
type textarea "**********"
click at [83, 79] on link "Leads & Conversations Leads & Conversations" at bounding box center [454, 132] width 909 height 107
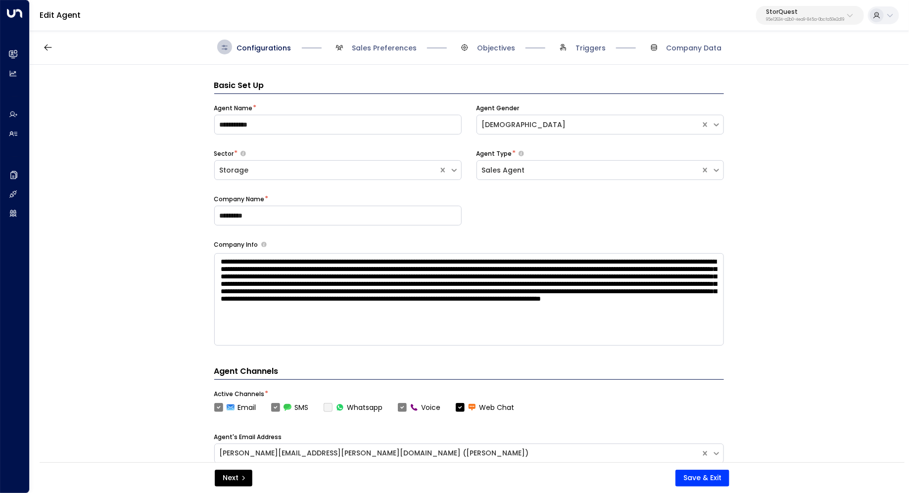
scroll to position [15, 0]
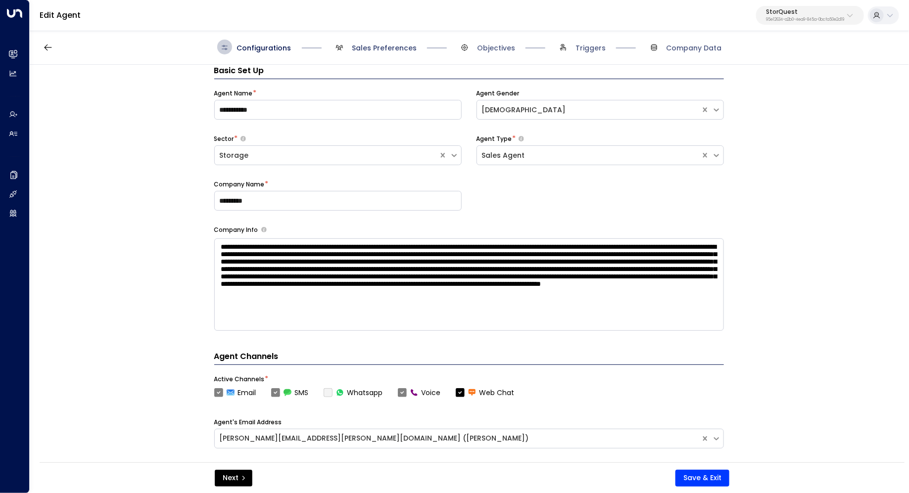
click at [405, 49] on span "Sales Preferences" at bounding box center [384, 48] width 65 height 10
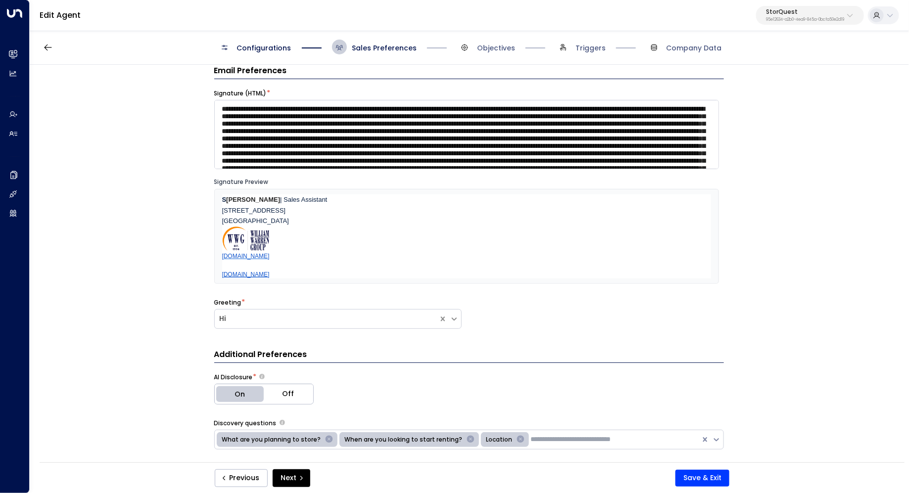
click at [802, 274] on div "**********" at bounding box center [469, 267] width 878 height 404
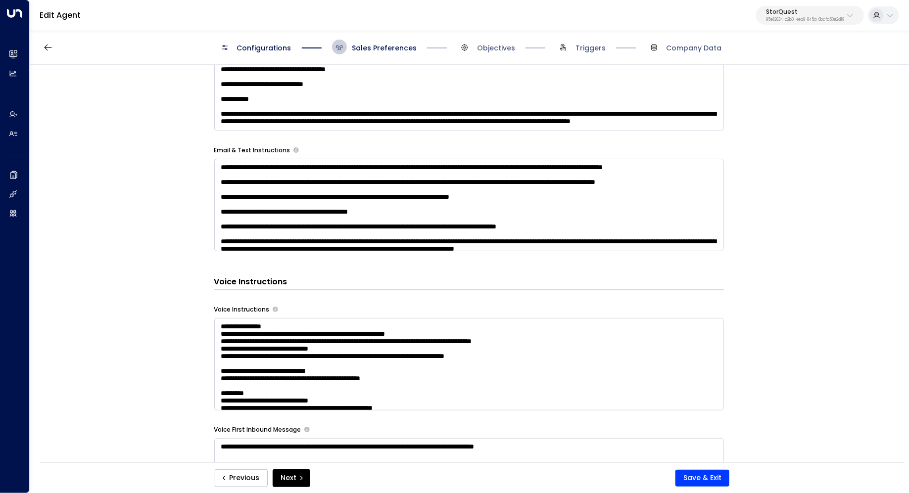
scroll to position [733, 0]
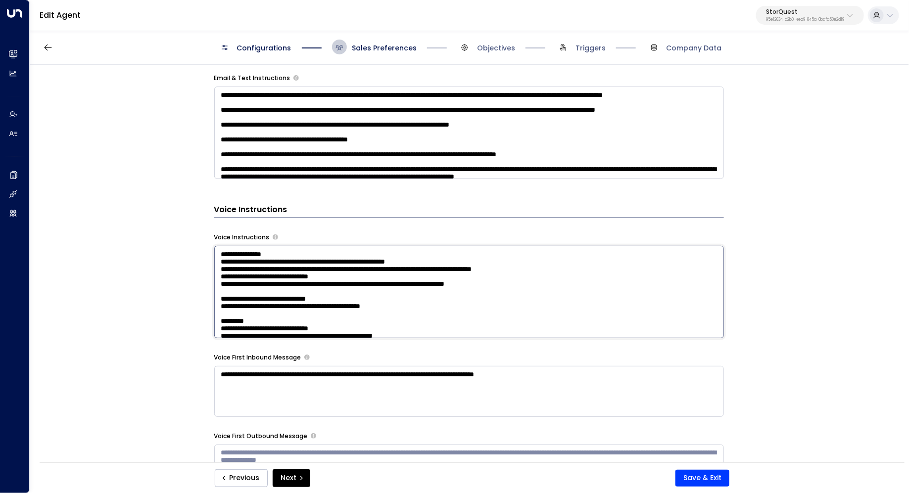
click at [626, 300] on textarea at bounding box center [469, 292] width 510 height 93
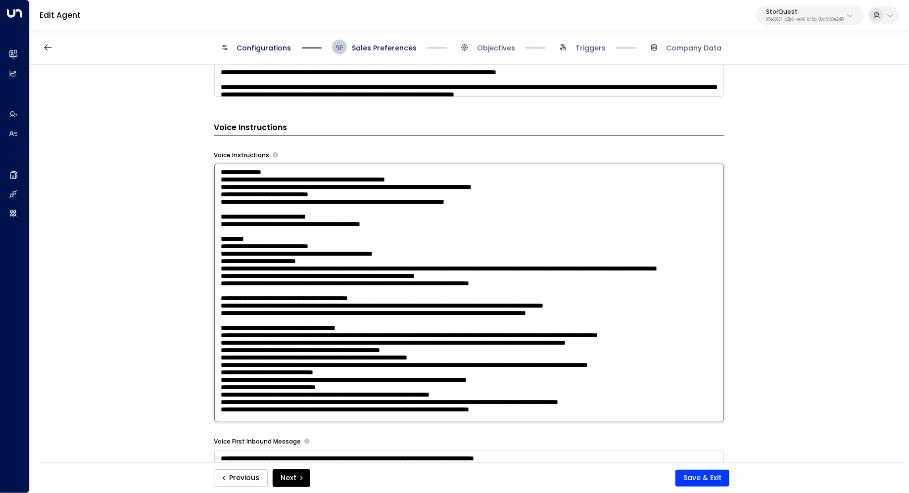
scroll to position [819, 0]
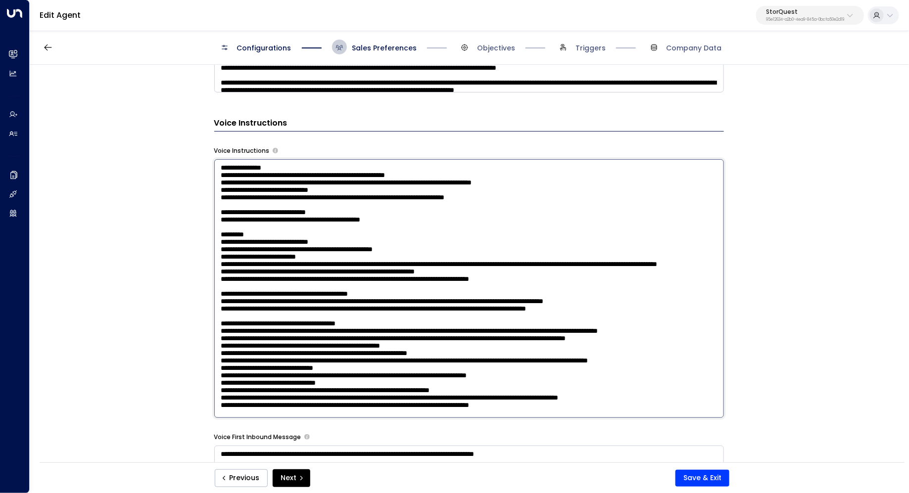
click at [500, 191] on textarea at bounding box center [469, 288] width 510 height 259
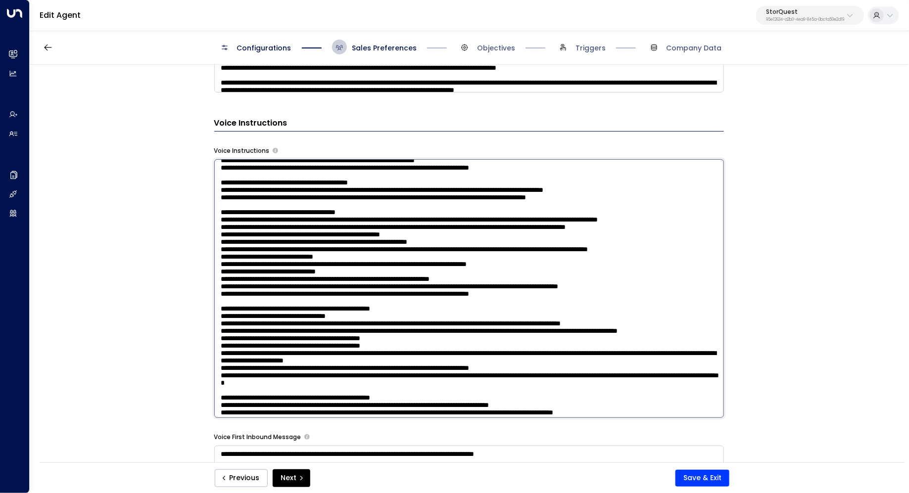
scroll to position [115, 0]
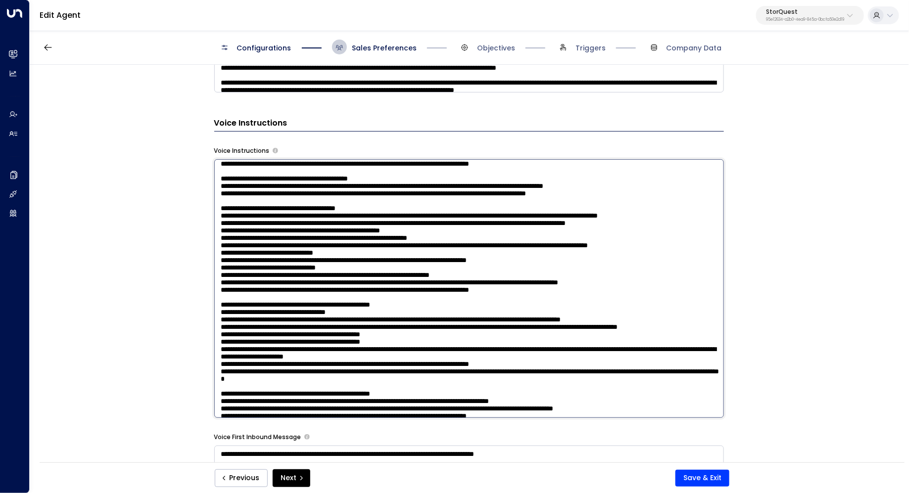
drag, startPoint x: 335, startPoint y: 262, endPoint x: 402, endPoint y: 263, distance: 67.3
click at [402, 263] on textarea at bounding box center [469, 288] width 510 height 259
click at [427, 268] on textarea at bounding box center [469, 288] width 510 height 259
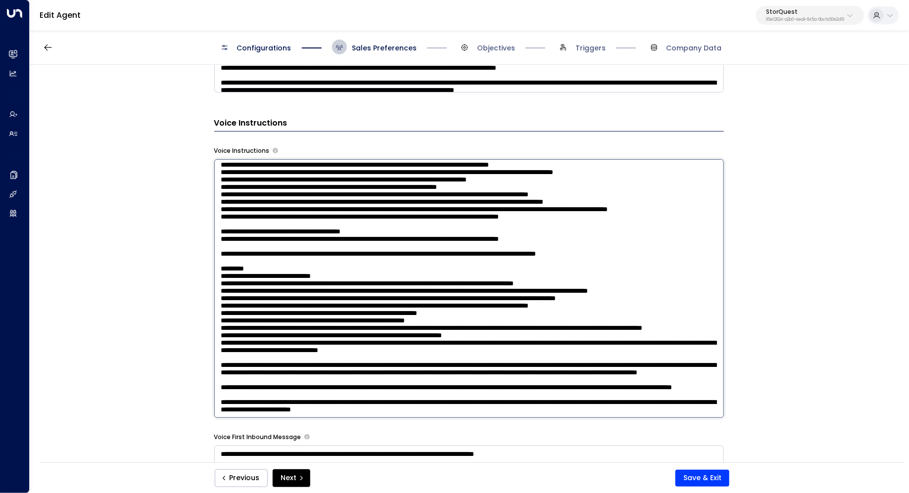
scroll to position [368, 0]
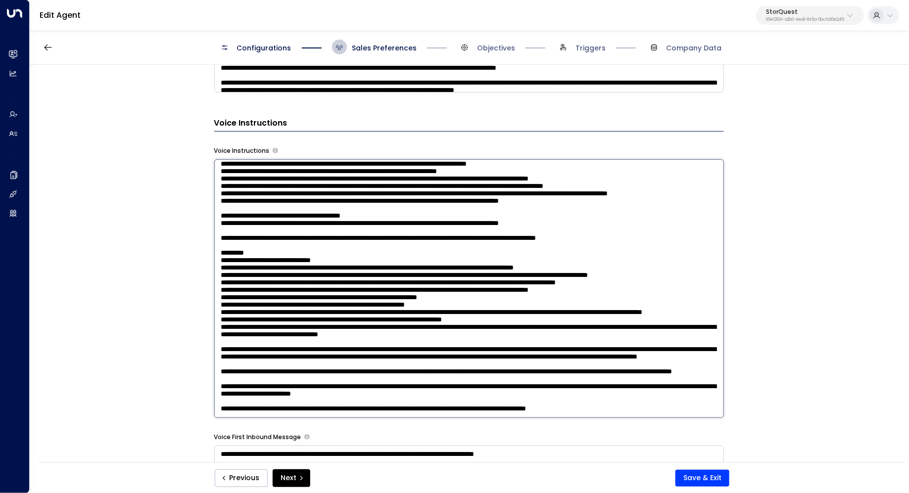
click at [250, 301] on textarea at bounding box center [469, 288] width 510 height 259
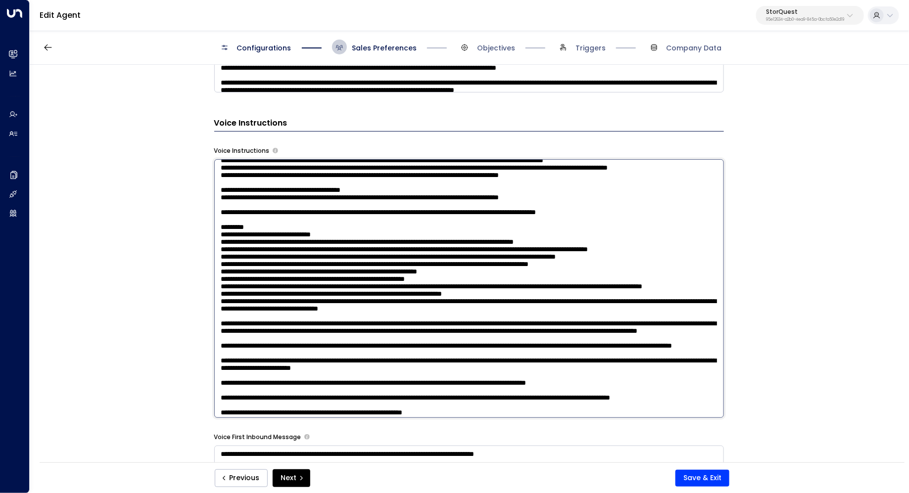
click at [259, 293] on textarea at bounding box center [469, 288] width 510 height 259
click at [250, 288] on textarea at bounding box center [469, 288] width 510 height 259
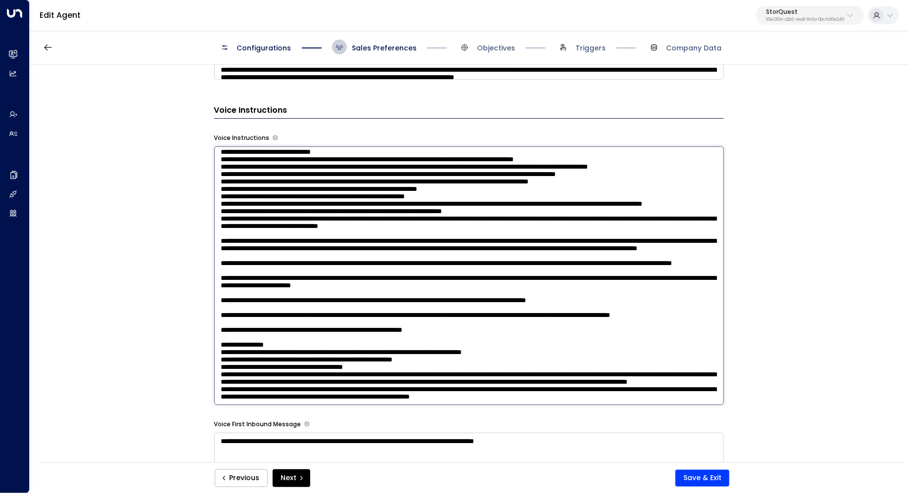
scroll to position [835, 0]
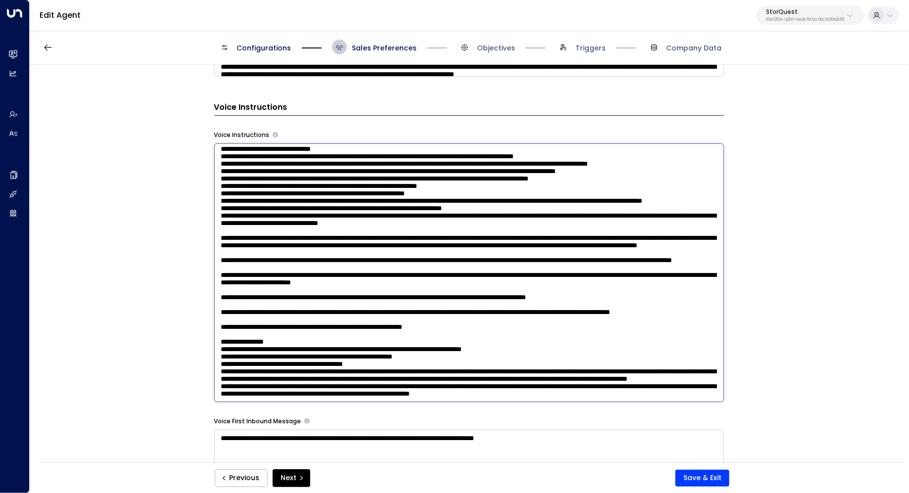
click at [387, 370] on textarea at bounding box center [469, 273] width 510 height 259
click at [608, 384] on textarea at bounding box center [469, 273] width 510 height 259
type textarea "**********"
click at [704, 474] on button "Save & Exit" at bounding box center [702, 478] width 54 height 17
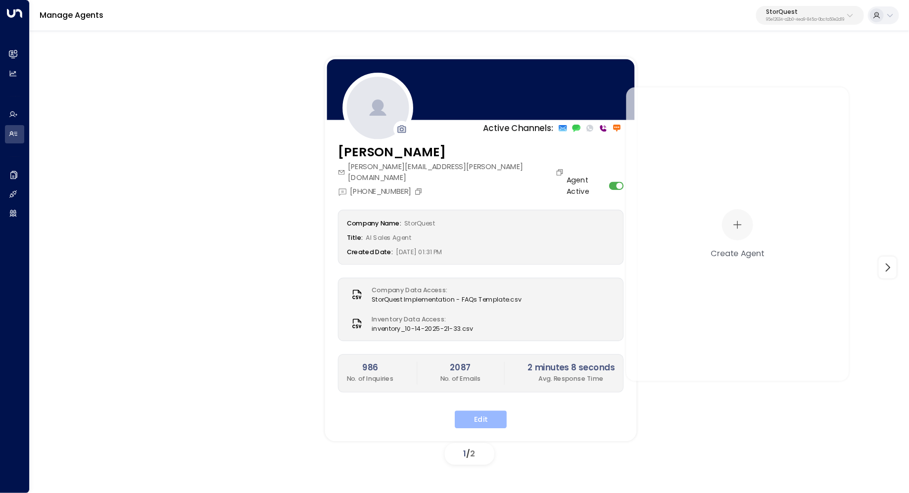
click at [485, 411] on button "Edit" at bounding box center [481, 420] width 52 height 18
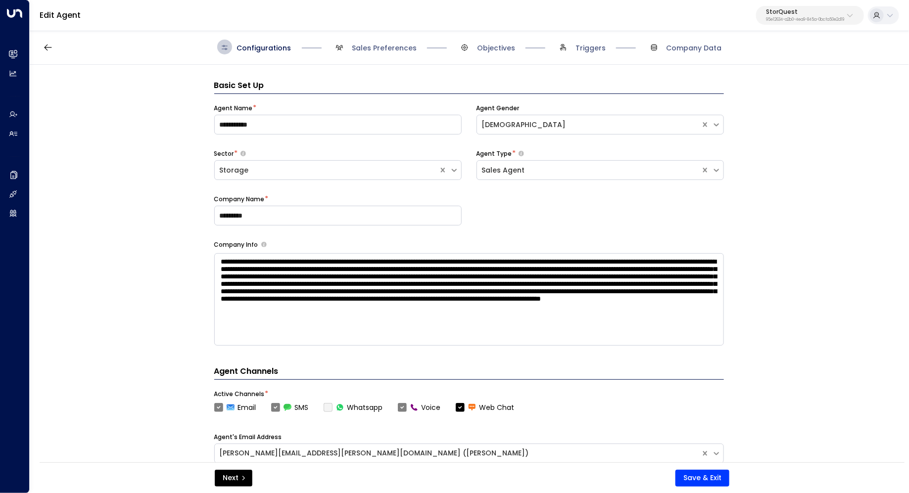
scroll to position [15, 0]
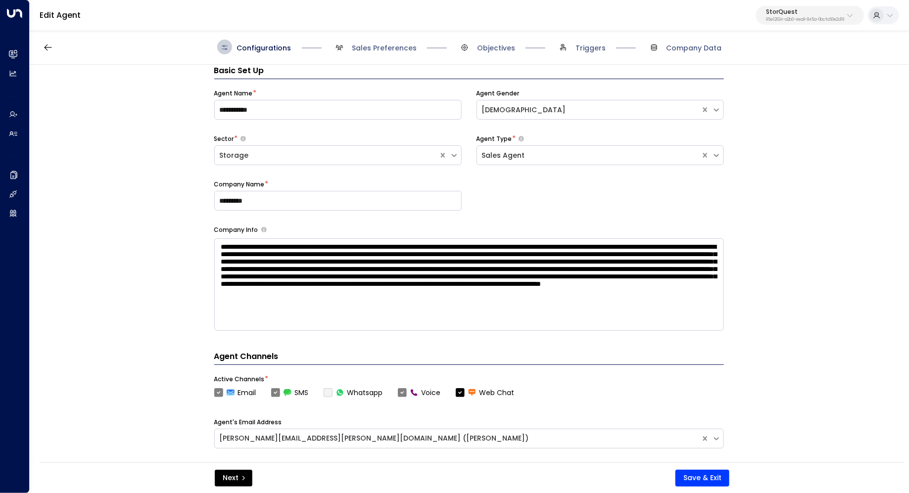
click at [395, 54] on span "Sales Preferences" at bounding box center [374, 47] width 85 height 15
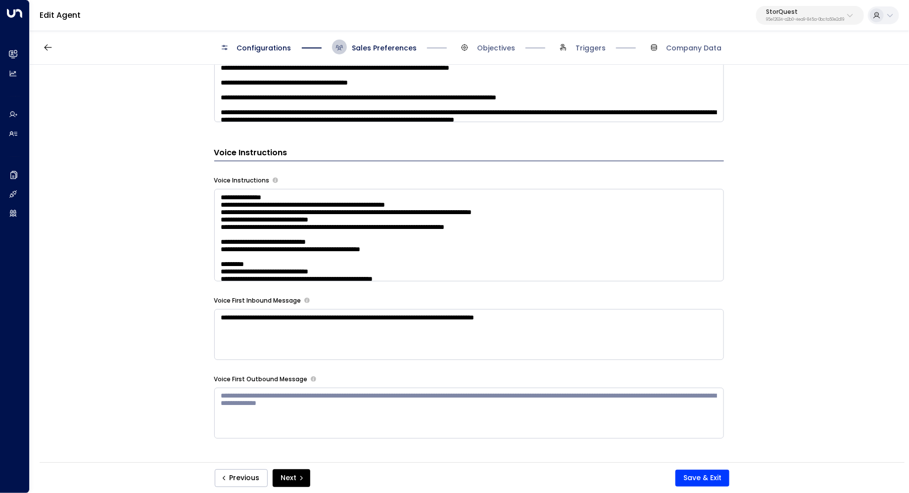
scroll to position [793, 0]
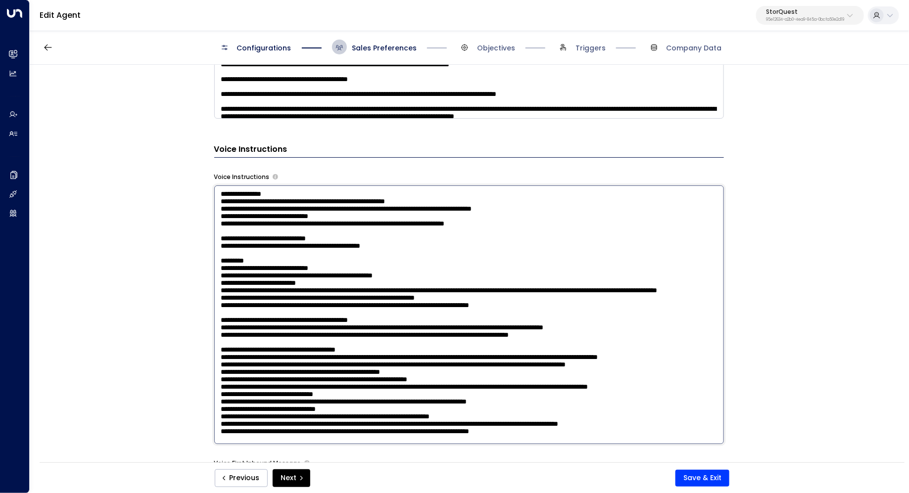
click at [642, 261] on textarea at bounding box center [469, 315] width 510 height 259
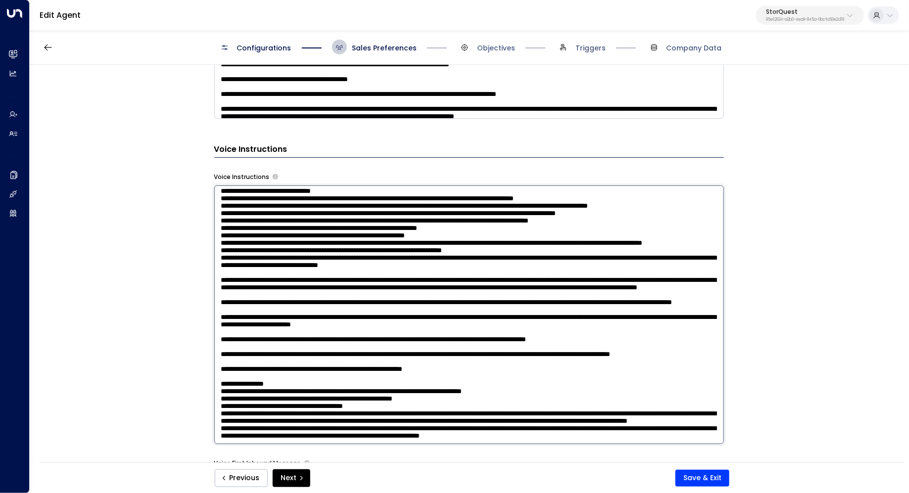
scroll to position [886, 0]
drag, startPoint x: 324, startPoint y: 398, endPoint x: 334, endPoint y: 397, distance: 9.4
click at [334, 397] on textarea at bounding box center [469, 315] width 510 height 259
click at [688, 413] on textarea at bounding box center [469, 315] width 510 height 259
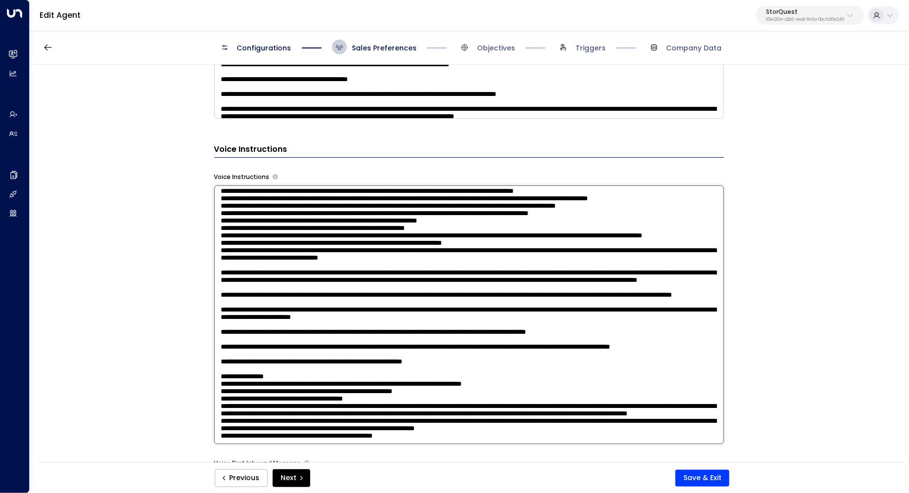
scroll to position [896, 0]
click at [490, 370] on textarea at bounding box center [469, 315] width 510 height 259
click at [514, 401] on textarea at bounding box center [469, 315] width 510 height 259
type textarea "**********"
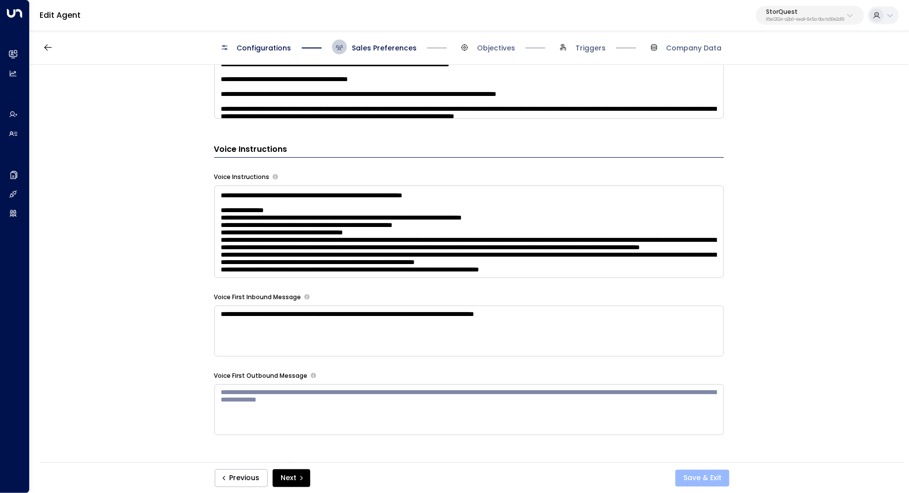
click at [721, 480] on button "Save & Exit" at bounding box center [702, 478] width 54 height 17
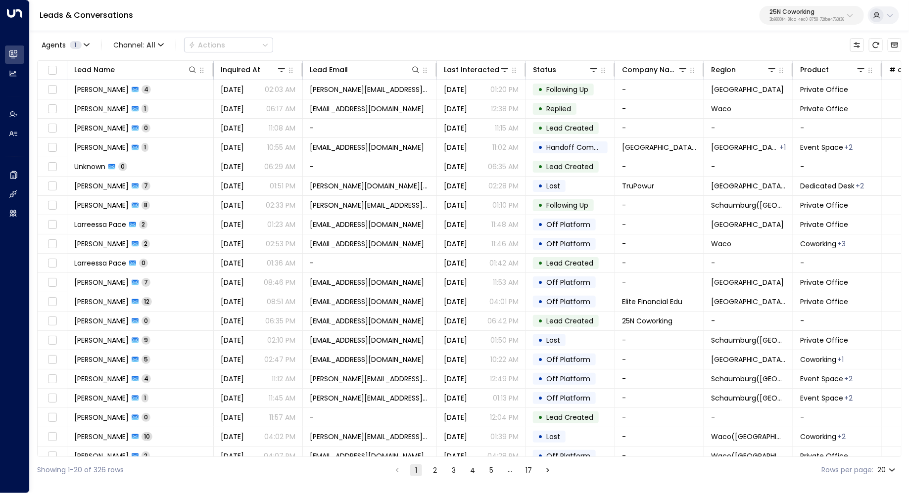
click at [798, 19] on p "3b9800f4-81ca-4ec0-8758-72fbe4763f36" at bounding box center [807, 20] width 75 height 4
type input "****"
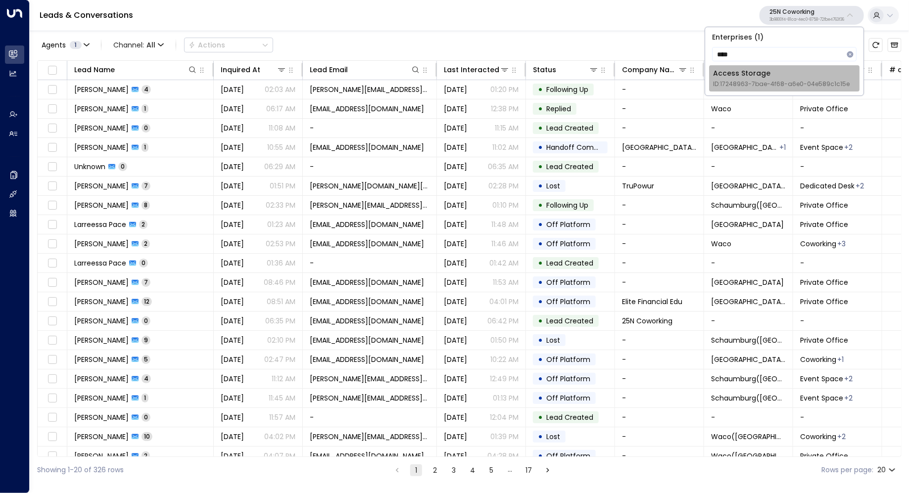
click at [764, 83] on span "ID: 17248963-7bae-4f68-a6e0-04e589c1c15e" at bounding box center [781, 84] width 137 height 9
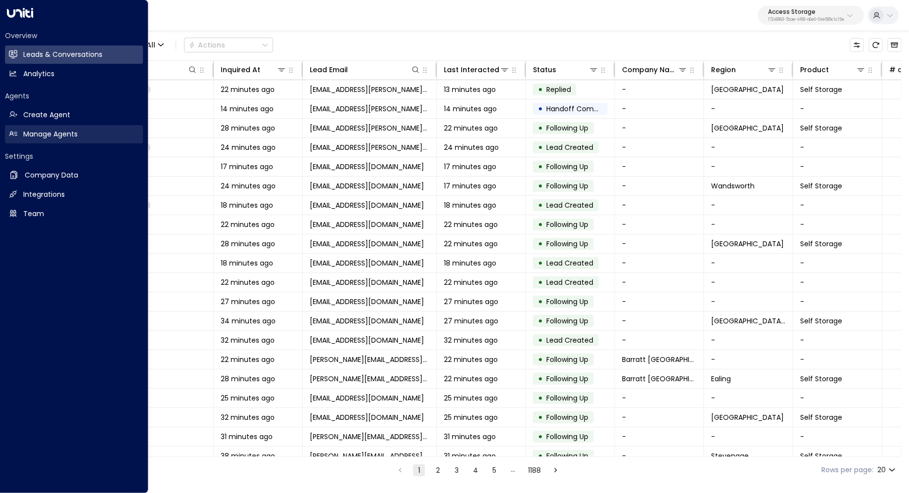
click at [62, 130] on h2 "Manage Agents" at bounding box center [50, 134] width 54 height 10
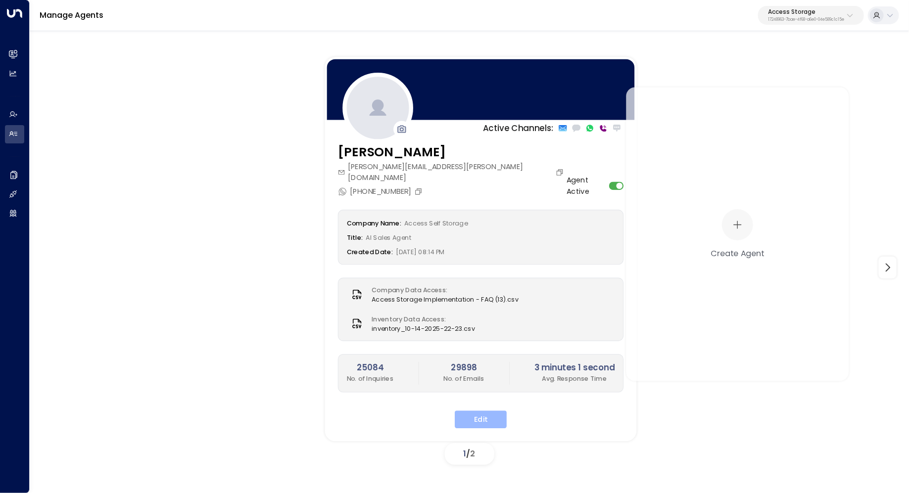
click at [474, 411] on button "Edit" at bounding box center [481, 420] width 52 height 18
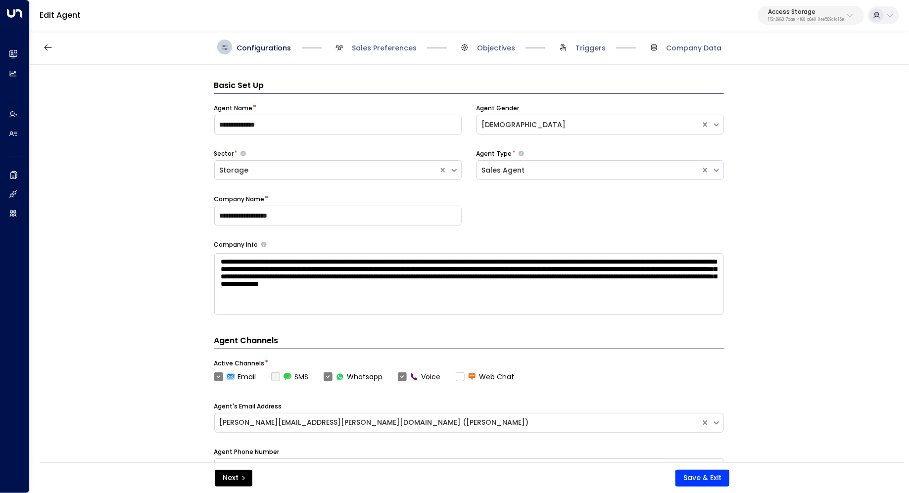
scroll to position [15, 0]
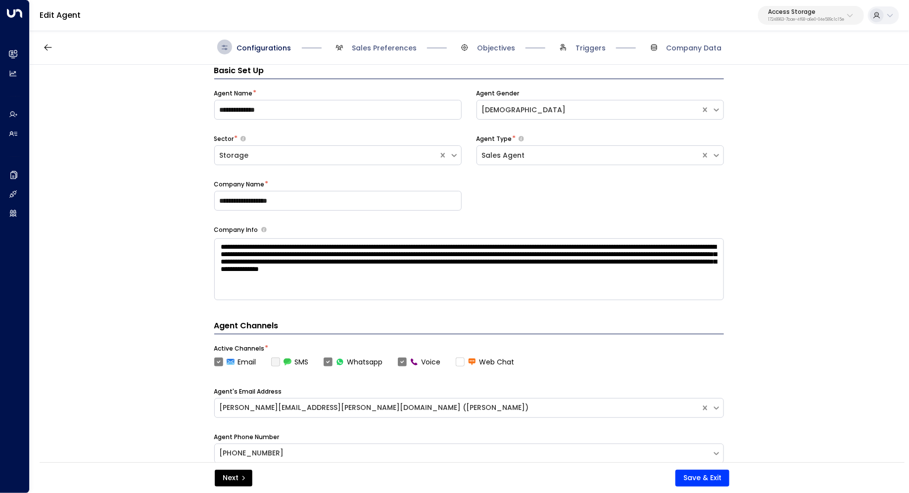
click at [764, 260] on div "**********" at bounding box center [469, 267] width 878 height 404
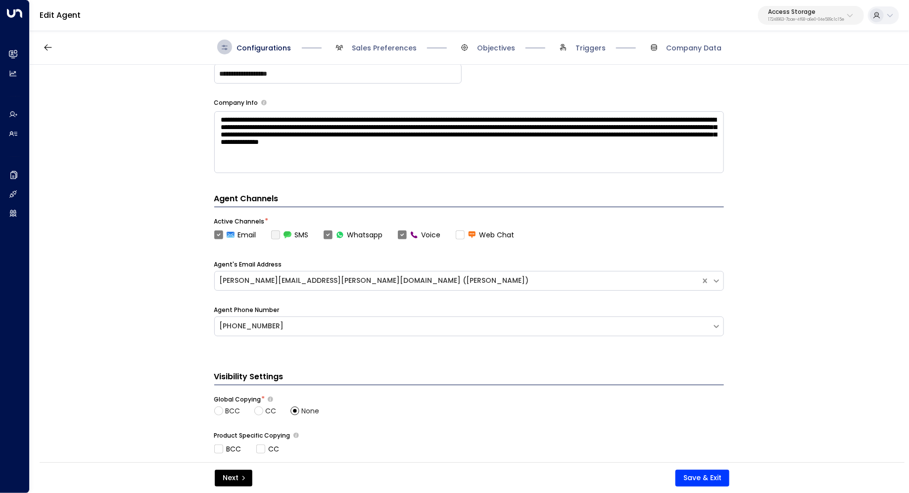
scroll to position [225, 0]
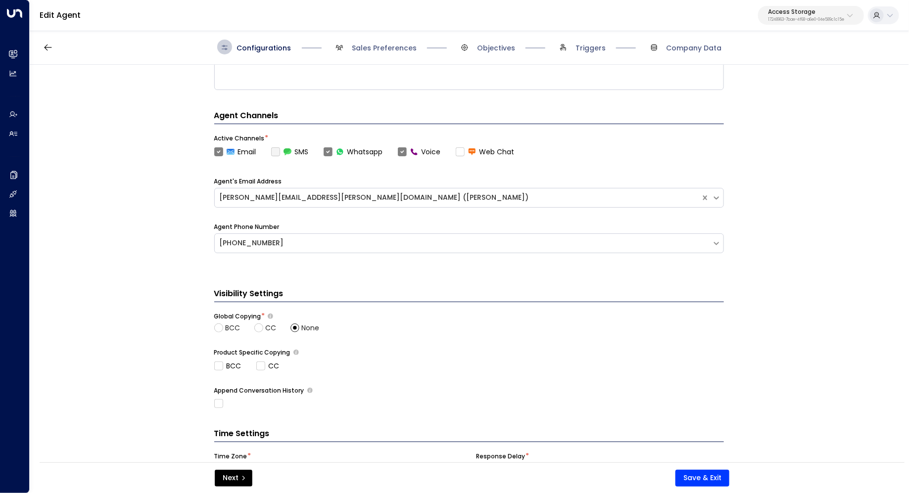
click at [392, 53] on span "Sales Preferences" at bounding box center [374, 47] width 85 height 15
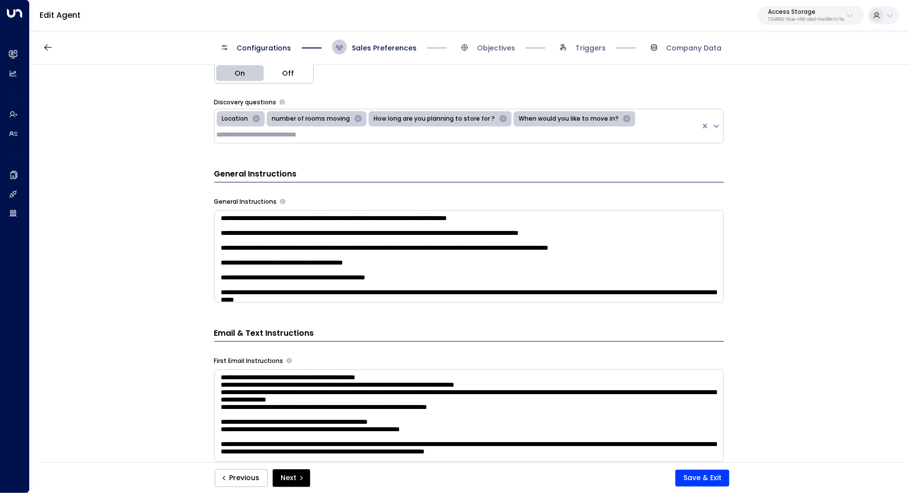
scroll to position [328, 0]
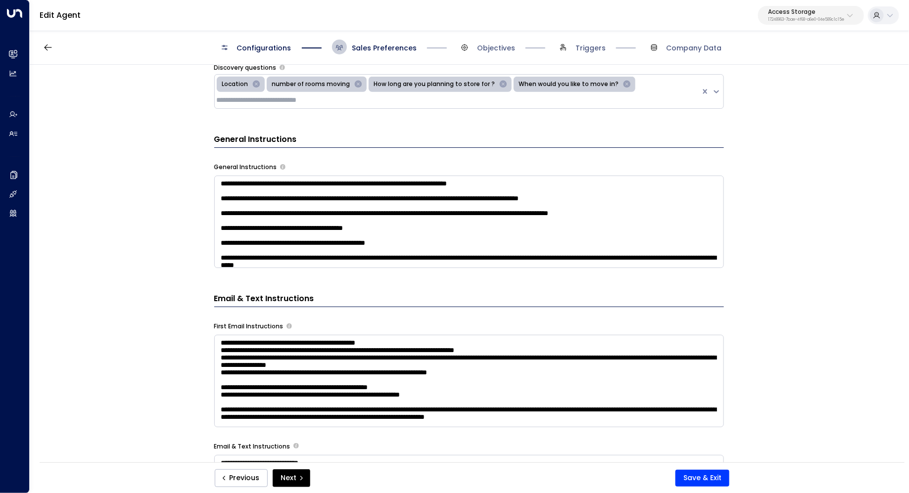
click at [563, 244] on textarea at bounding box center [469, 222] width 510 height 93
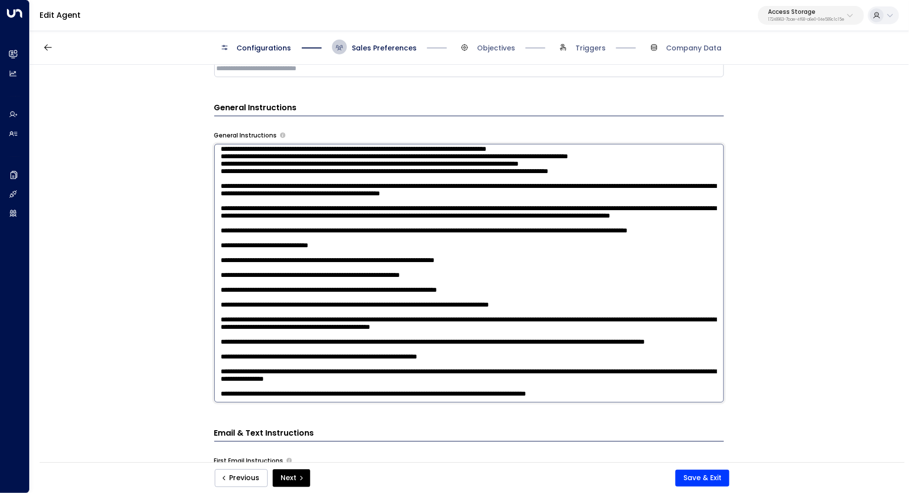
scroll to position [362, 0]
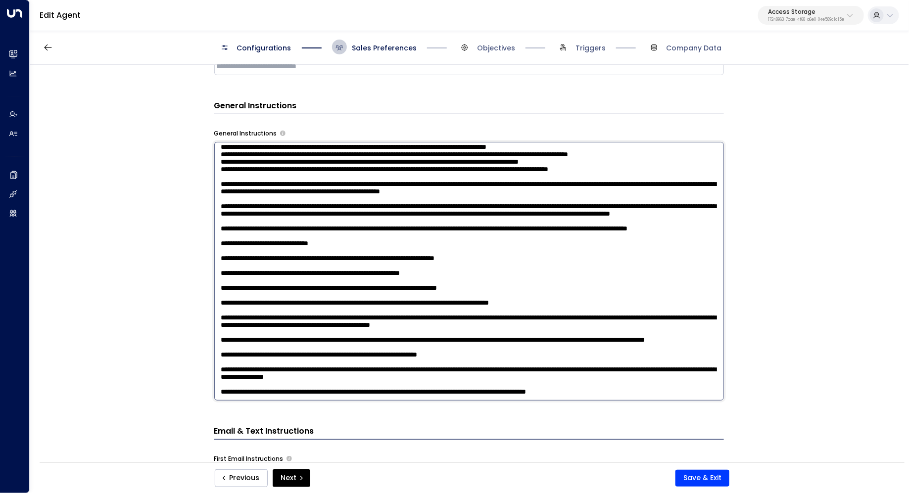
click at [674, 387] on textarea at bounding box center [469, 271] width 510 height 259
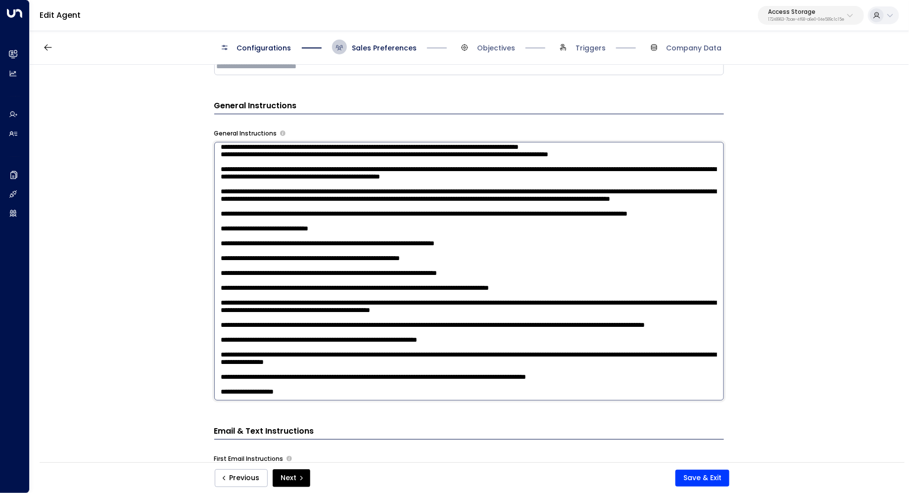
scroll to position [539, 0]
paste textarea "**********"
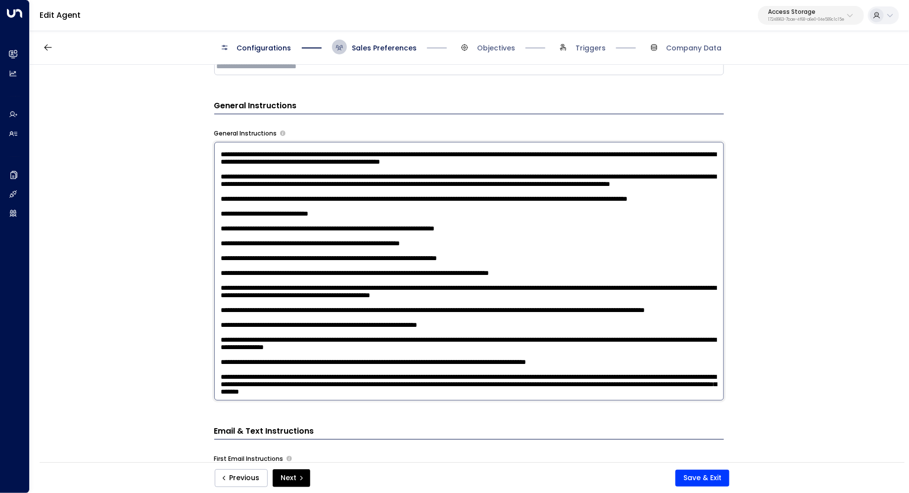
scroll to position [560, 0]
drag, startPoint x: 485, startPoint y: 373, endPoint x: 506, endPoint y: 373, distance: 20.8
click at [506, 373] on textarea at bounding box center [469, 271] width 510 height 259
drag, startPoint x: 323, startPoint y: 382, endPoint x: 336, endPoint y: 382, distance: 12.9
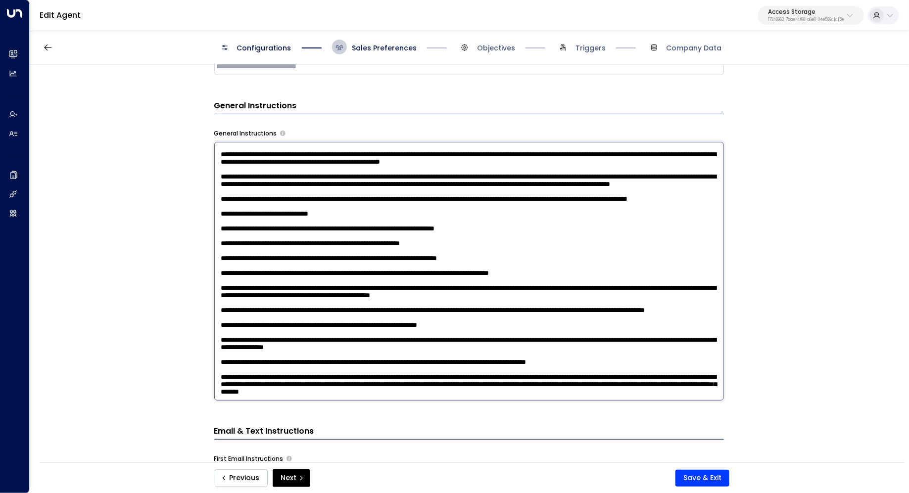
click at [336, 382] on textarea at bounding box center [469, 271] width 510 height 259
drag, startPoint x: 483, startPoint y: 371, endPoint x: 482, endPoint y: 377, distance: 6.0
click at [482, 377] on textarea at bounding box center [469, 271] width 510 height 259
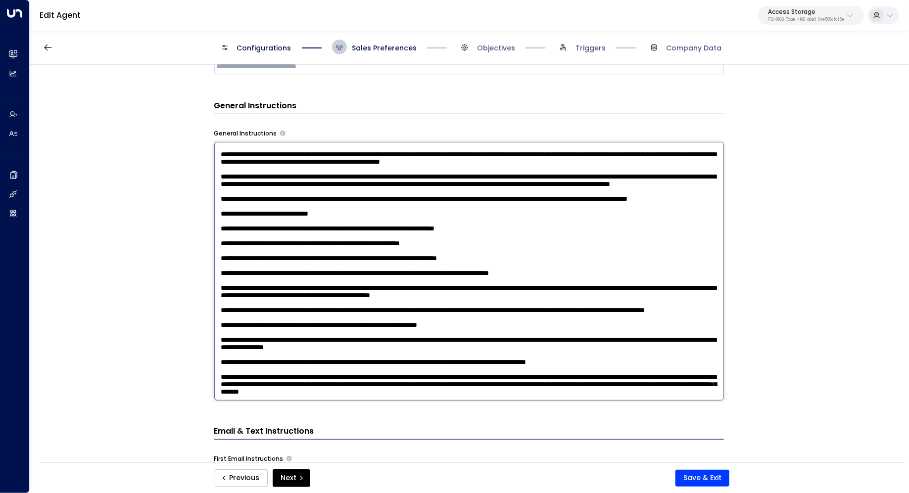
click at [687, 395] on textarea at bounding box center [469, 271] width 510 height 259
type textarea "**********"
click at [698, 475] on button "Save & Exit" at bounding box center [702, 478] width 54 height 17
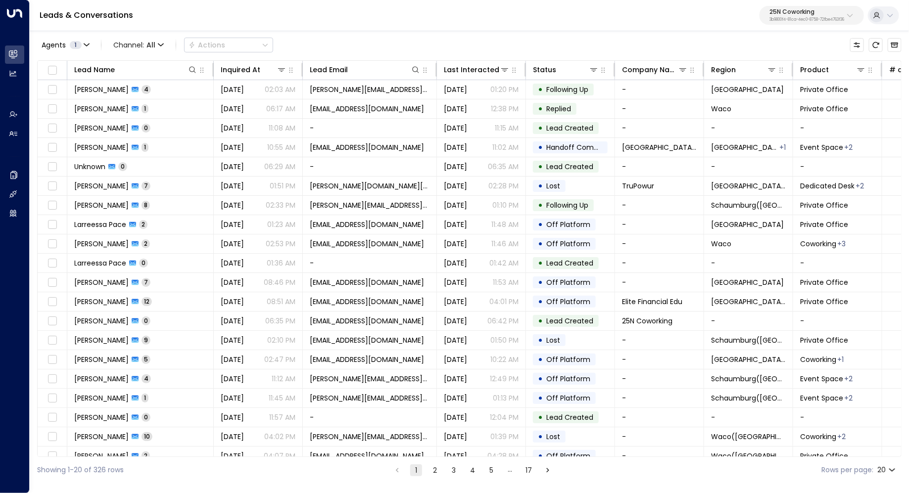
click at [825, 16] on div "25N Coworking 3b9800f4-81ca-4ec0-8758-72fbe4763f36" at bounding box center [807, 15] width 75 height 13
type input "*****"
click at [736, 79] on div "Cinch Storage ID: 20dc0344-df52-49ea-bc2a-8bb80861e769" at bounding box center [784, 78] width 142 height 20
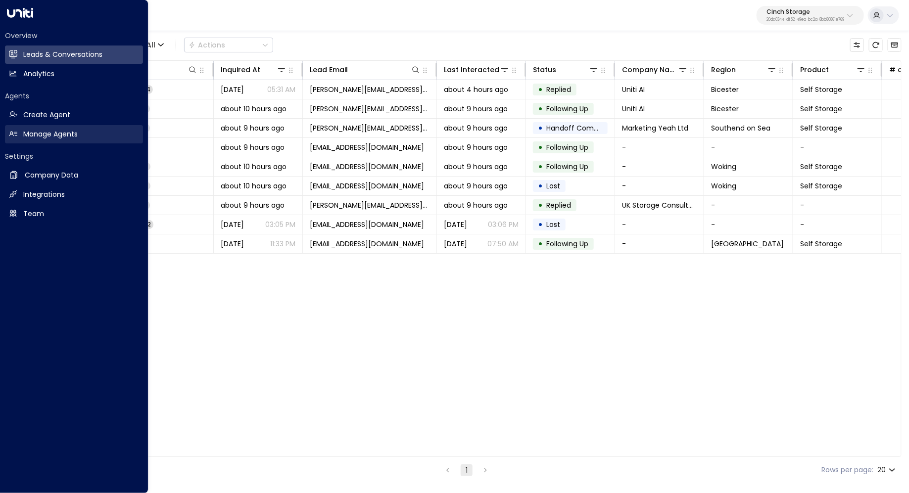
click at [47, 137] on h2 "Manage Agents" at bounding box center [50, 134] width 54 height 10
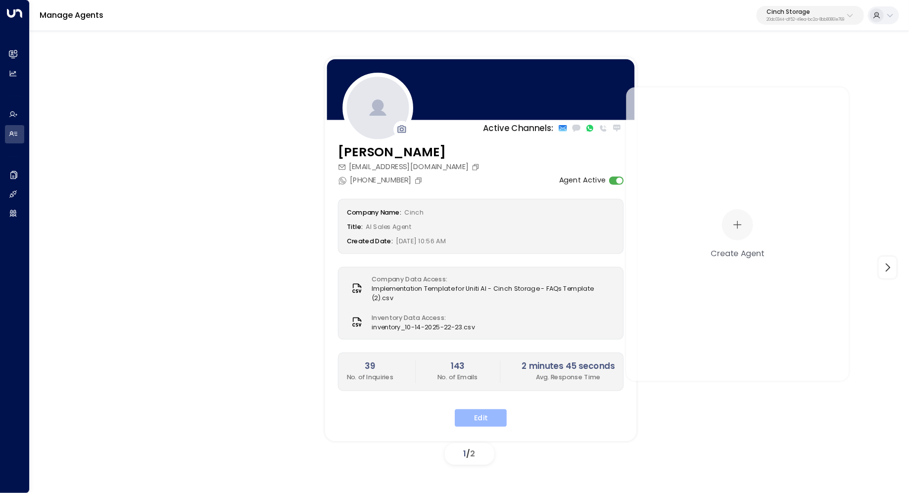
click at [492, 409] on button "Edit" at bounding box center [481, 418] width 52 height 18
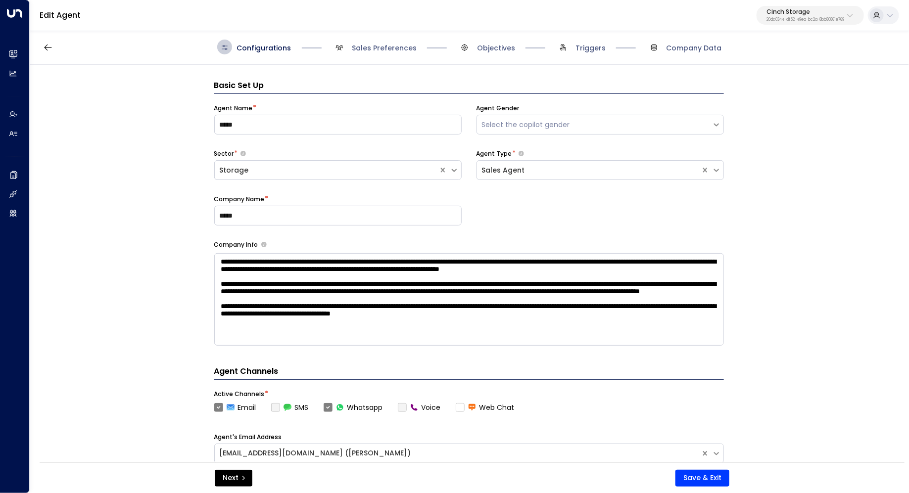
scroll to position [15, 0]
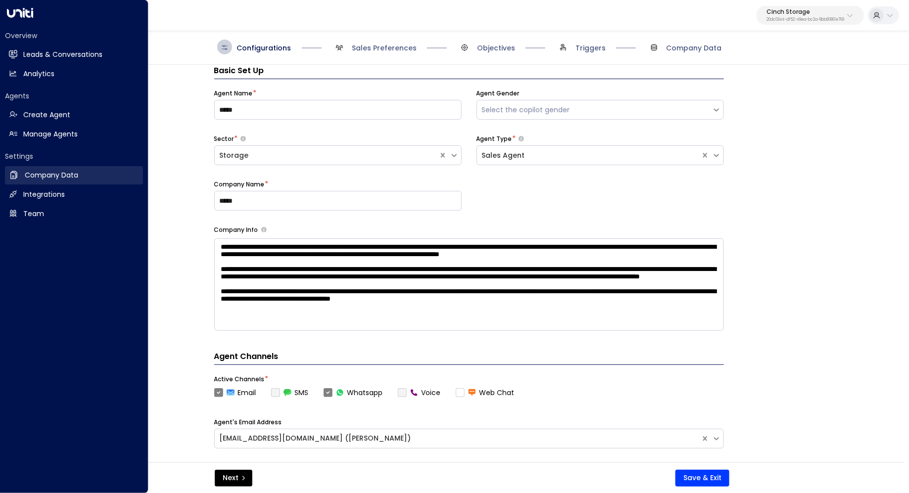
click at [59, 180] on h2 "Company Data" at bounding box center [51, 175] width 53 height 10
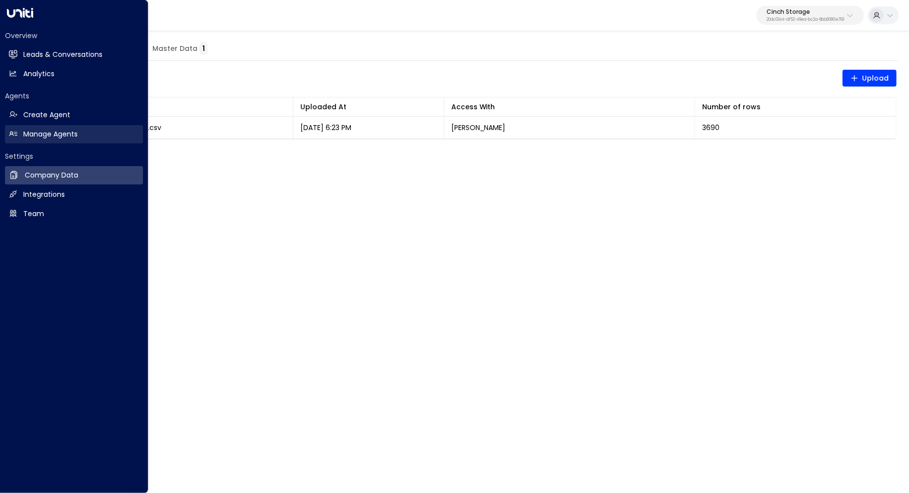
click at [69, 136] on h2 "Manage Agents" at bounding box center [50, 134] width 54 height 10
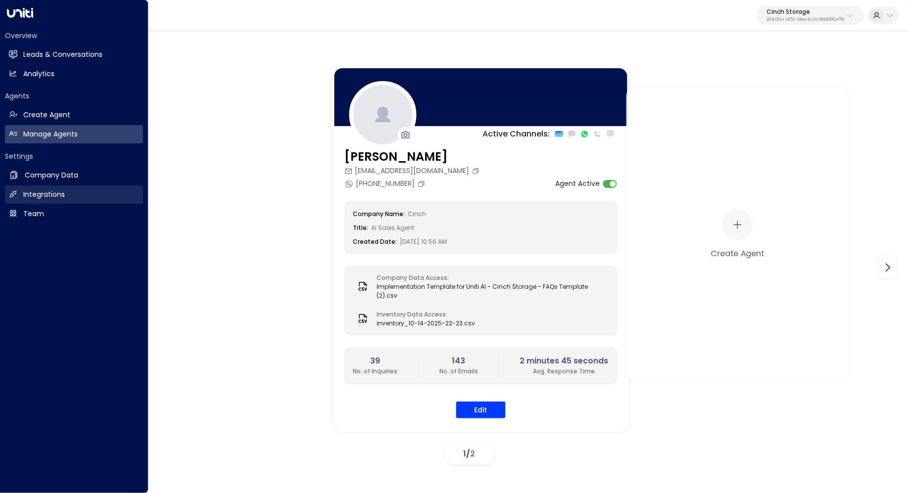
click at [56, 193] on h2 "Integrations" at bounding box center [44, 195] width 42 height 10
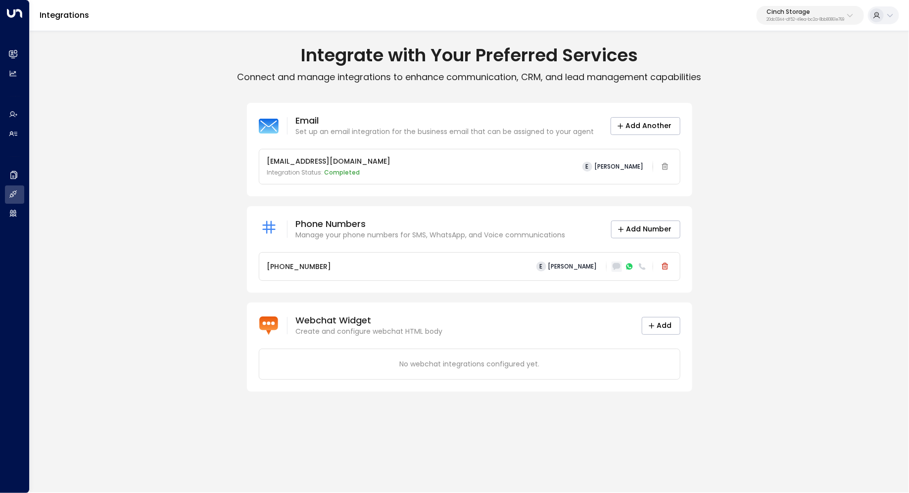
click at [620, 267] on icon at bounding box center [616, 267] width 7 height 6
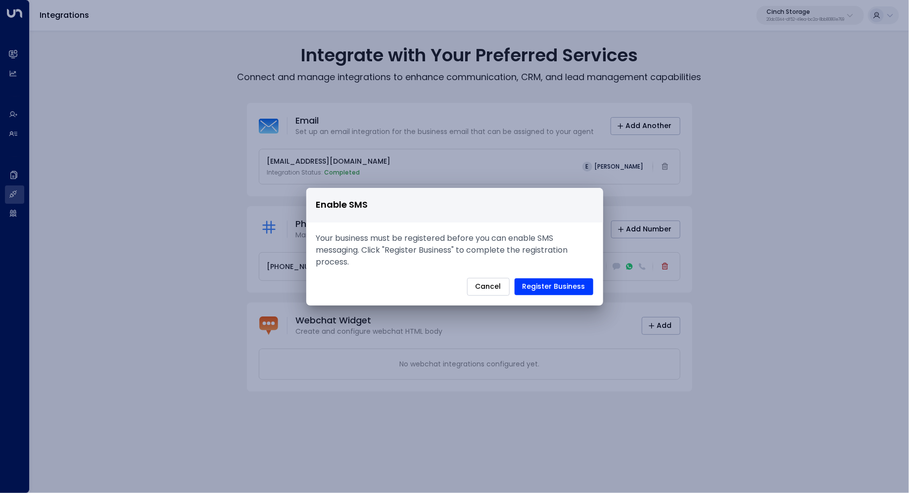
click at [478, 292] on button "Cancel" at bounding box center [488, 287] width 43 height 18
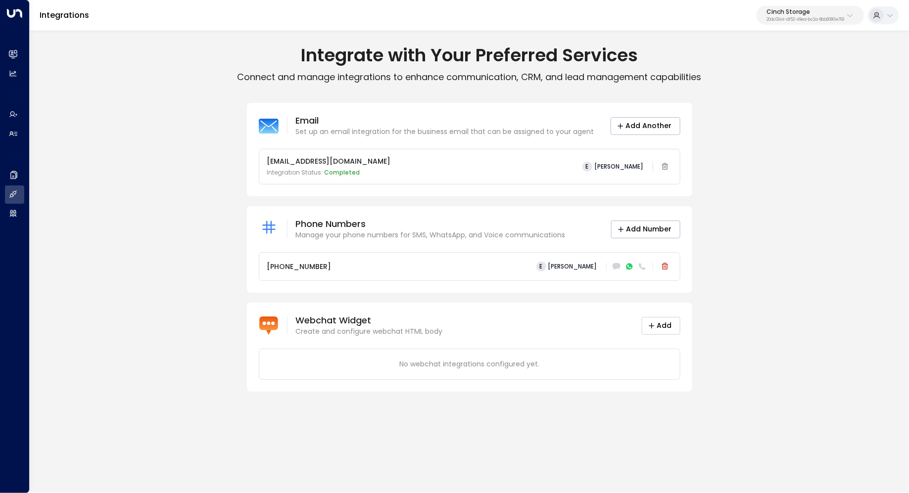
click at [658, 328] on button "Add" at bounding box center [661, 326] width 39 height 18
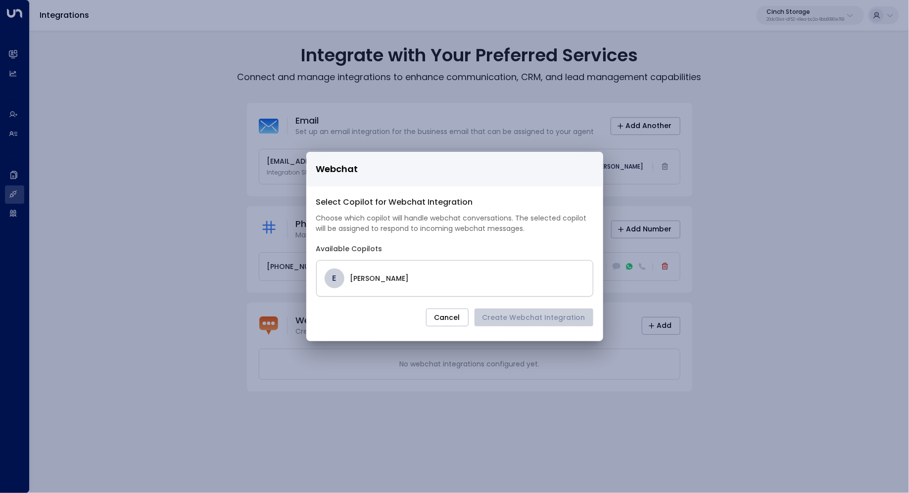
click at [380, 280] on h4 "[PERSON_NAME]" at bounding box center [467, 279] width 235 height 10
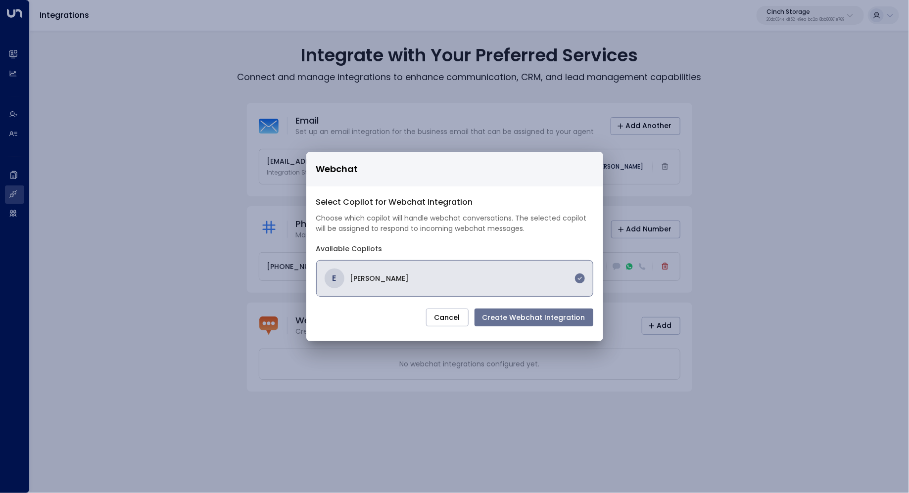
click at [539, 321] on button "Create Webchat Integration" at bounding box center [534, 318] width 119 height 18
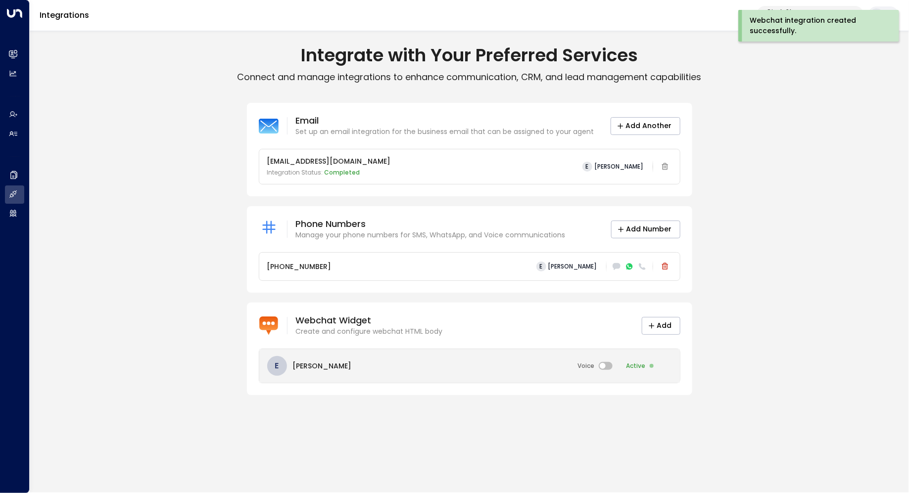
click at [463, 362] on div "E [PERSON_NAME] Voice Active" at bounding box center [469, 366] width 421 height 34
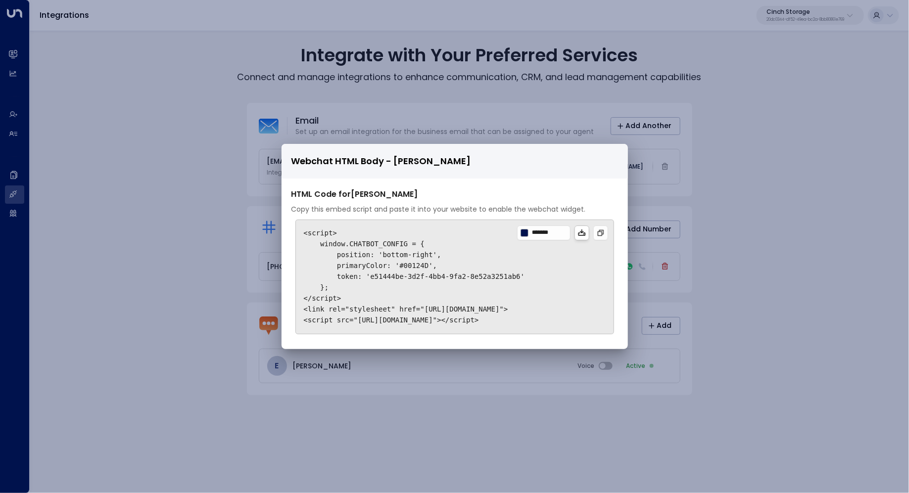
click at [579, 235] on icon at bounding box center [582, 233] width 8 height 8
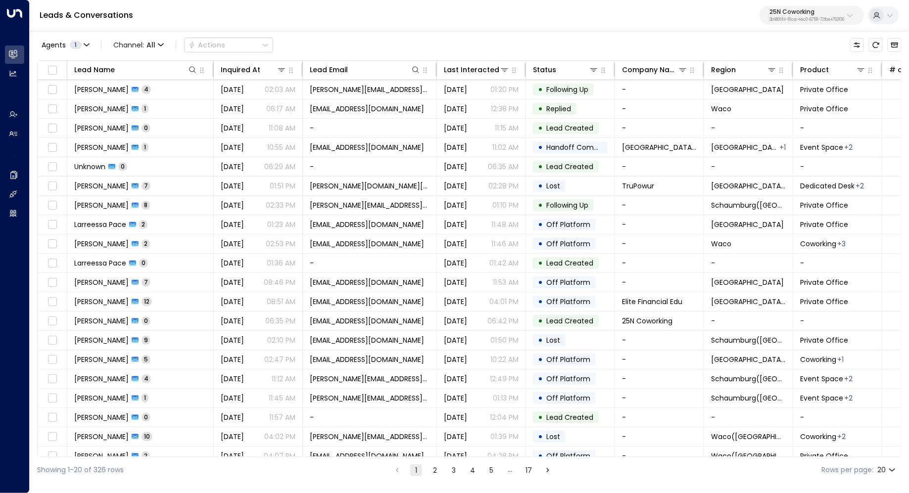
click at [819, 9] on p "25N Coworking" at bounding box center [807, 12] width 75 height 6
type input "****"
click at [790, 80] on span "ID: d62b4f3b-a803-4355-9bc8-4e5b658db589" at bounding box center [785, 84] width 144 height 9
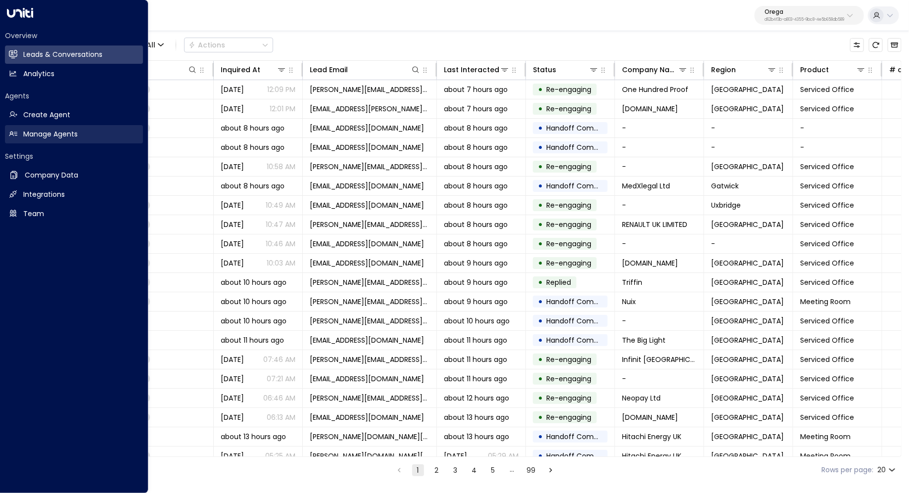
click at [47, 143] on div "Agents Create Agent Create Agent Manage Agents Manage Agents" at bounding box center [74, 117] width 138 height 52
click at [30, 131] on h2 "Manage Agents" at bounding box center [50, 134] width 54 height 10
